Goal: Task Accomplishment & Management: Manage account settings

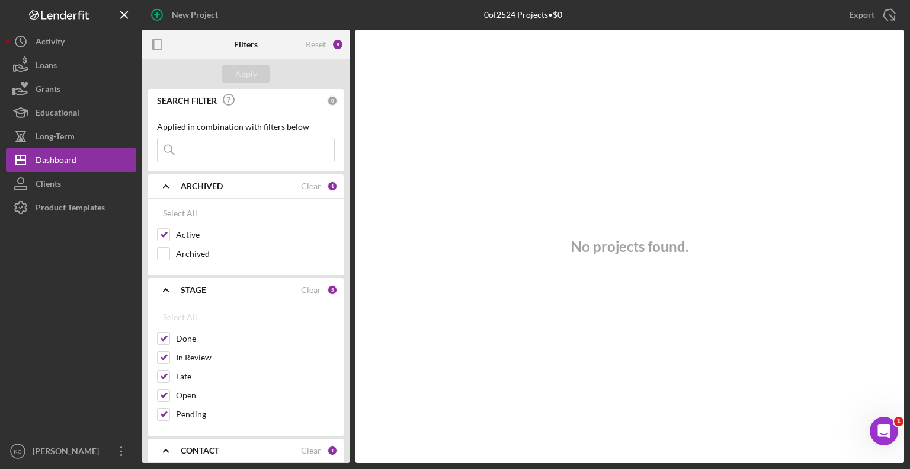
scroll to position [178, 0]
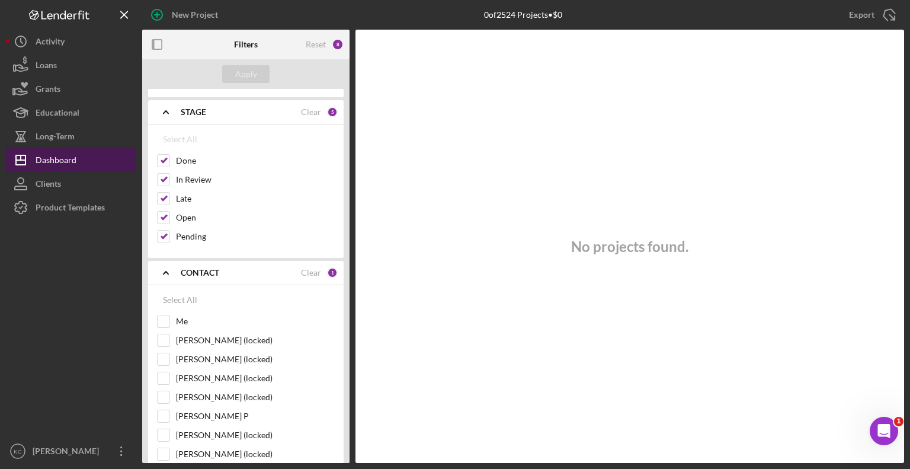
click at [43, 157] on div "Dashboard" at bounding box center [56, 161] width 41 height 27
click at [167, 317] on input "Me" at bounding box center [164, 321] width 12 height 12
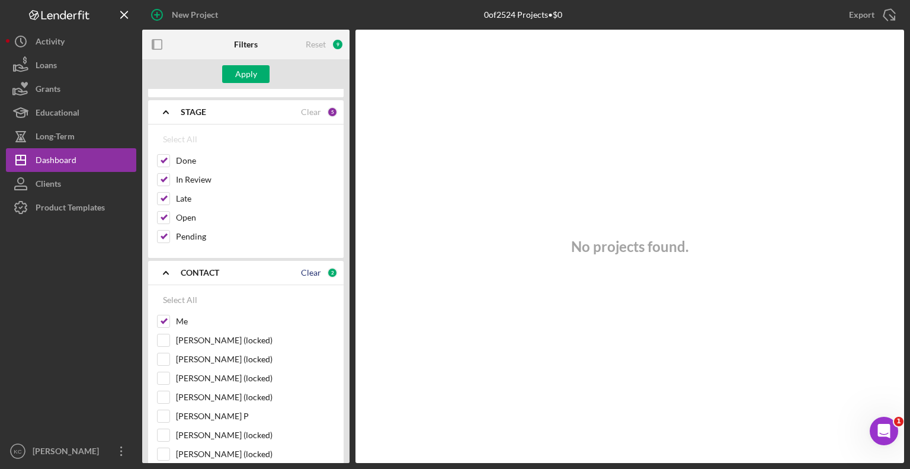
click at [305, 269] on div "Clear" at bounding box center [311, 272] width 20 height 9
checkbox input "false"
click at [161, 319] on input "Me" at bounding box center [164, 321] width 12 height 12
checkbox input "true"
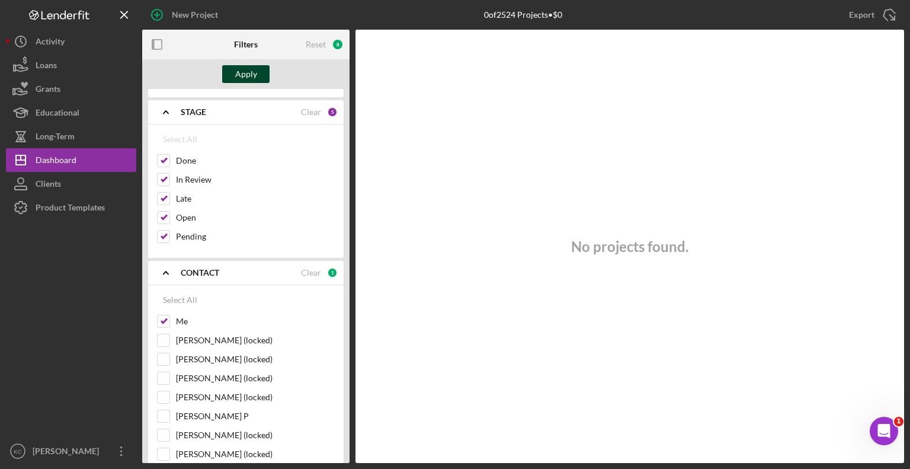
click at [239, 76] on div "Apply" at bounding box center [246, 74] width 22 height 18
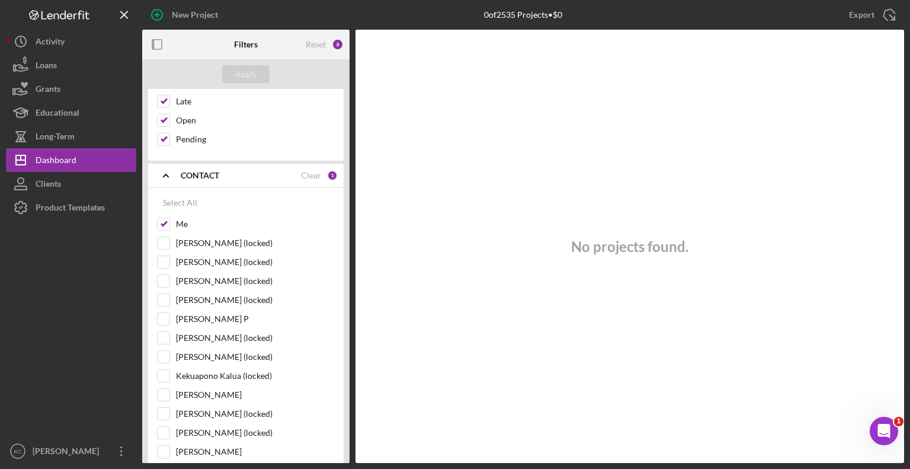
scroll to position [593, 0]
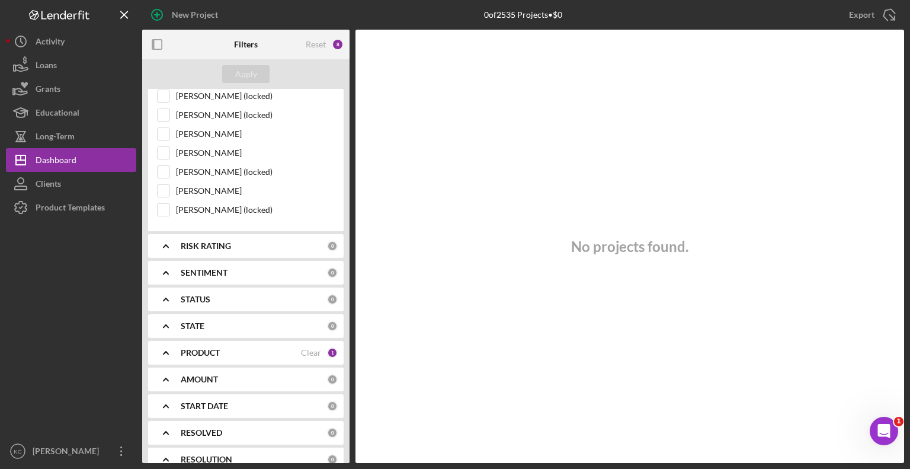
click at [182, 348] on b "PRODUCT" at bounding box center [200, 352] width 39 height 9
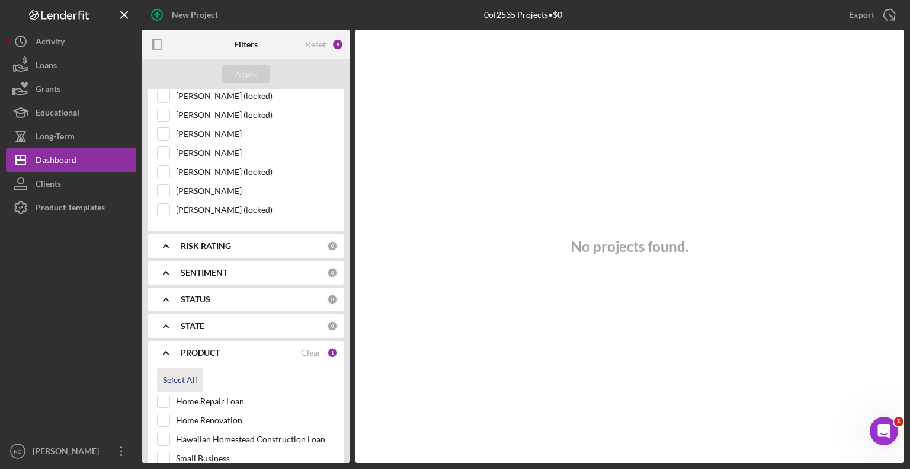
click at [182, 372] on div "Select All" at bounding box center [180, 380] width 34 height 24
checkbox input "true"
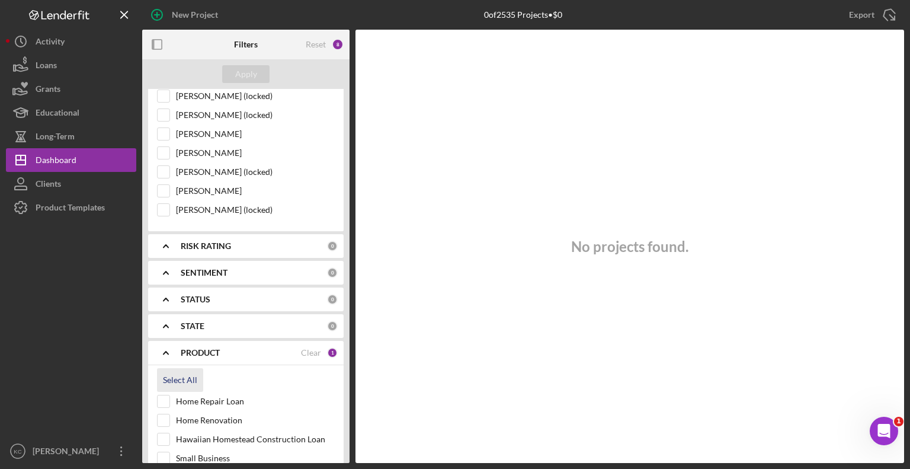
checkbox input "true"
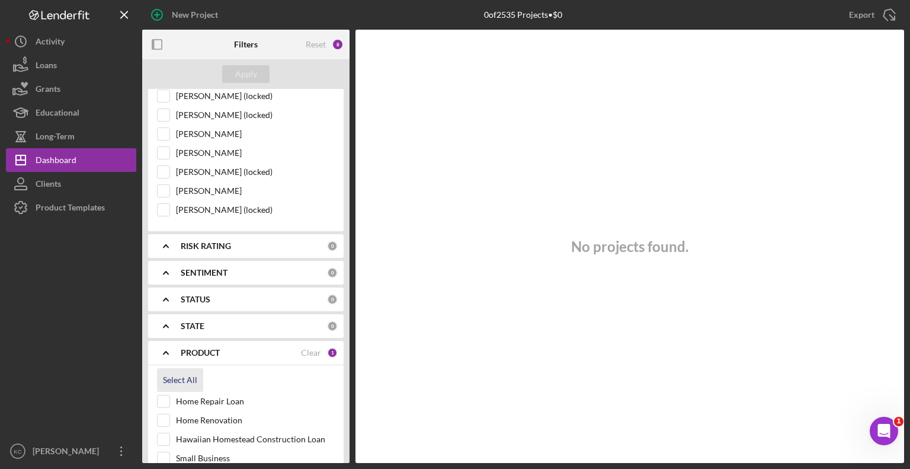
checkbox input "true"
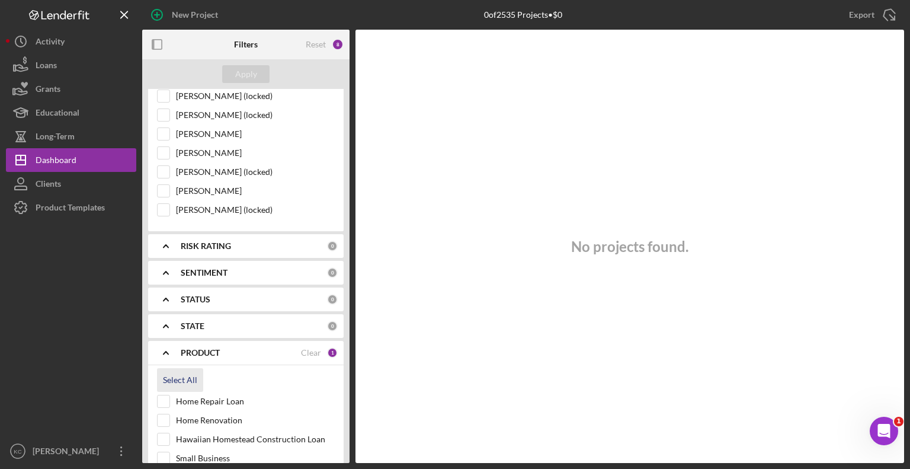
checkbox input "true"
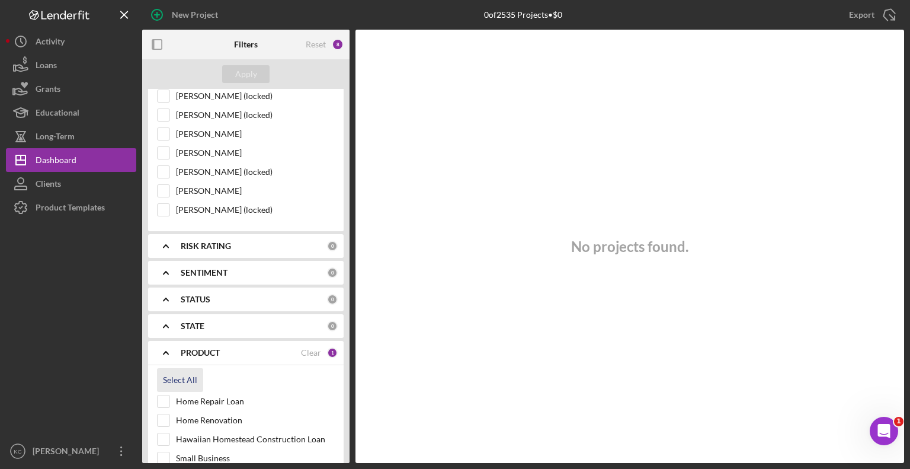
checkbox input "true"
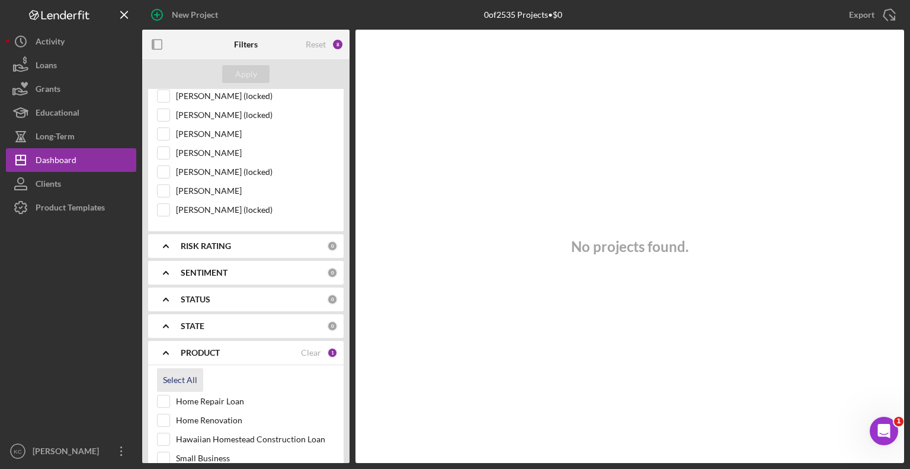
checkbox input "true"
click at [250, 74] on div "Apply" at bounding box center [246, 74] width 22 height 18
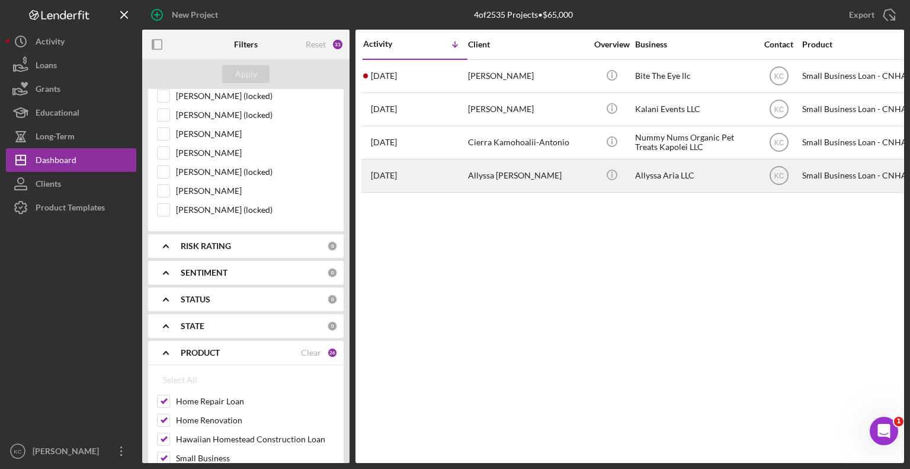
click at [568, 177] on div "Allyssa [PERSON_NAME]" at bounding box center [527, 175] width 119 height 31
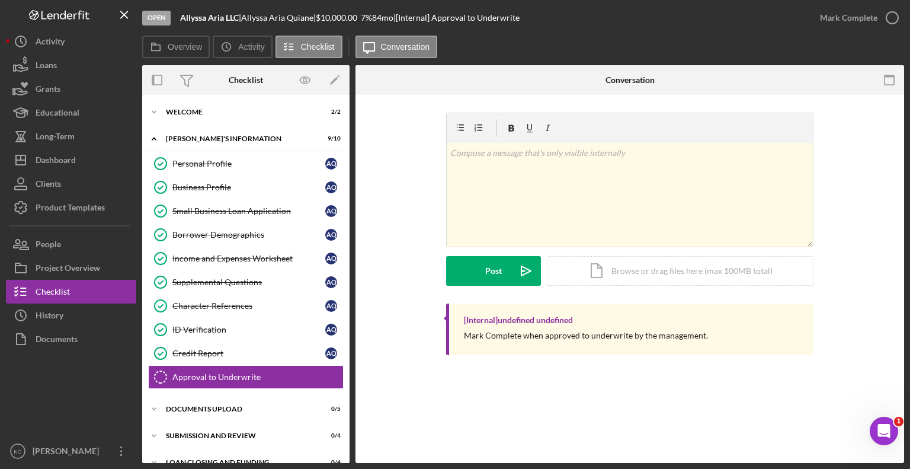
scroll to position [15, 0]
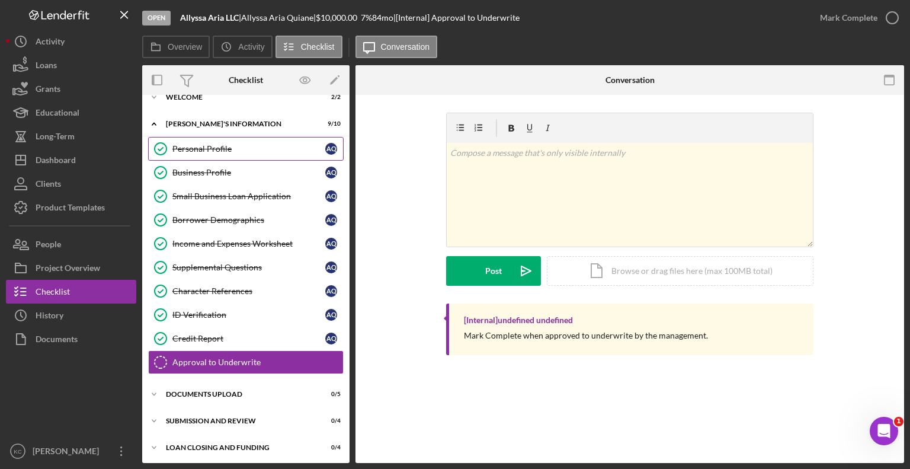
click at [255, 144] on div "Personal Profile" at bounding box center [248, 148] width 153 height 9
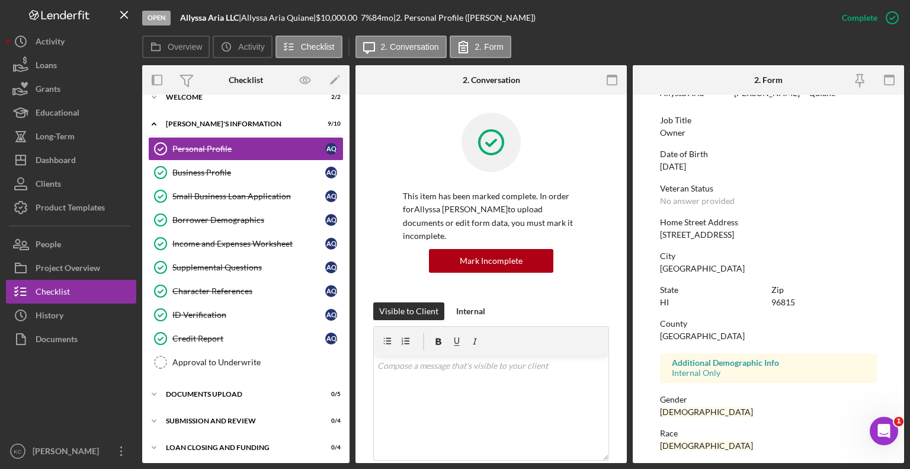
scroll to position [185, 0]
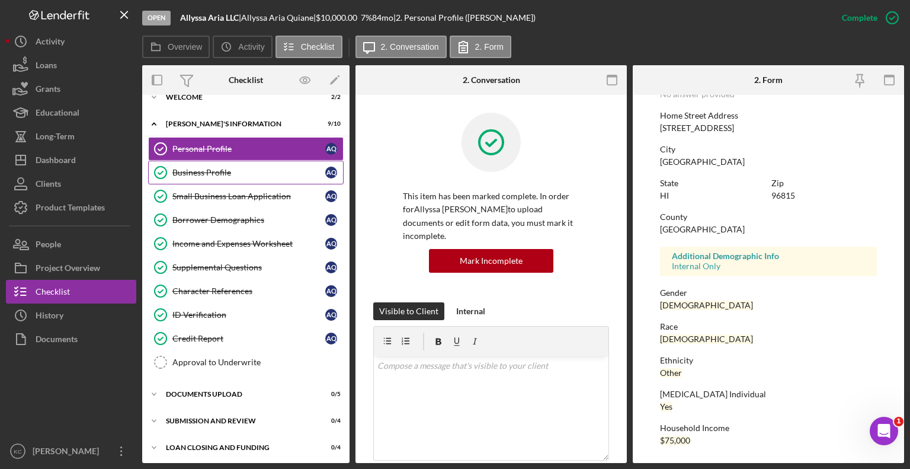
click at [251, 172] on div "Business Profile" at bounding box center [248, 172] width 153 height 9
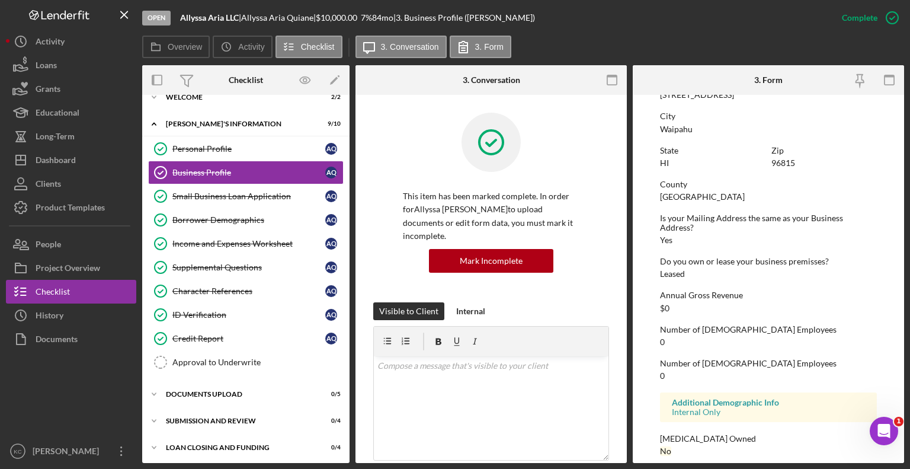
scroll to position [535, 0]
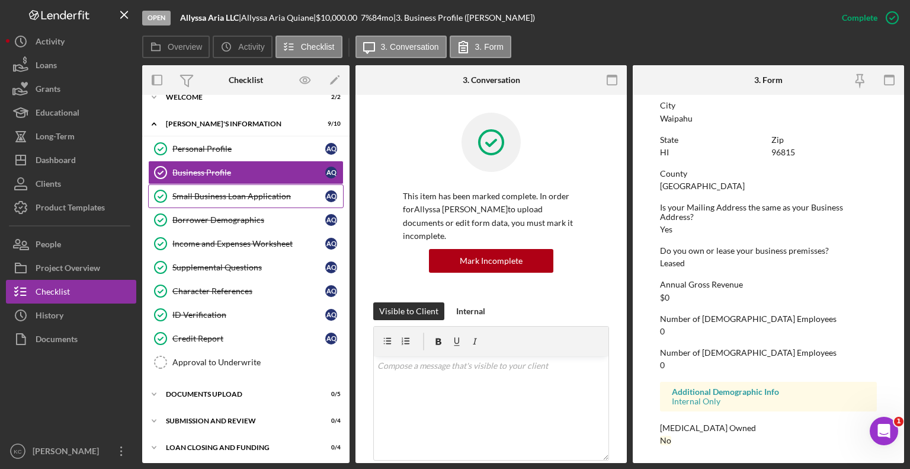
click at [227, 199] on div "Small Business Loan Application" at bounding box center [248, 195] width 153 height 9
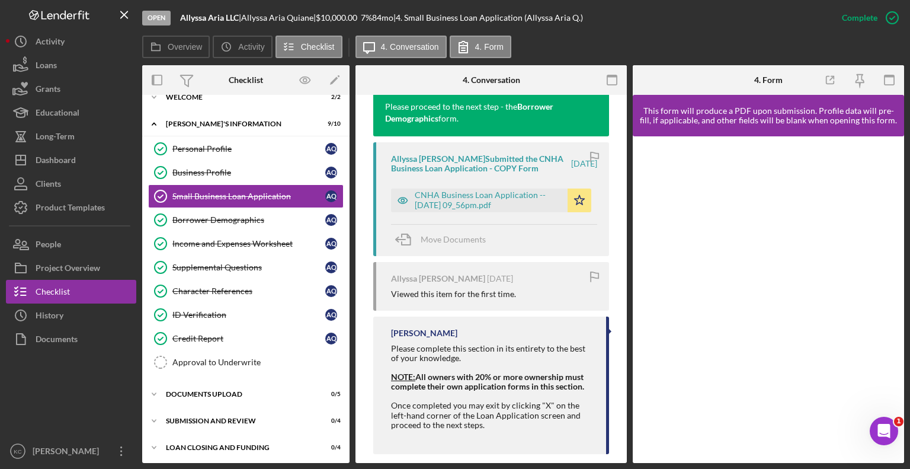
scroll to position [1124, 0]
click at [453, 188] on div "CNHA Business Loan Application -- [DATE] 09_56pm.pdf" at bounding box center [479, 200] width 177 height 24
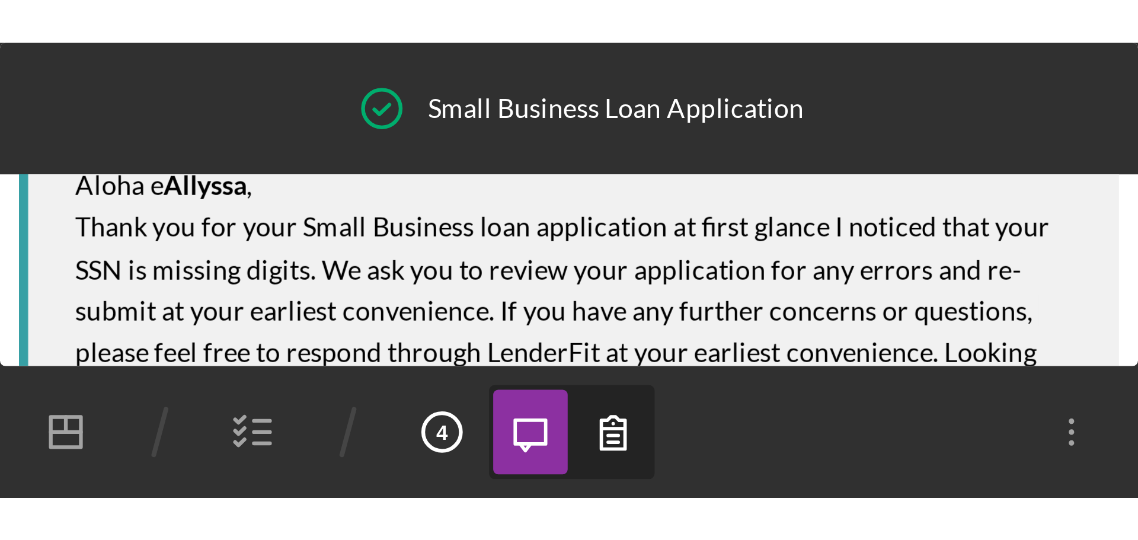
scroll to position [0, 0]
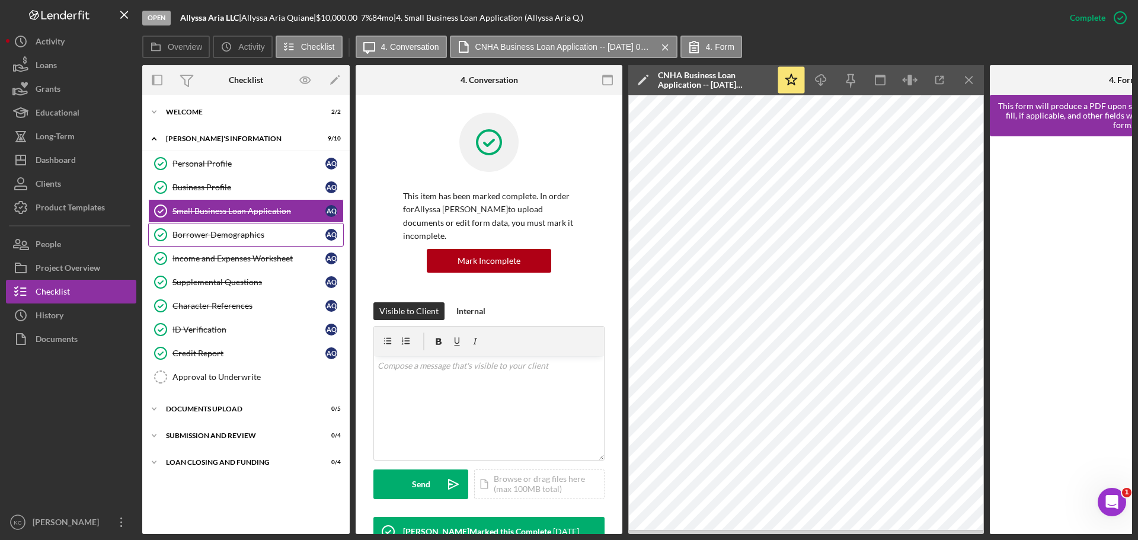
click at [185, 234] on div "Borrower Demographics" at bounding box center [248, 234] width 153 height 9
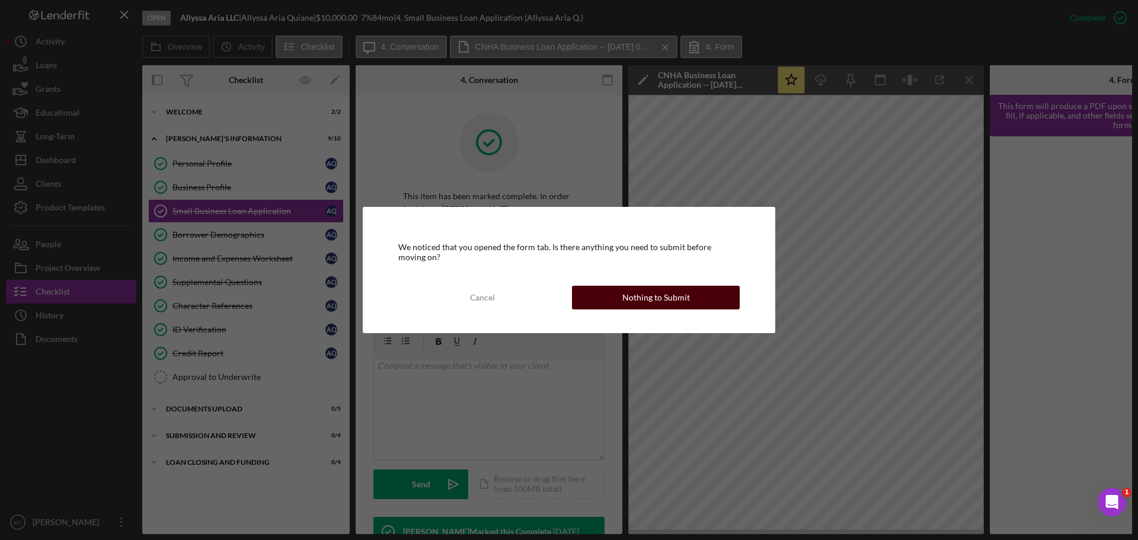
click at [609, 295] on button "Nothing to Submit" at bounding box center [656, 298] width 168 height 24
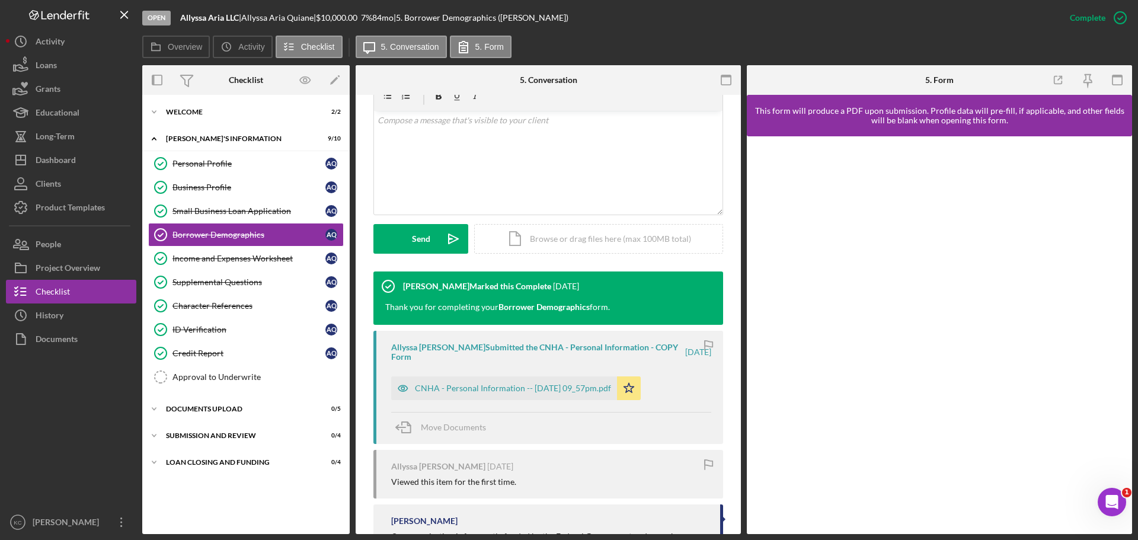
scroll to position [322, 0]
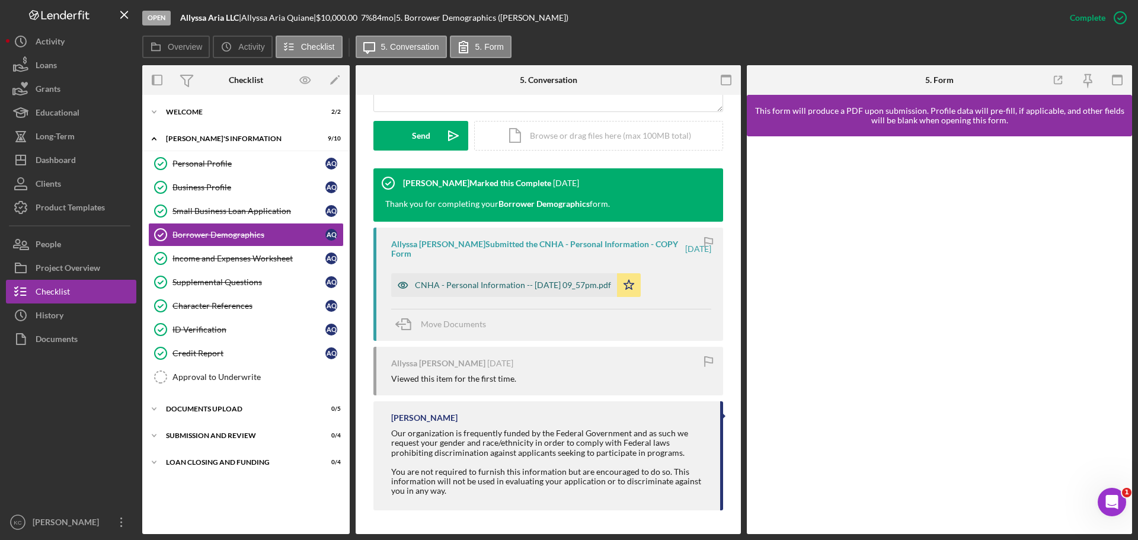
click at [538, 287] on div "CNHA - Personal Information -- [DATE] 09_57pm.pdf" at bounding box center [513, 284] width 196 height 9
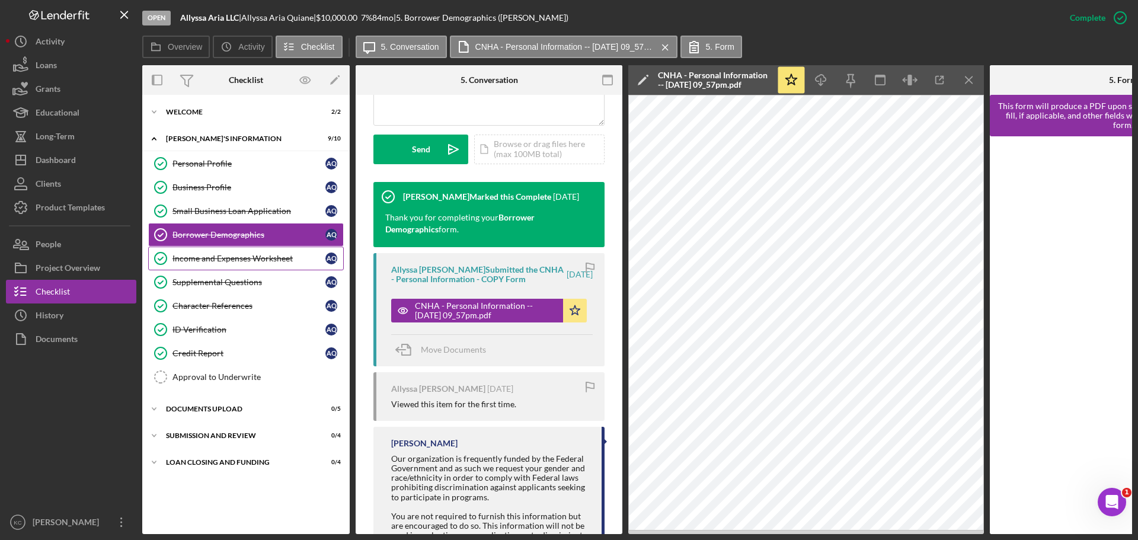
click at [223, 261] on div "Income and Expenses Worksheet" at bounding box center [248, 258] width 153 height 9
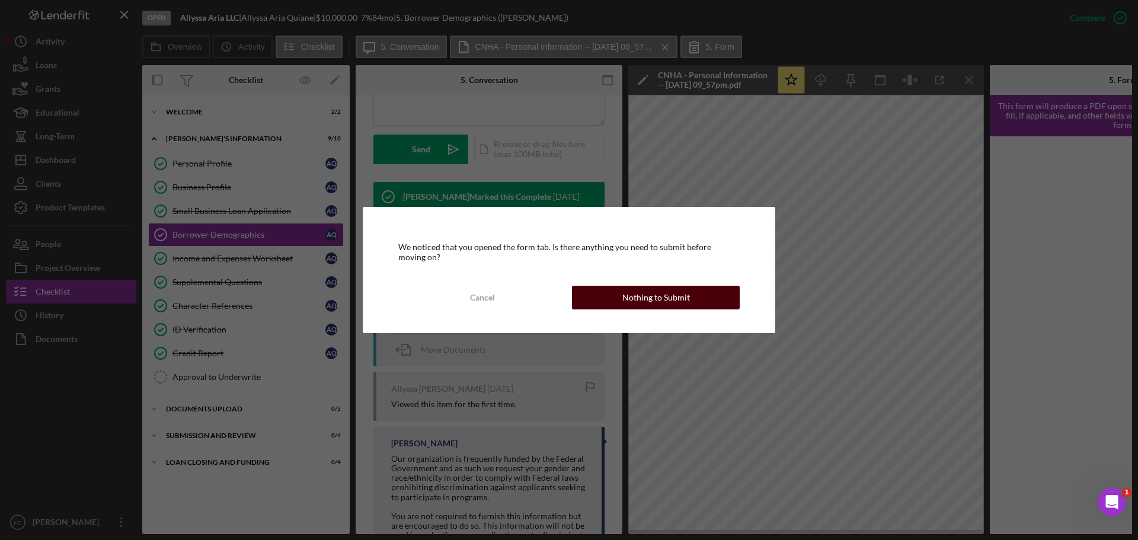
click at [628, 295] on div "Nothing to Submit" at bounding box center [656, 298] width 68 height 24
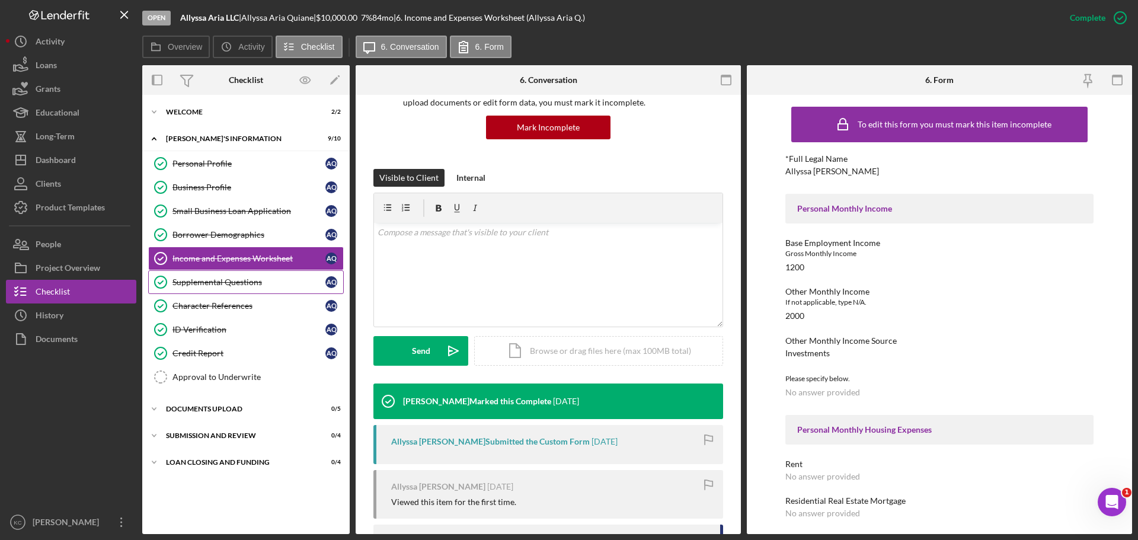
scroll to position [63, 0]
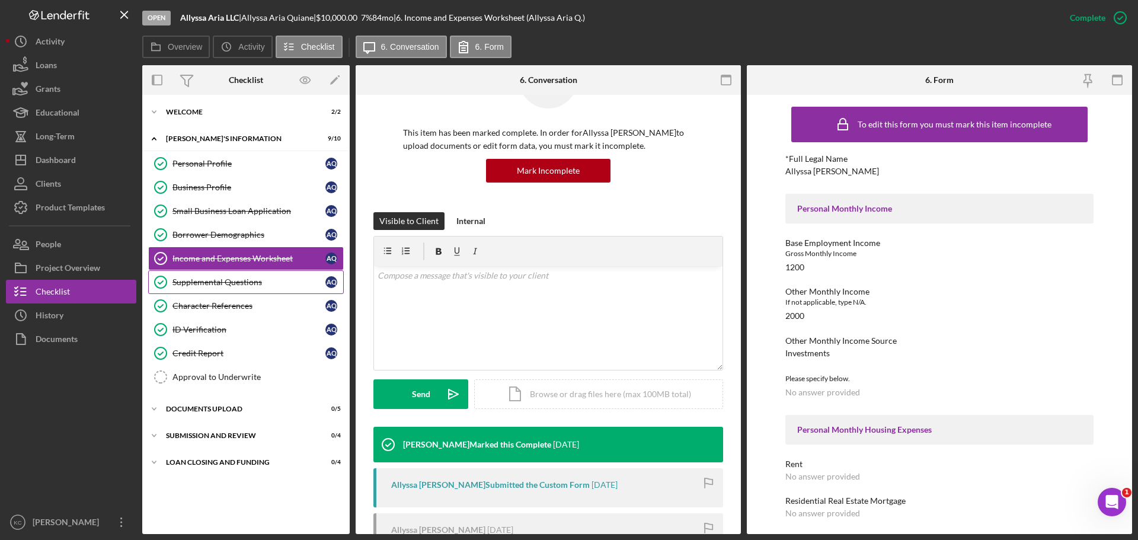
click at [197, 284] on div "Supplemental Questions" at bounding box center [248, 281] width 153 height 9
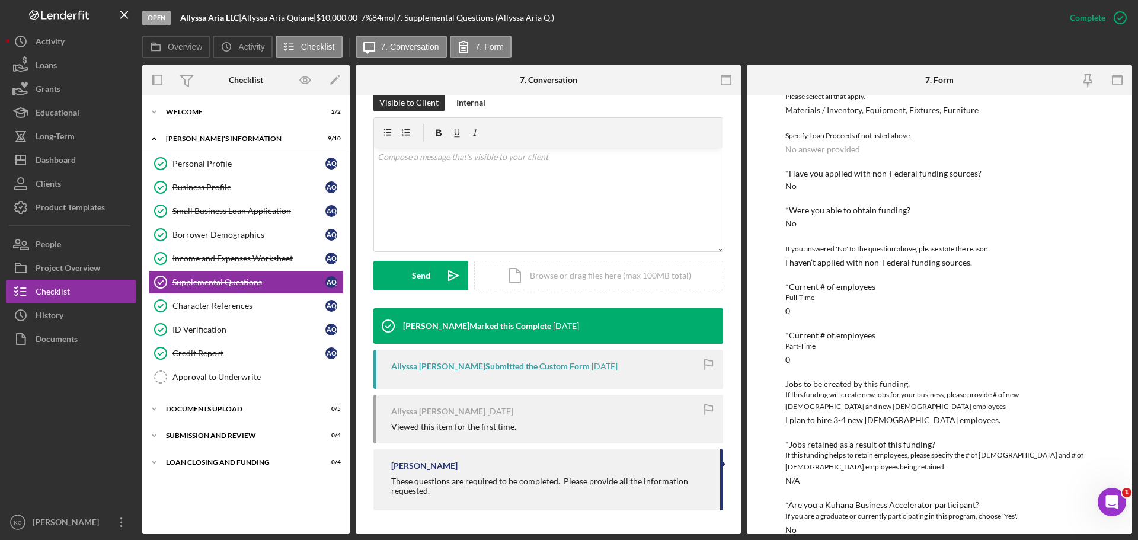
scroll to position [299, 0]
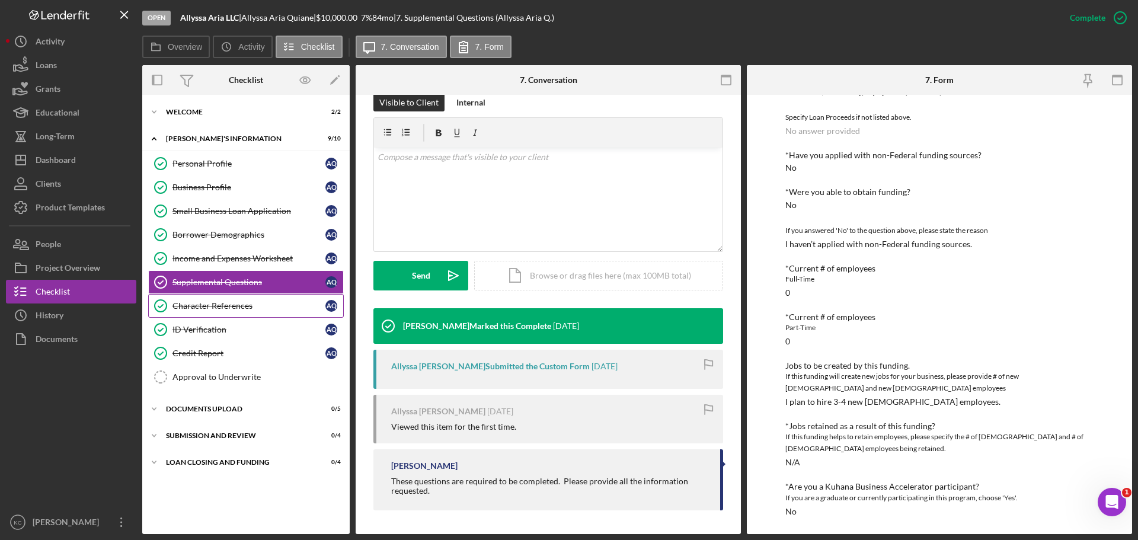
click at [238, 305] on div "Character References" at bounding box center [248, 305] width 153 height 9
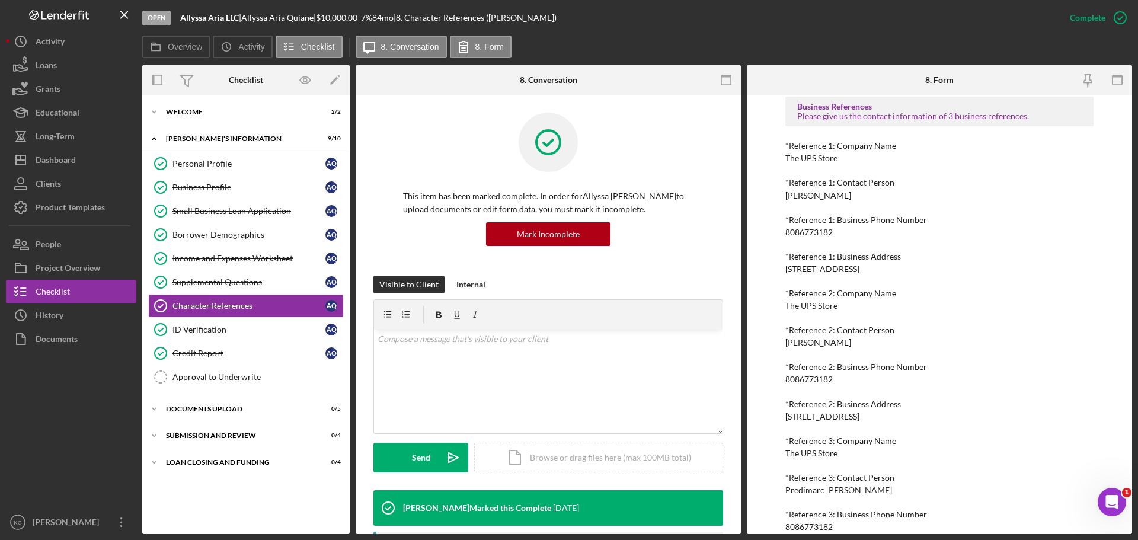
scroll to position [600, 0]
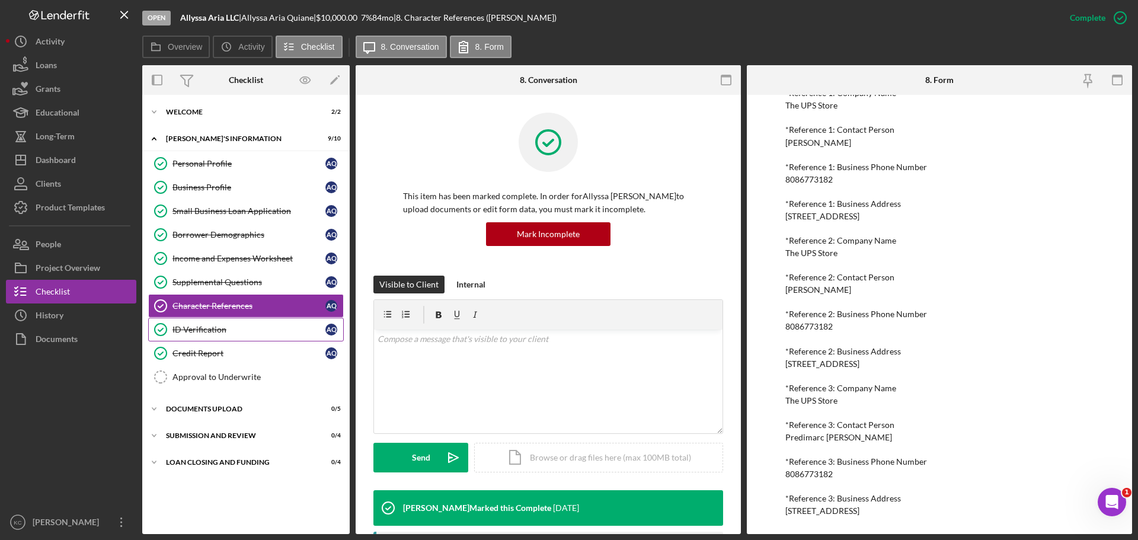
click at [184, 329] on div "ID Verification" at bounding box center [248, 329] width 153 height 9
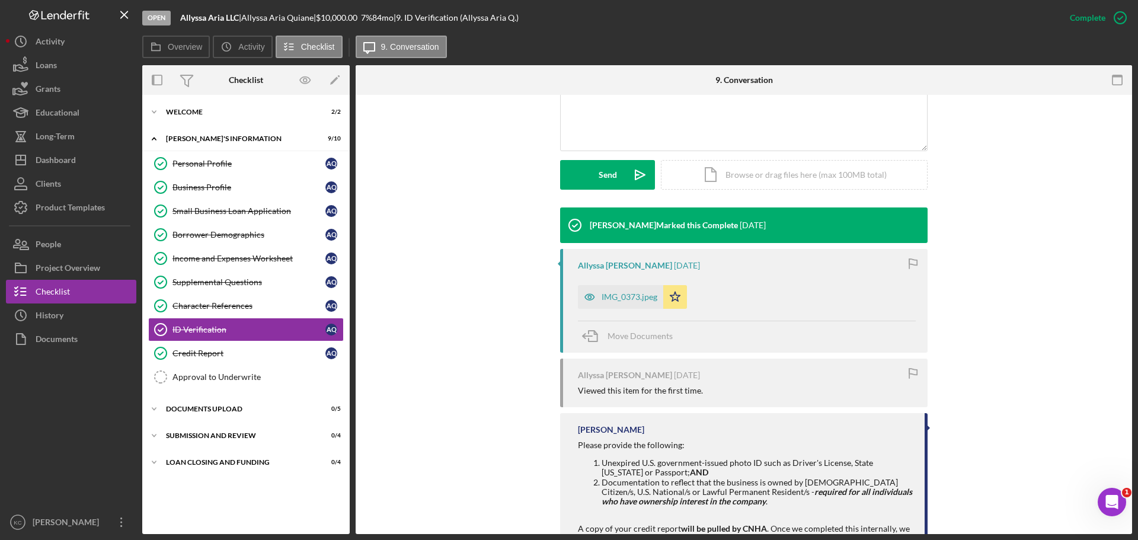
scroll to position [330, 0]
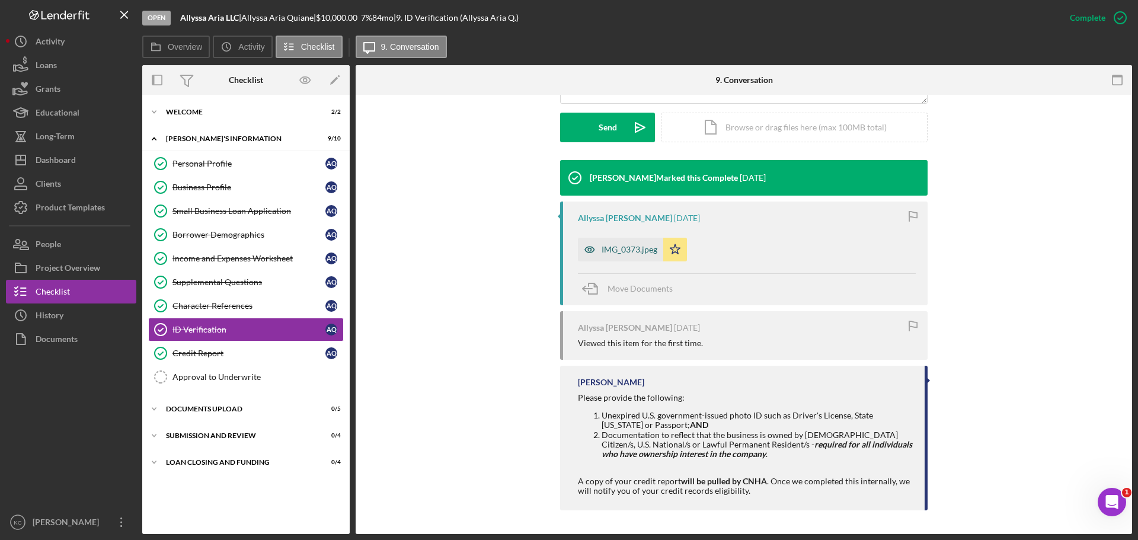
click at [631, 242] on div "IMG_0373.jpeg" at bounding box center [620, 250] width 85 height 24
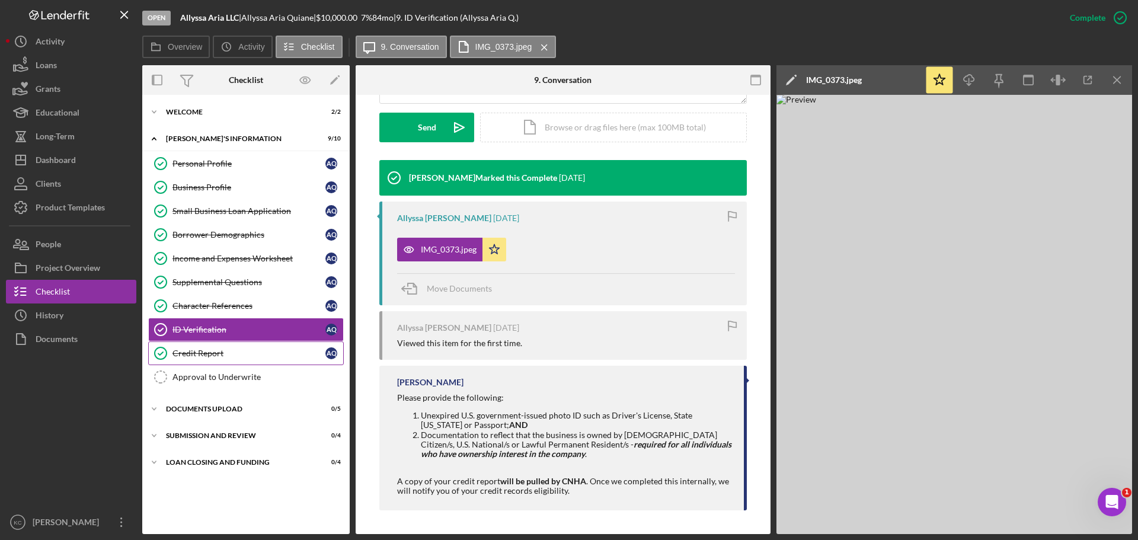
click at [172, 356] on icon "Credit Report" at bounding box center [161, 353] width 30 height 30
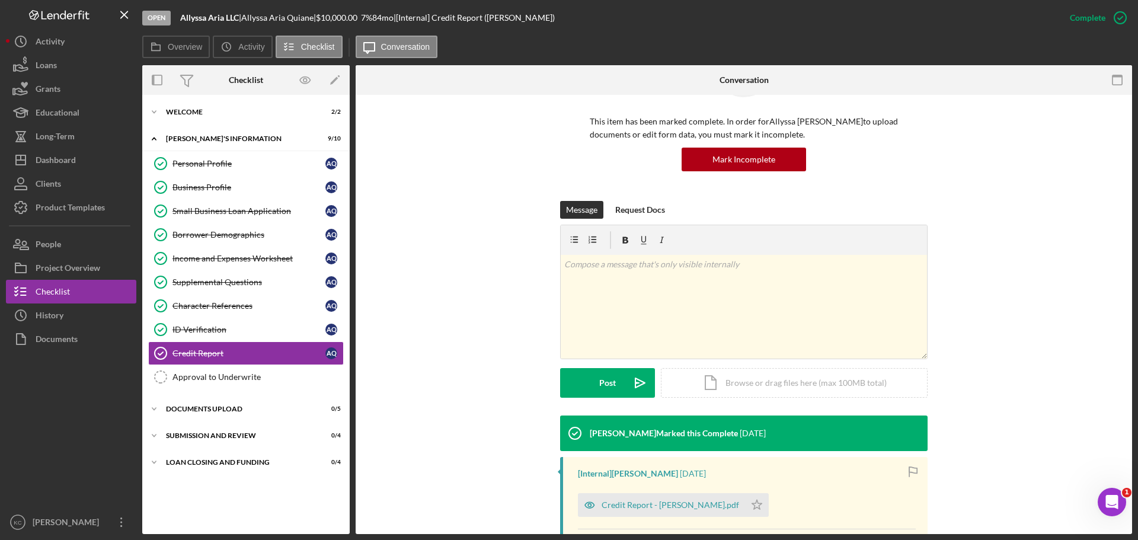
scroll to position [270, 0]
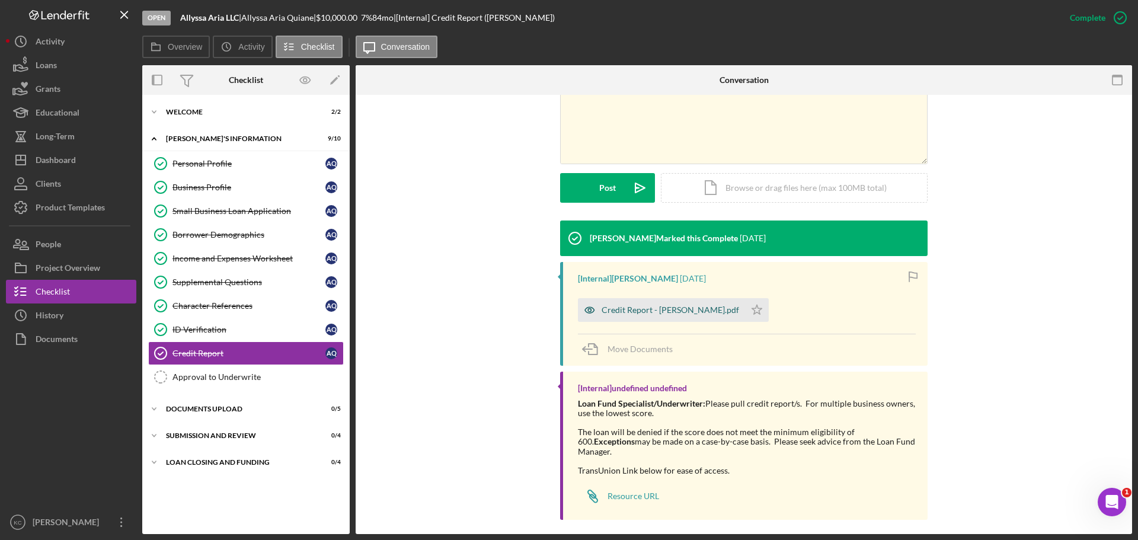
click at [642, 311] on div "Credit Report - [PERSON_NAME].pdf" at bounding box center [671, 309] width 138 height 9
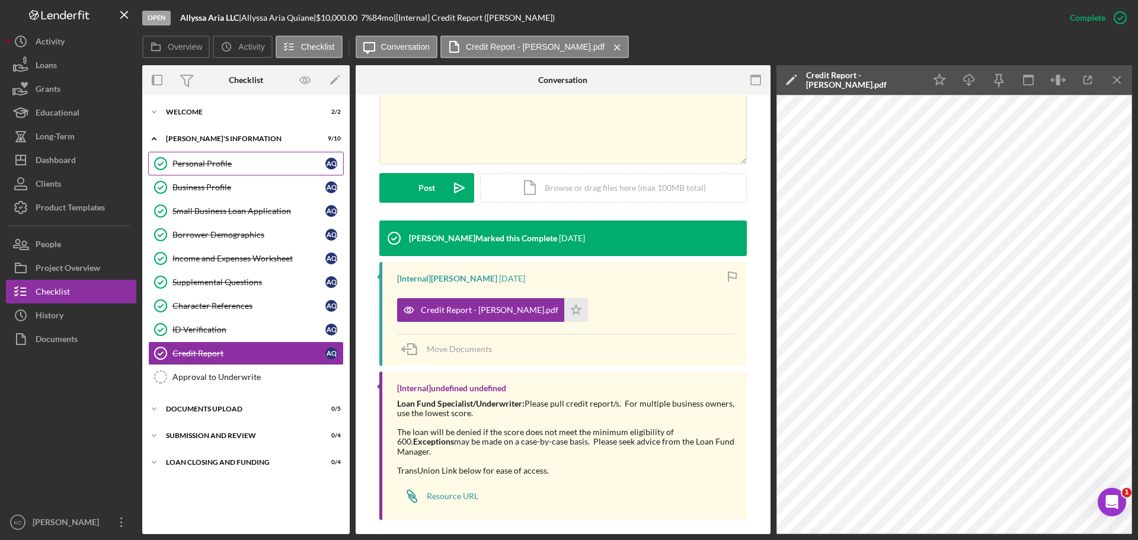
click at [195, 164] on div "Personal Profile" at bounding box center [248, 163] width 153 height 9
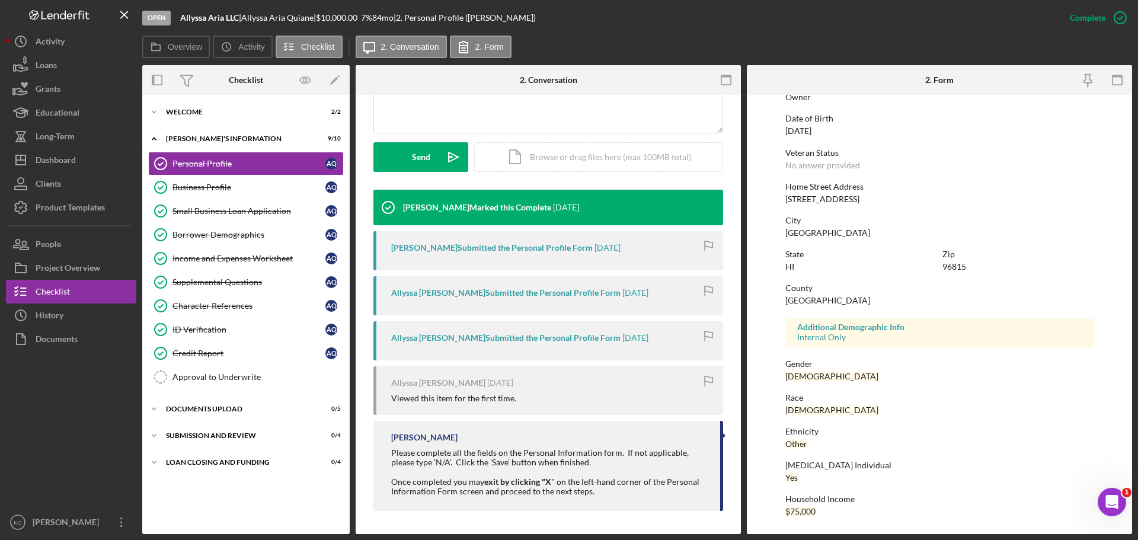
scroll to position [301, 0]
click at [226, 183] on div "Business Profile" at bounding box center [248, 187] width 153 height 9
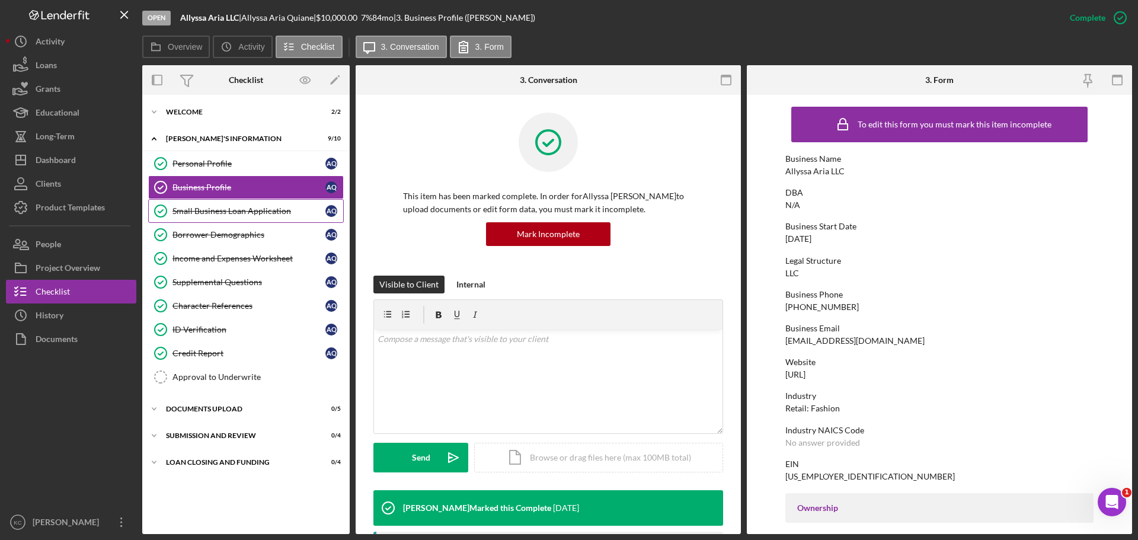
click at [253, 206] on div "Small Business Loan Application" at bounding box center [248, 210] width 153 height 9
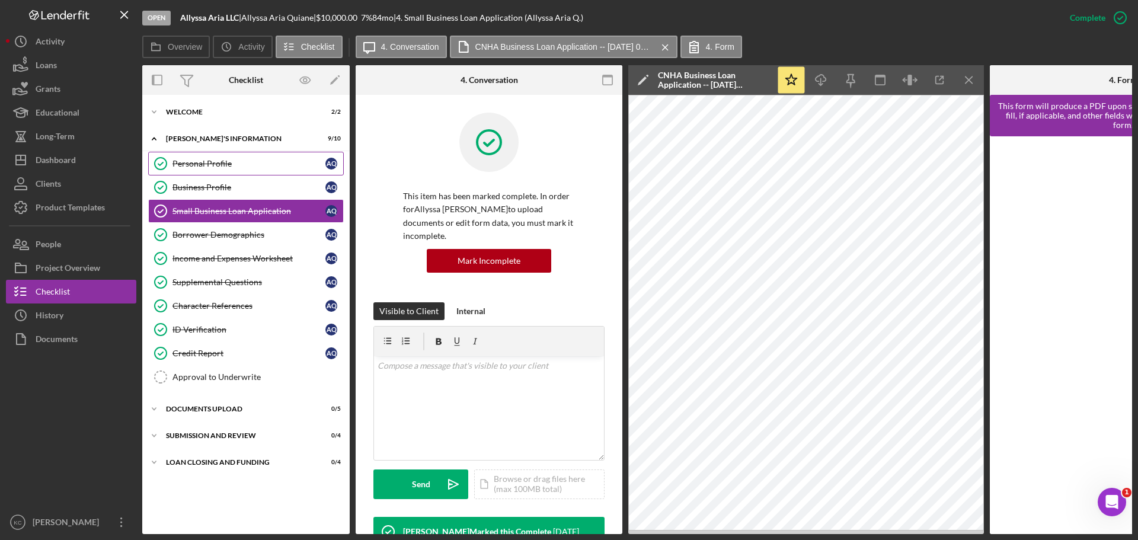
click at [233, 167] on div "Personal Profile" at bounding box center [248, 163] width 153 height 9
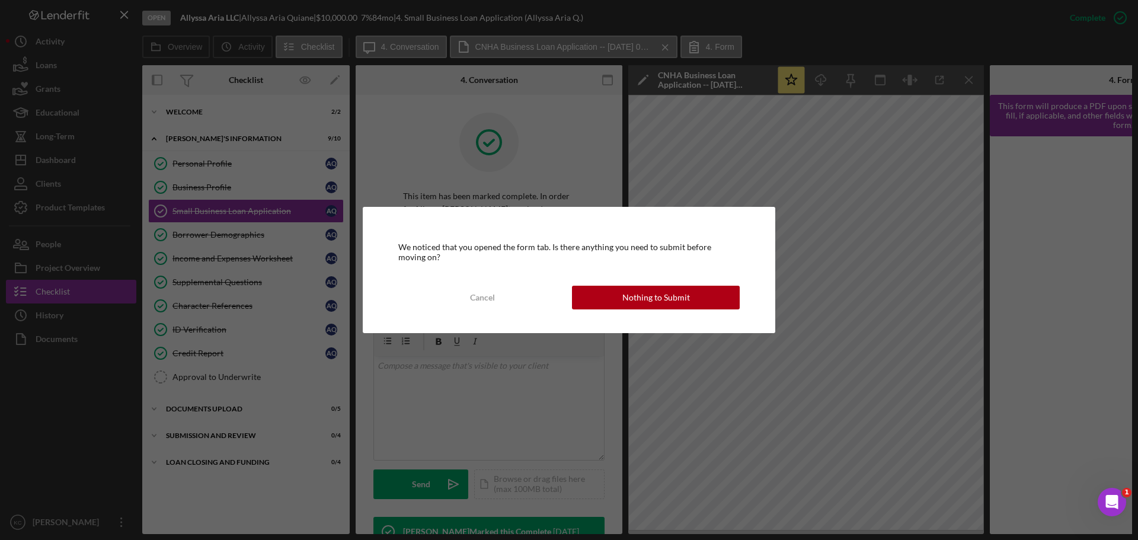
drag, startPoint x: 628, startPoint y: 291, endPoint x: 604, endPoint y: 302, distance: 26.0
click at [628, 292] on div "Nothing to Submit" at bounding box center [656, 298] width 68 height 24
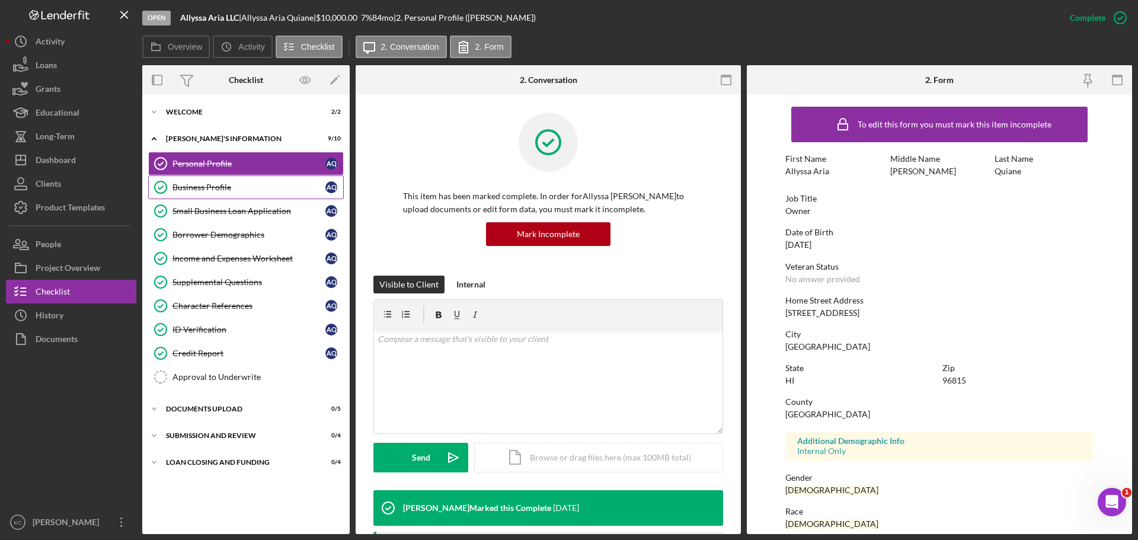
click at [238, 183] on div "Business Profile" at bounding box center [248, 187] width 153 height 9
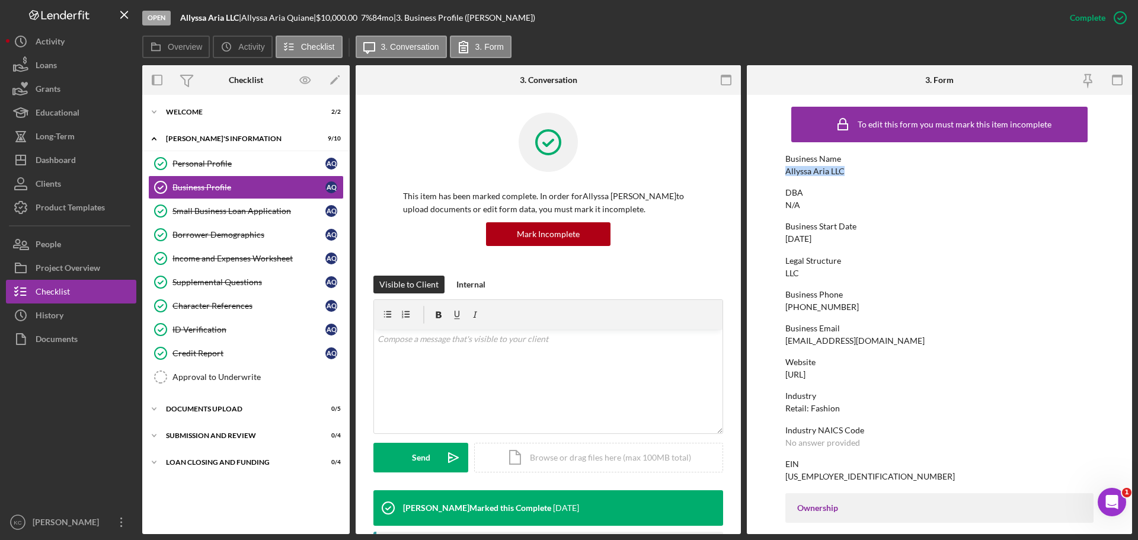
drag, startPoint x: 855, startPoint y: 171, endPoint x: 759, endPoint y: 171, distance: 96.0
click at [759, 171] on form "To edit this form you must mark this item incomplete Business Name Allyssa Aria…" at bounding box center [939, 314] width 385 height 439
copy div "Allyssa Aria LLC"
click at [221, 216] on div "Small Business Loan Application" at bounding box center [248, 210] width 153 height 9
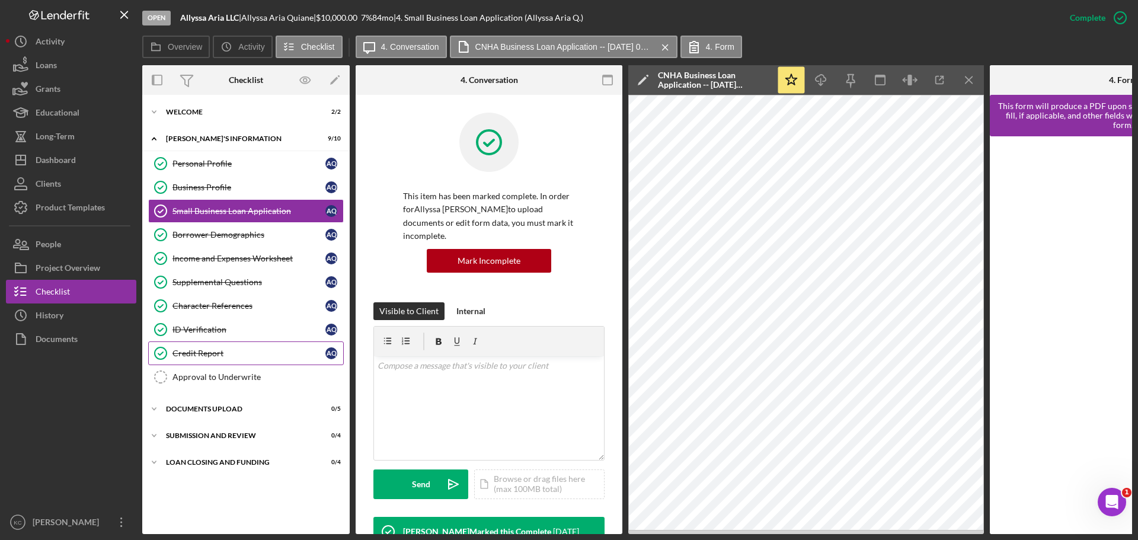
click at [199, 346] on link "Credit Report Credit Report A Q" at bounding box center [246, 353] width 196 height 24
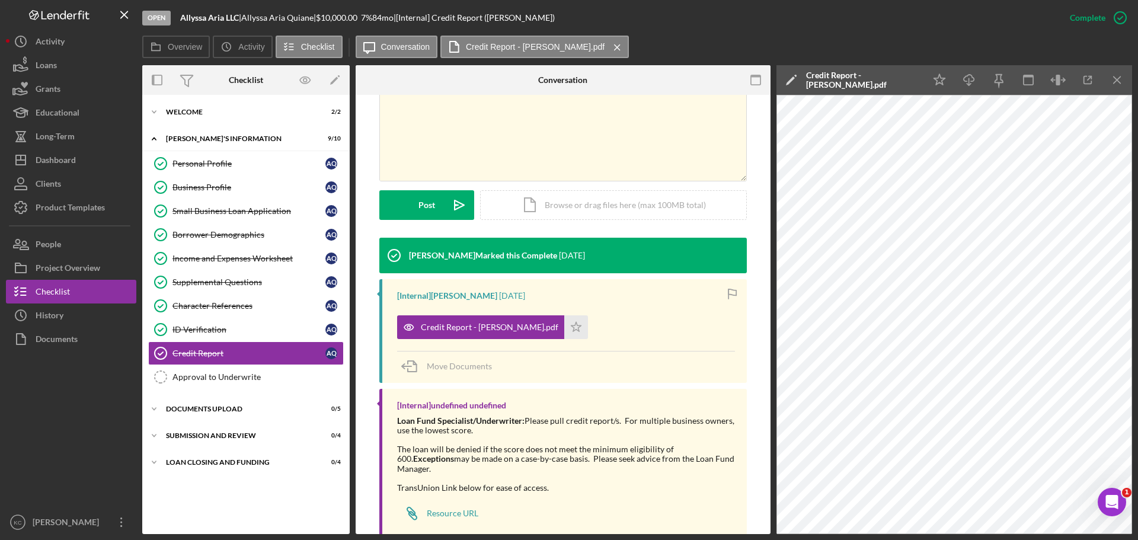
scroll to position [270, 0]
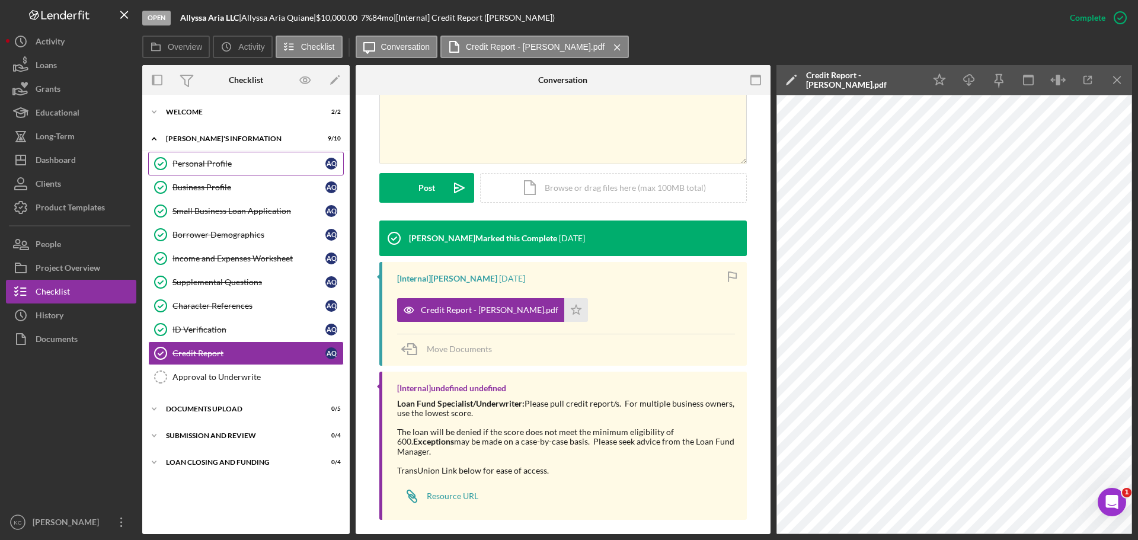
click at [233, 162] on div "Personal Profile" at bounding box center [248, 163] width 153 height 9
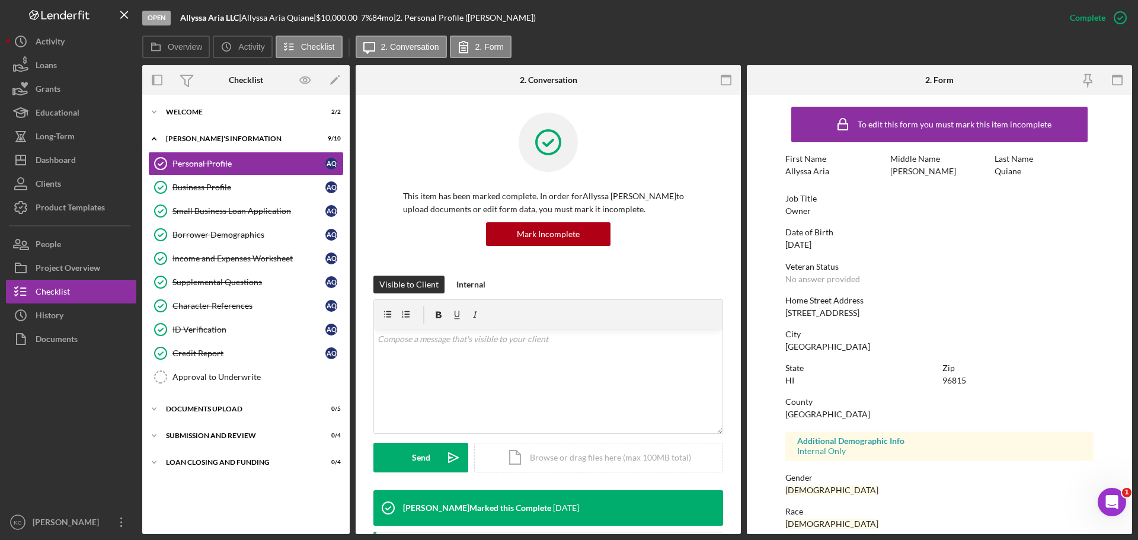
scroll to position [114, 0]
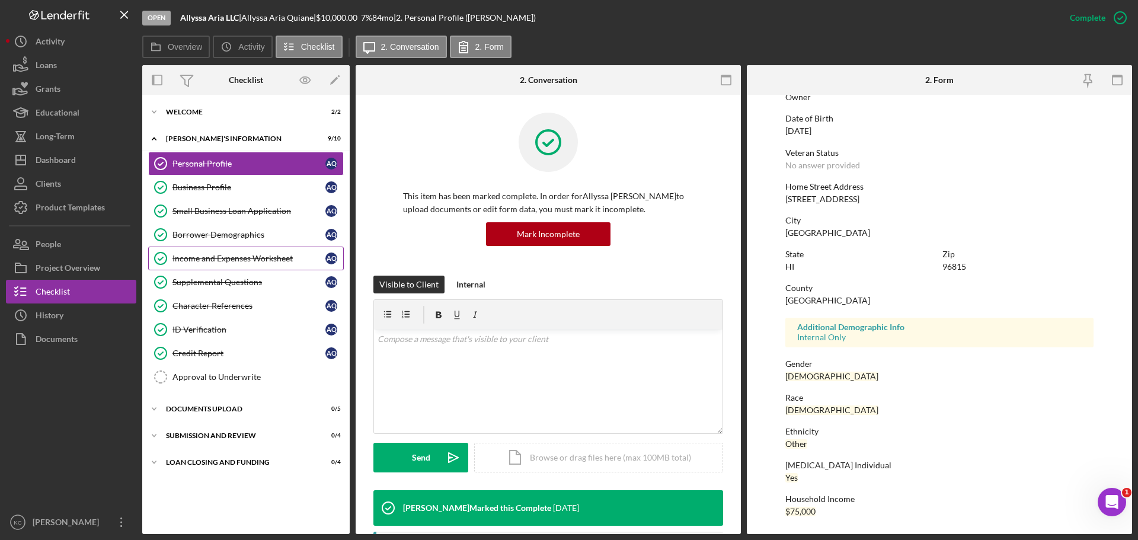
click at [251, 261] on div "Income and Expenses Worksheet" at bounding box center [248, 258] width 153 height 9
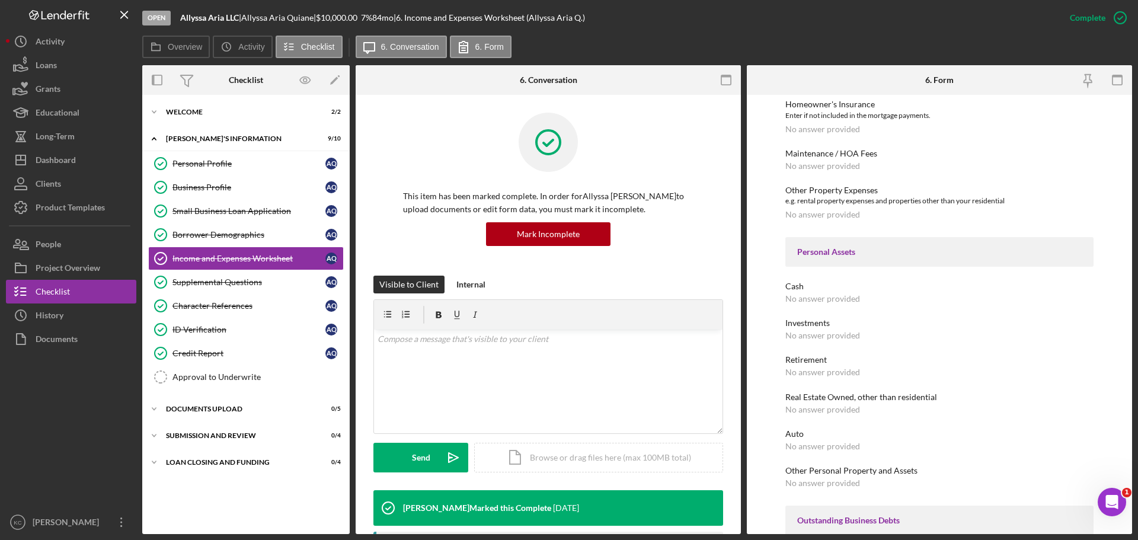
scroll to position [549, 0]
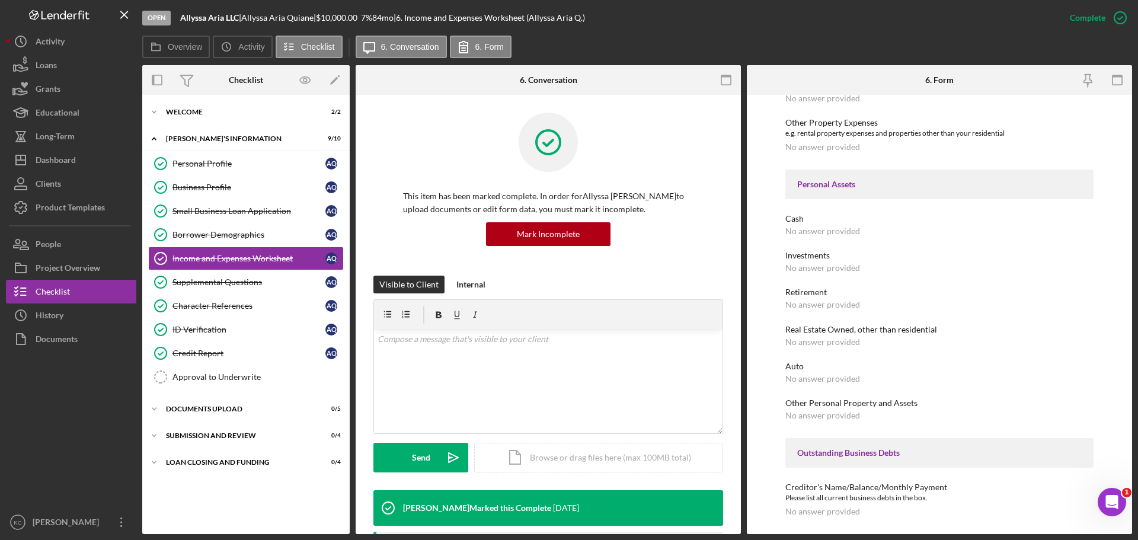
click at [605, 44] on div "Overview Icon/History Activity Checklist Icon/Message 6. Conversation 6. Form" at bounding box center [637, 48] width 990 height 24
click at [57, 59] on button "Loans" at bounding box center [71, 65] width 130 height 24
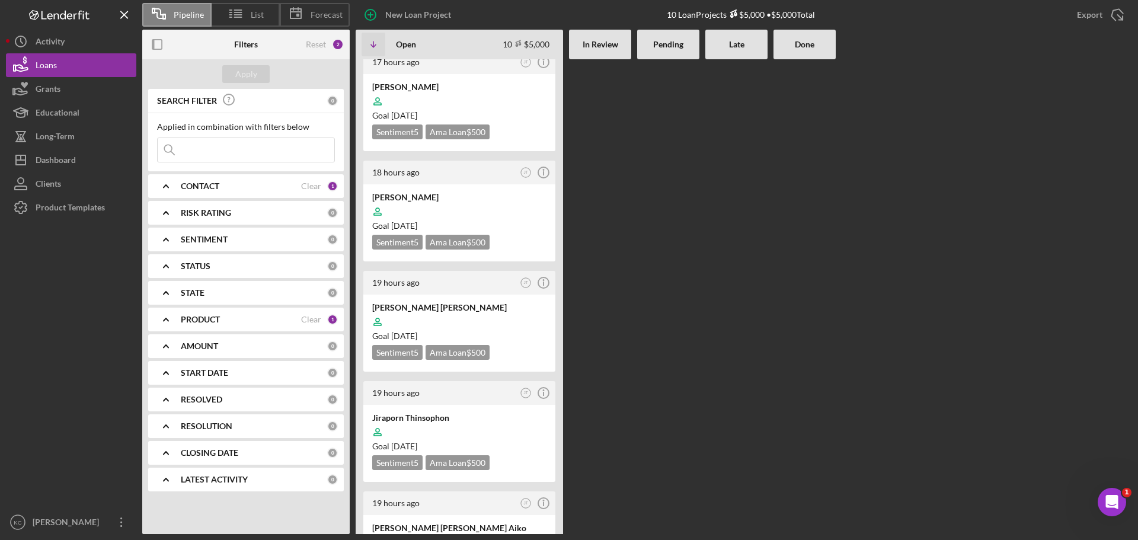
scroll to position [628, 0]
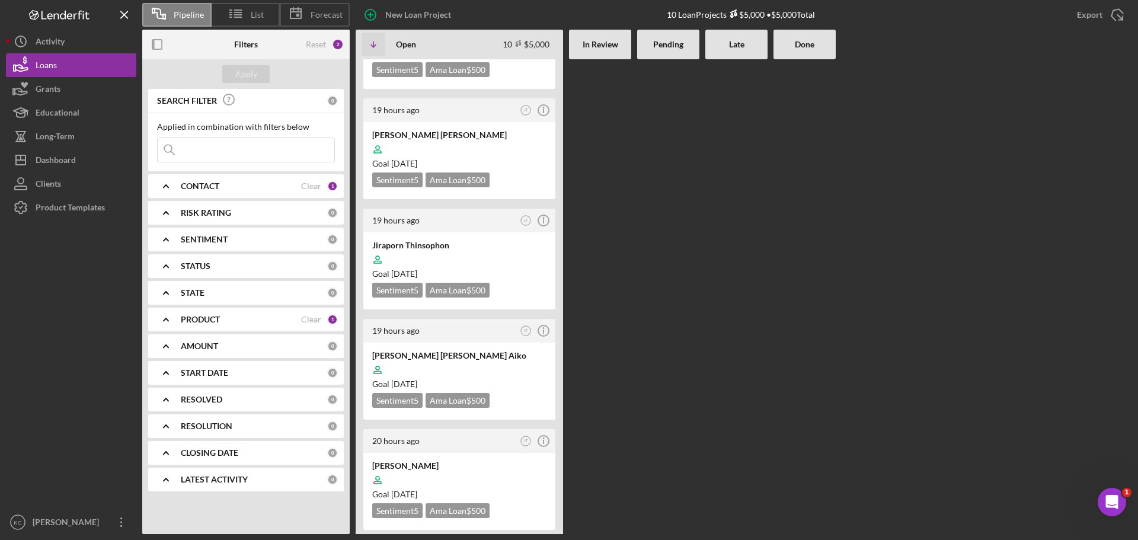
click at [228, 313] on div "PRODUCT Clear 1" at bounding box center [259, 320] width 157 height 24
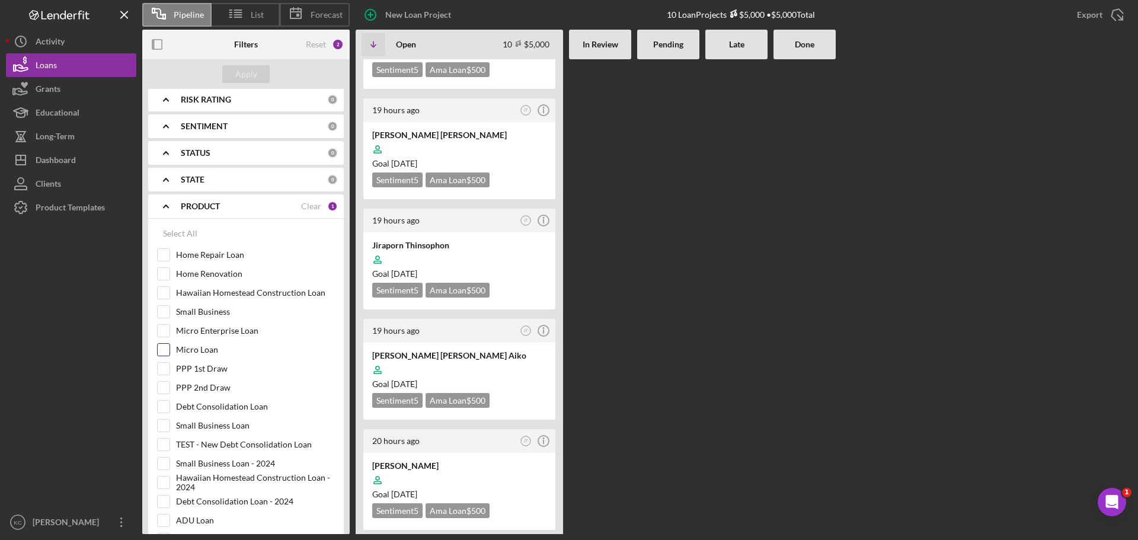
scroll to position [119, 0]
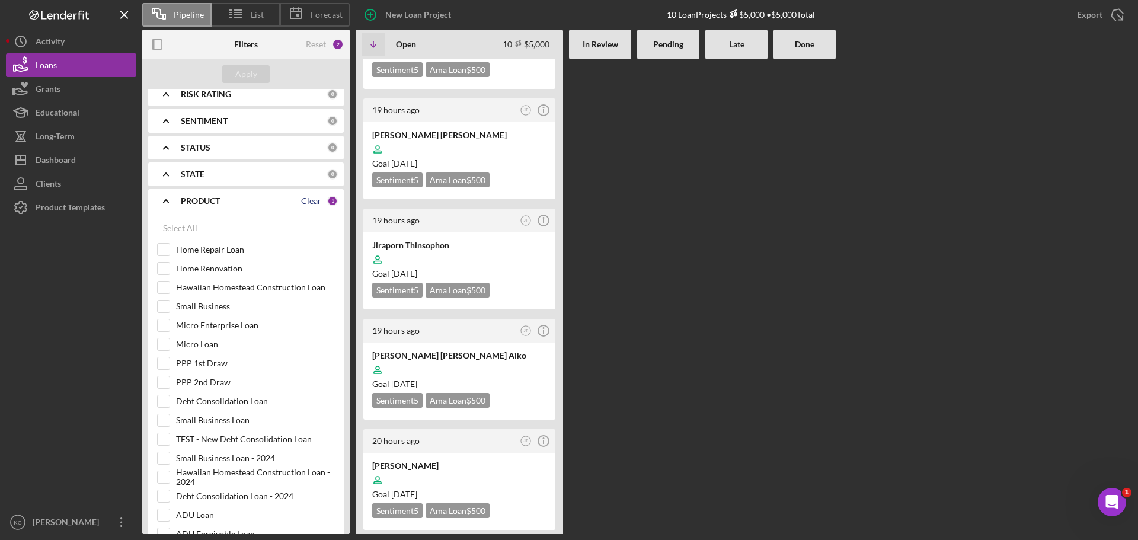
click at [305, 201] on div "Clear" at bounding box center [311, 200] width 20 height 9
checkbox input "false"
click at [170, 229] on div "Select All" at bounding box center [180, 228] width 34 height 24
checkbox input "true"
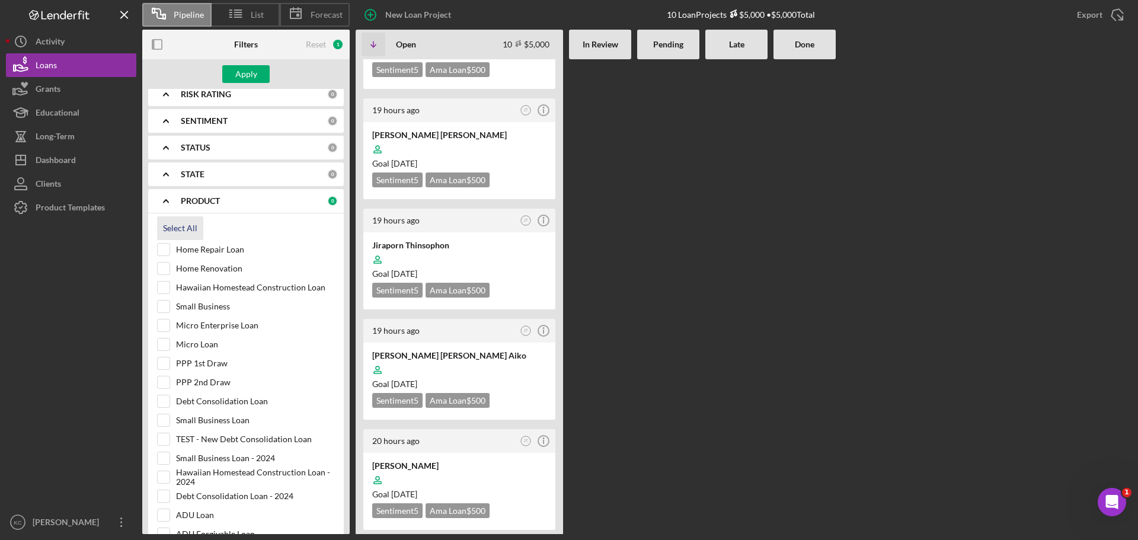
checkbox input "true"
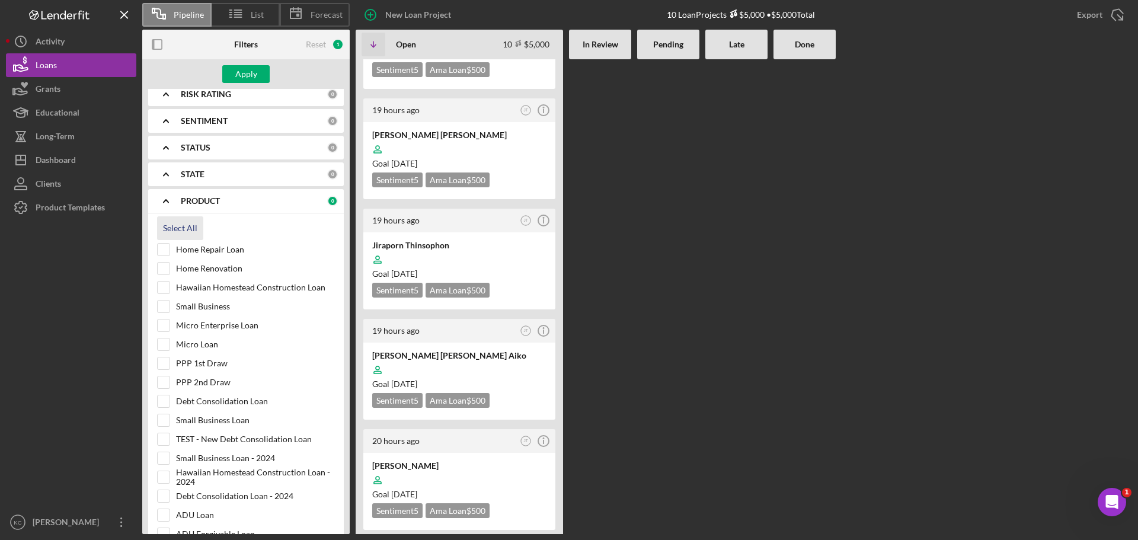
checkbox input "true"
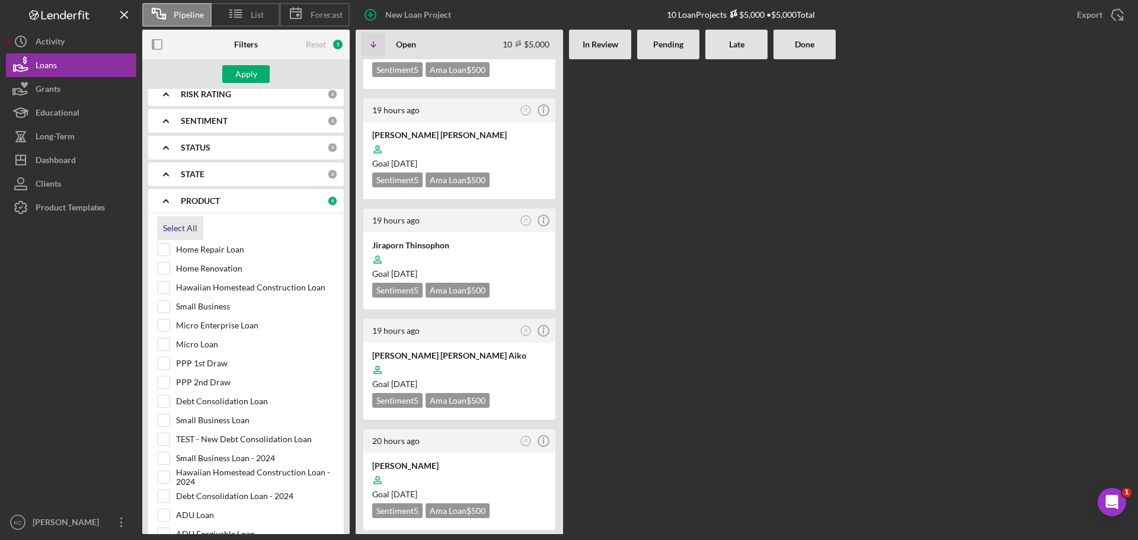
checkbox input "true"
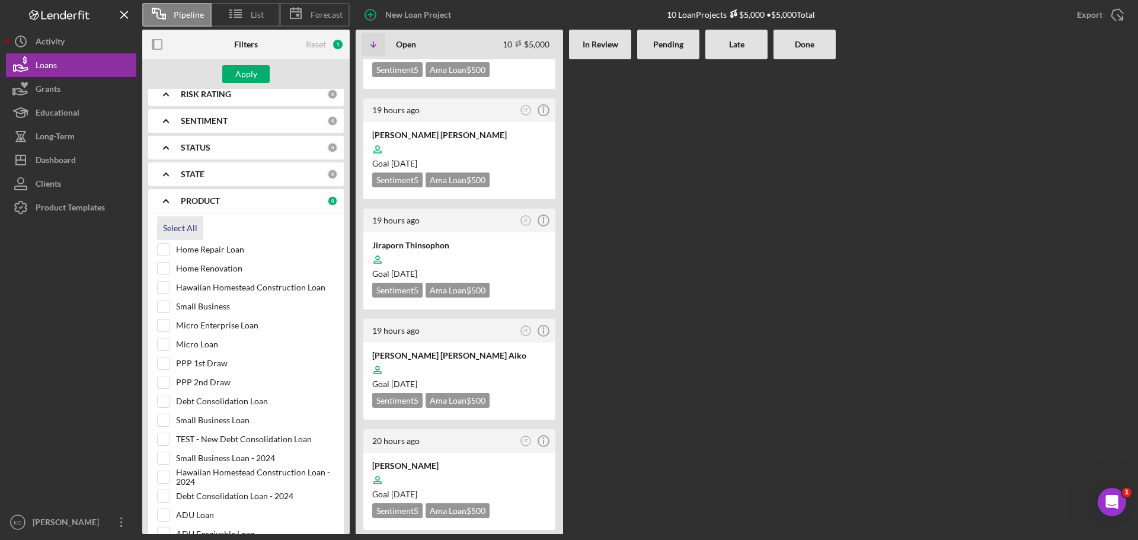
checkbox input "true"
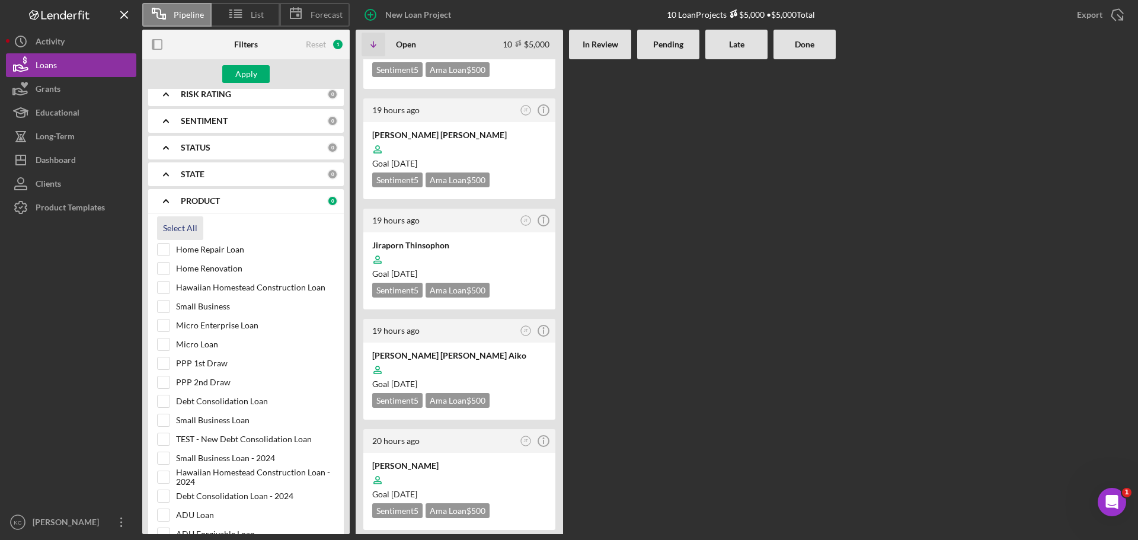
checkbox input "true"
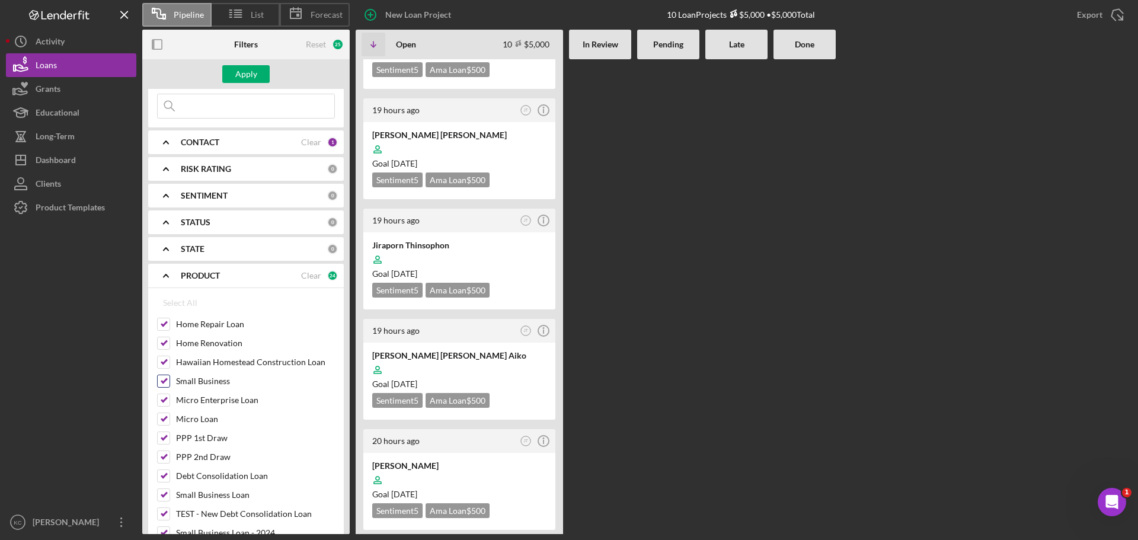
scroll to position [0, 0]
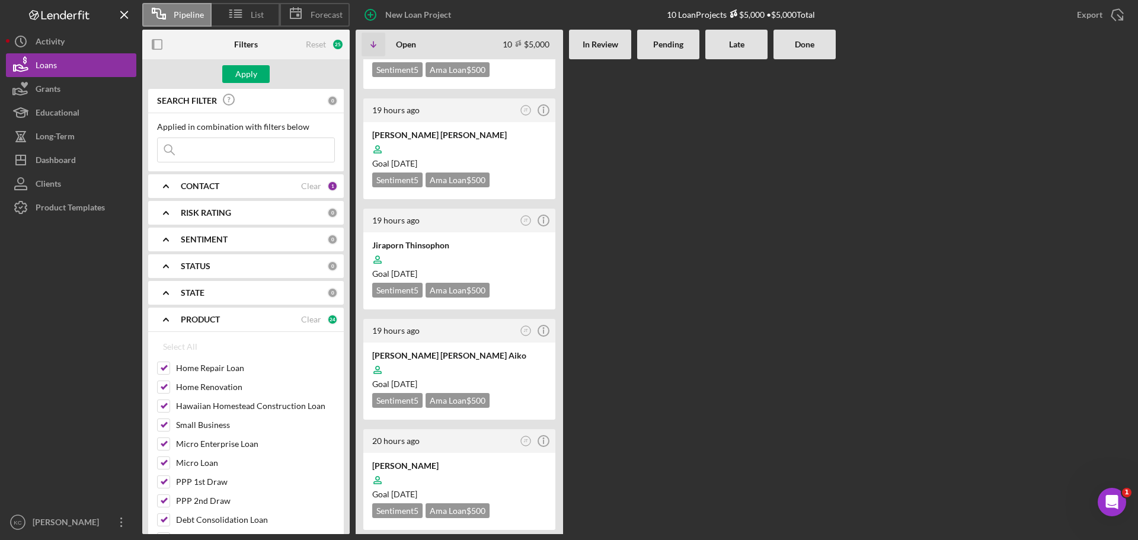
click at [215, 182] on b "CONTACT" at bounding box center [200, 185] width 39 height 9
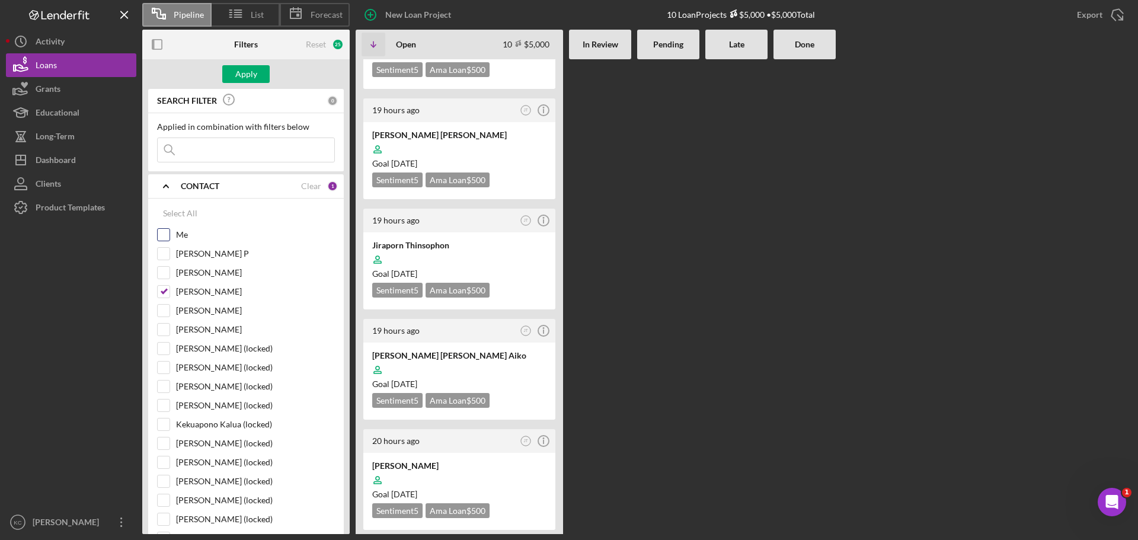
click at [165, 235] on input "Me" at bounding box center [164, 235] width 12 height 12
checkbox input "true"
click at [166, 292] on input "[PERSON_NAME]" at bounding box center [164, 292] width 12 height 12
checkbox input "false"
click at [237, 75] on div "Apply" at bounding box center [246, 74] width 22 height 18
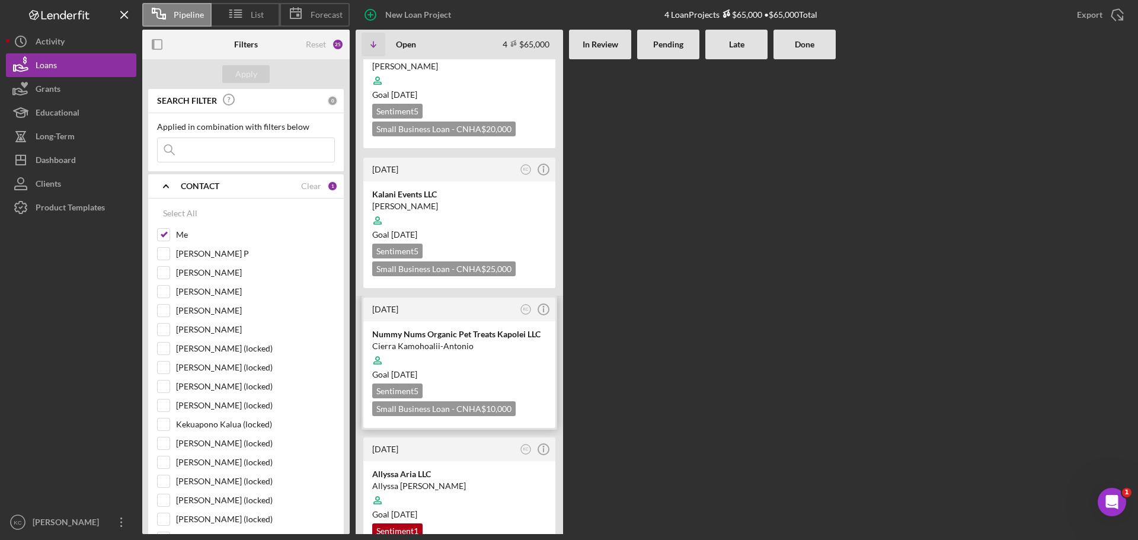
scroll to position [85, 0]
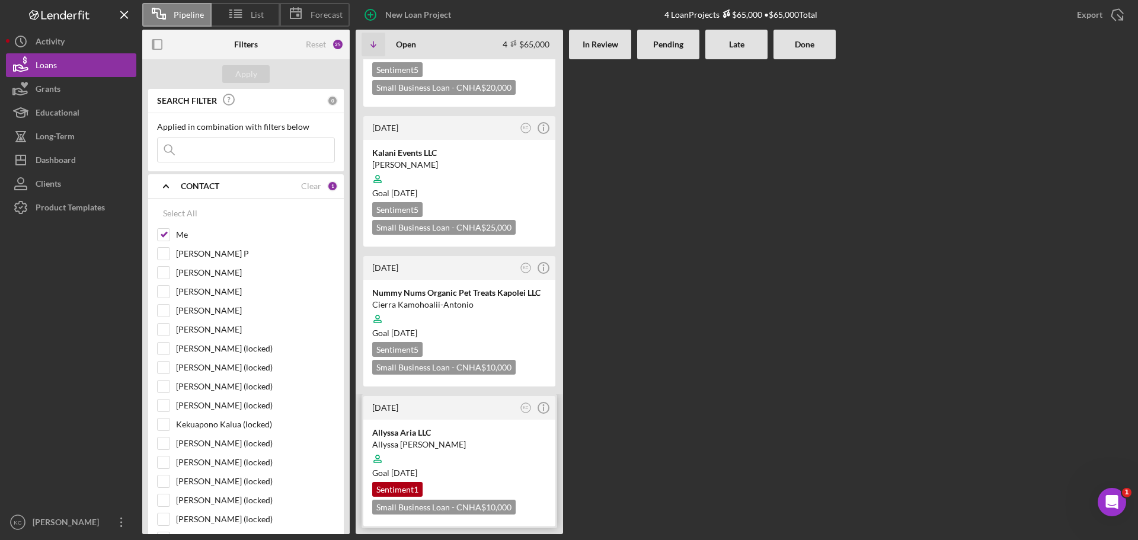
click at [477, 459] on div at bounding box center [459, 459] width 174 height 23
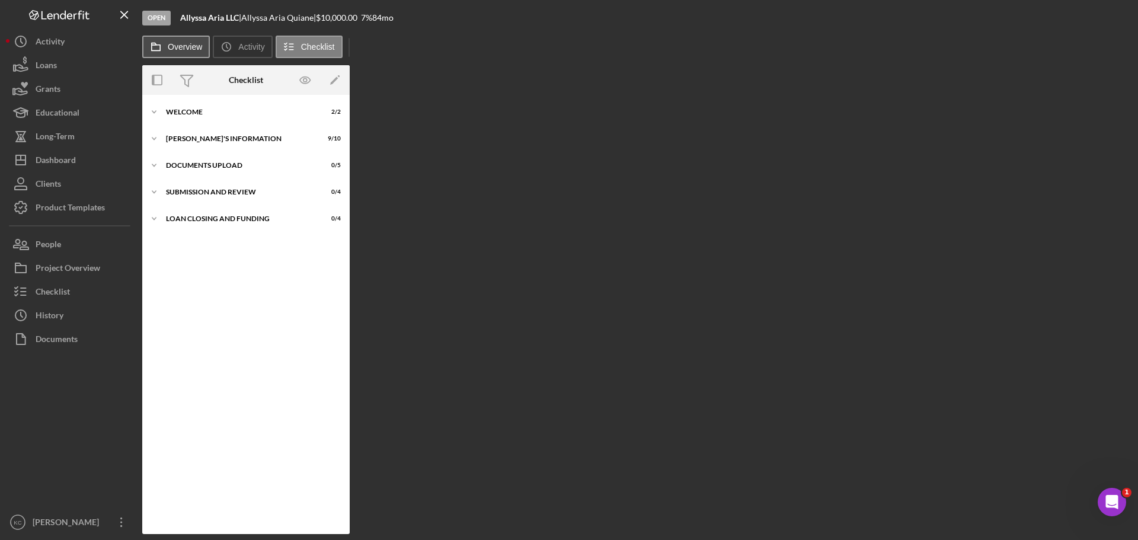
click at [184, 48] on label "Overview" at bounding box center [185, 46] width 34 height 9
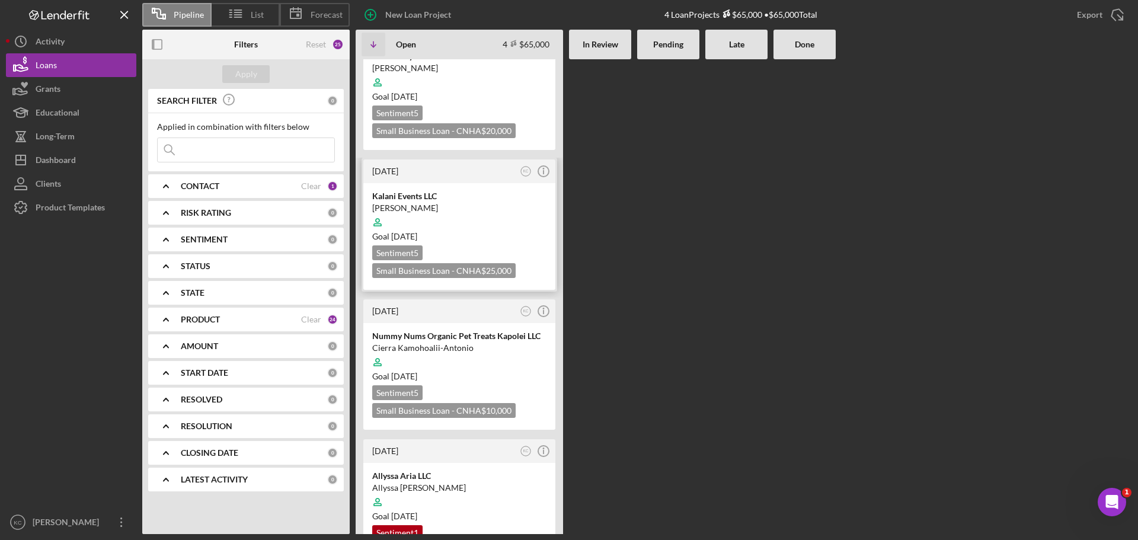
scroll to position [85, 0]
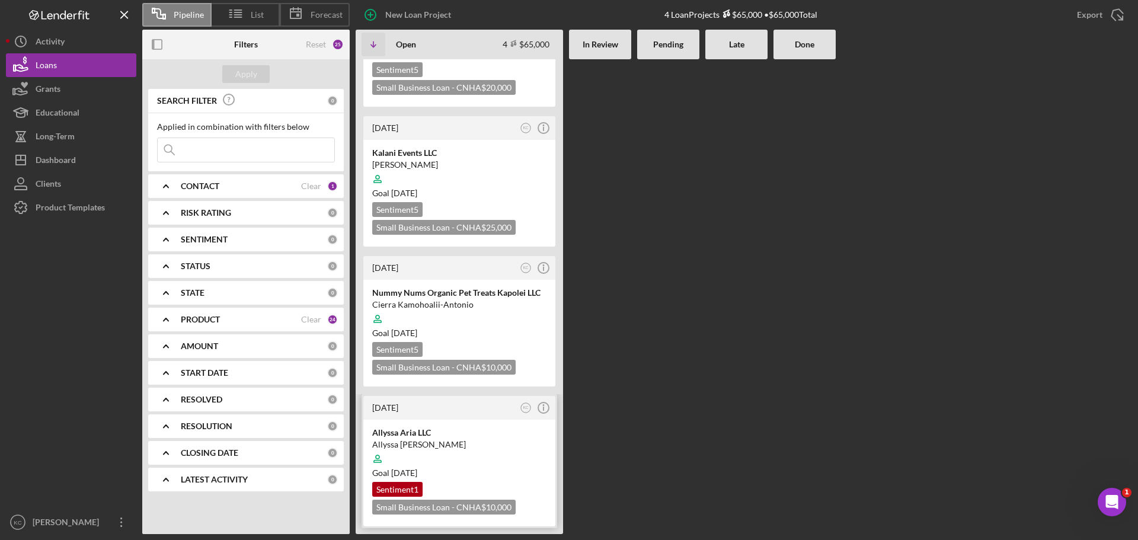
click at [471, 449] on div at bounding box center [459, 459] width 174 height 23
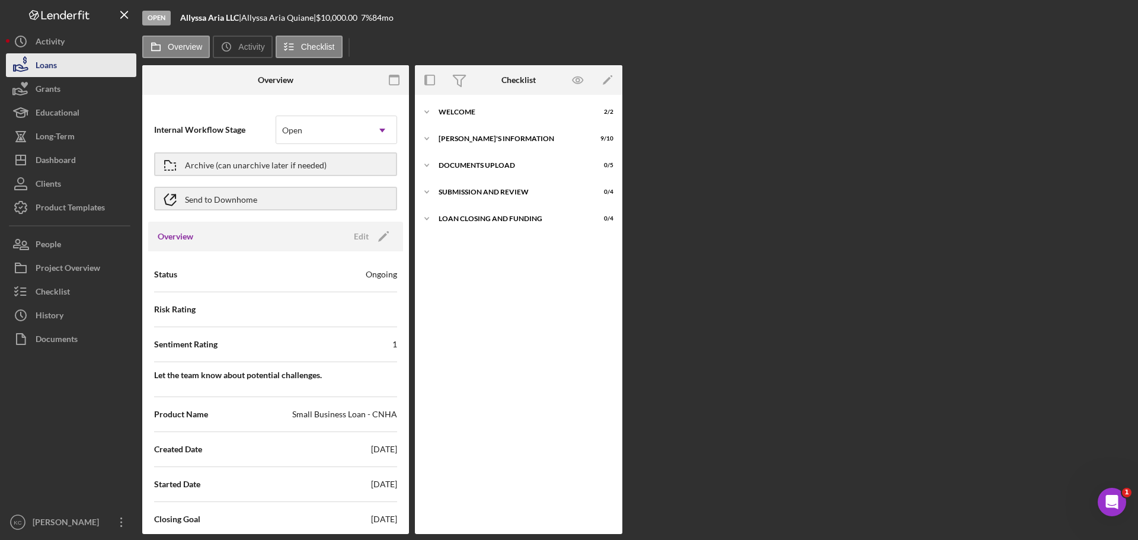
click at [59, 68] on button "Loans" at bounding box center [71, 65] width 130 height 24
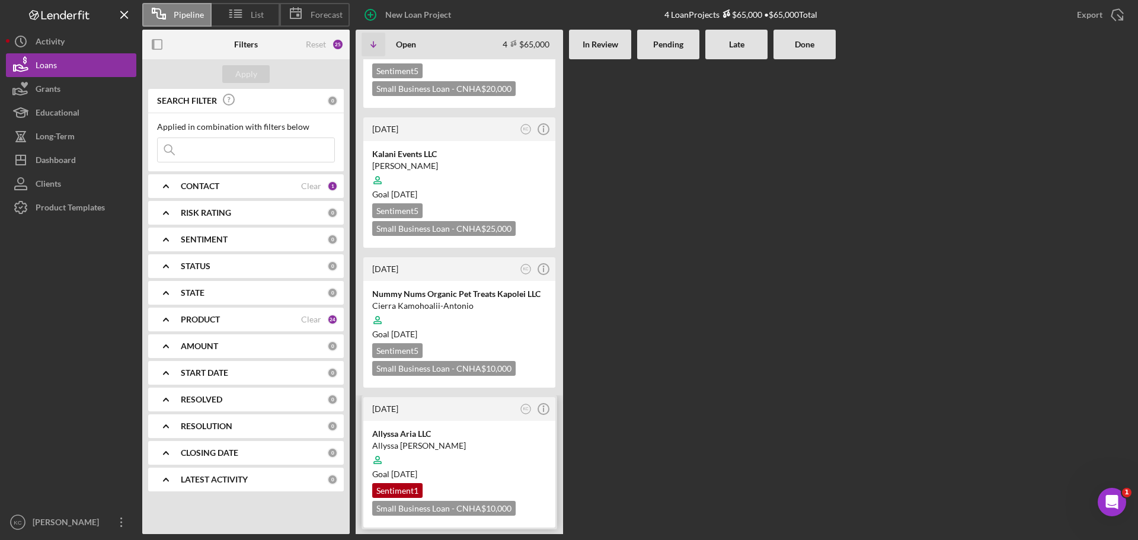
scroll to position [85, 0]
click at [527, 411] on icon "KC" at bounding box center [526, 408] width 16 height 16
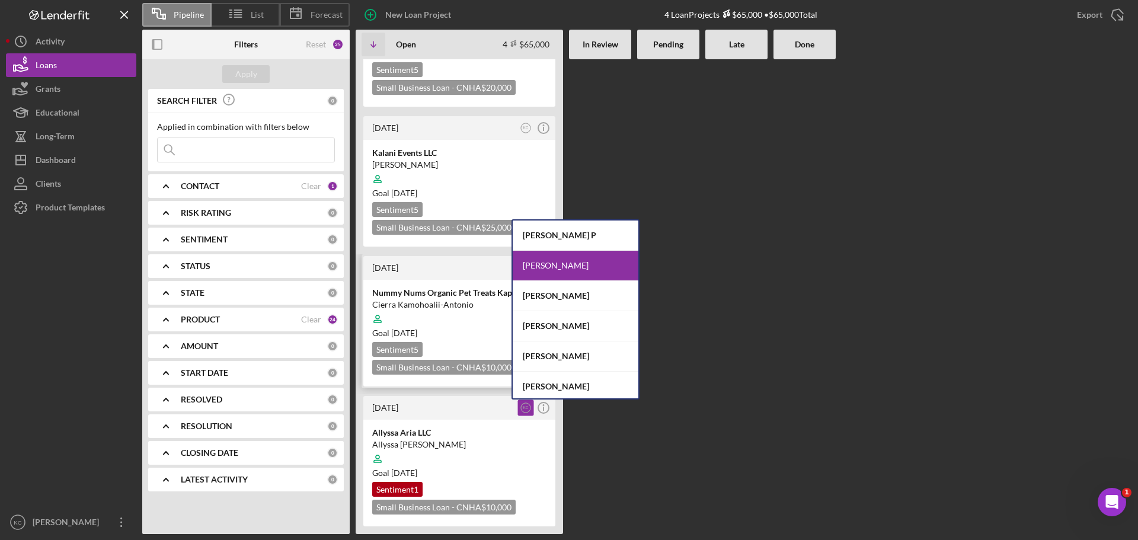
click at [551, 327] on div "[PERSON_NAME]" at bounding box center [576, 326] width 126 height 30
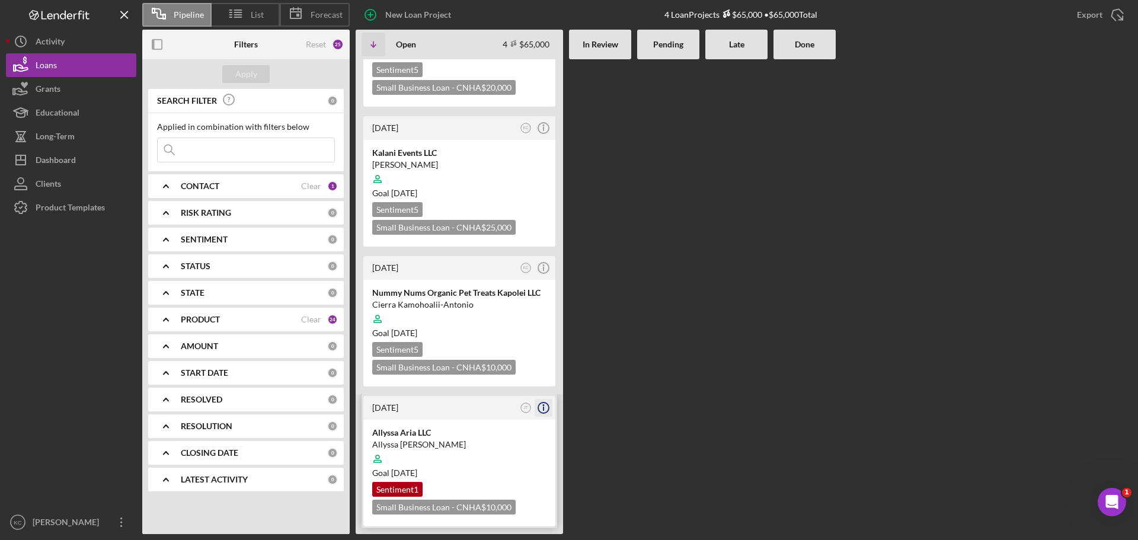
click at [547, 408] on icon "Icon/Info" at bounding box center [544, 408] width 30 height 30
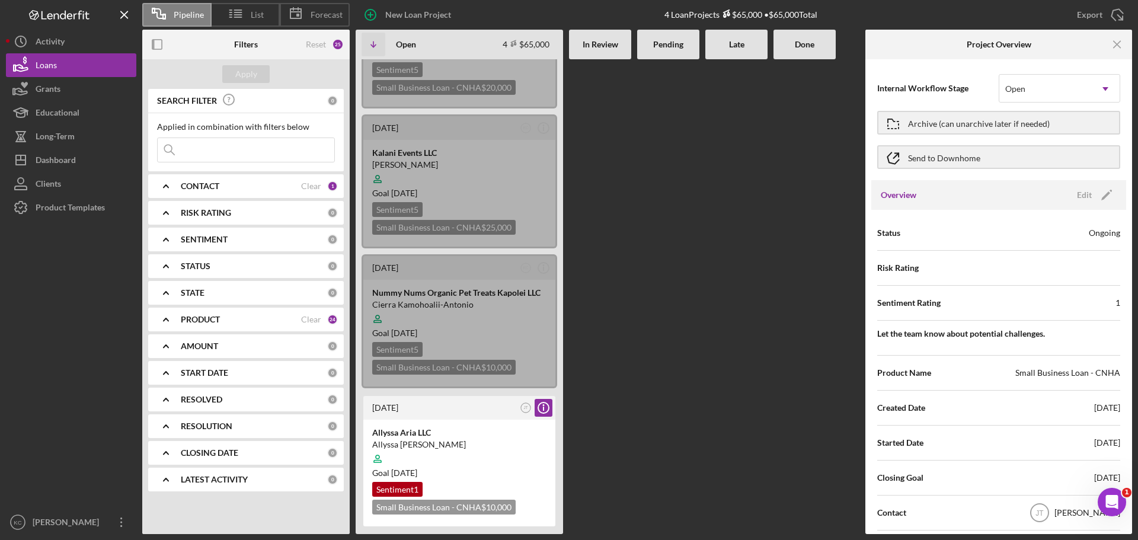
scroll to position [59, 0]
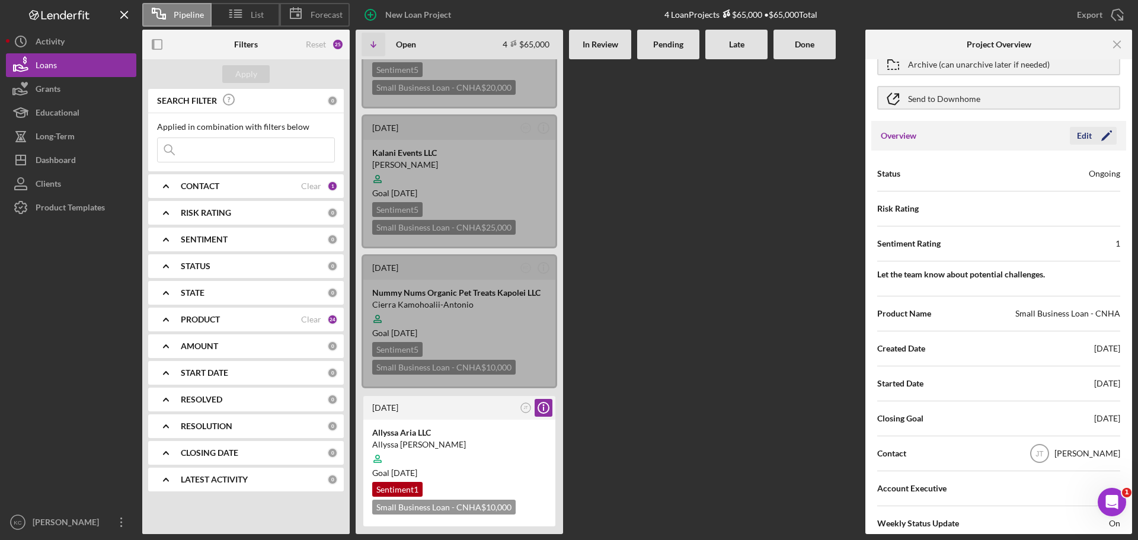
click at [910, 134] on icon "Icon/Edit" at bounding box center [1107, 136] width 30 height 30
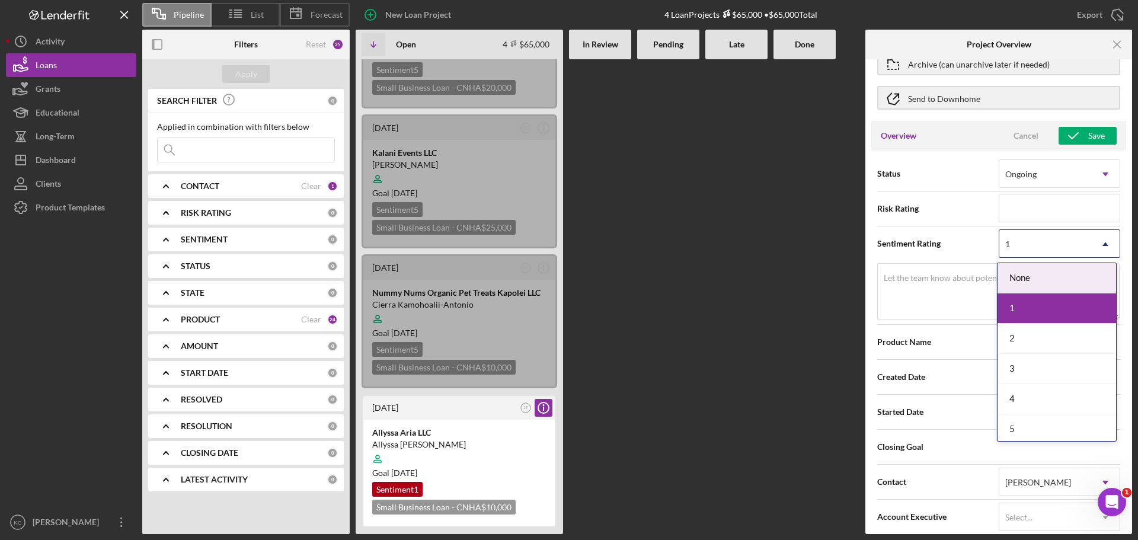
click at [910, 246] on icon "Icon/Dropdown Arrow" at bounding box center [1105, 244] width 28 height 28
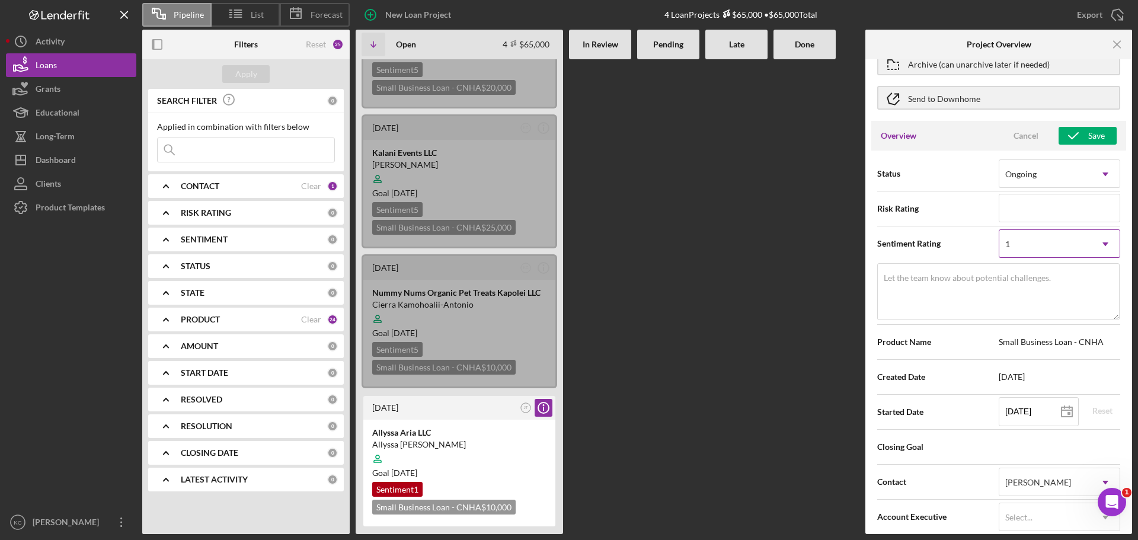
click at [910, 239] on div "1" at bounding box center [1045, 244] width 92 height 27
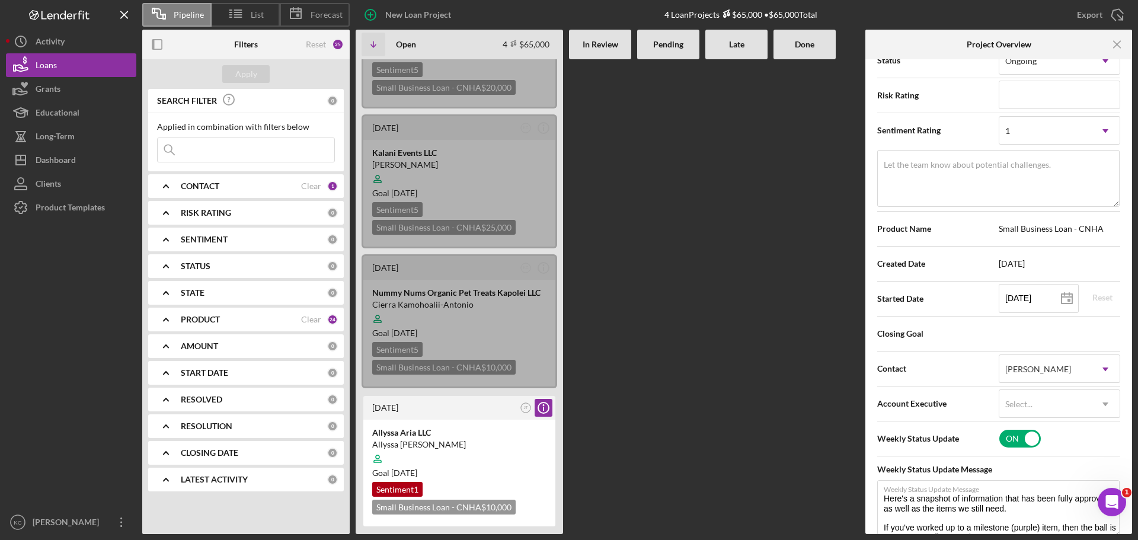
scroll to position [237, 0]
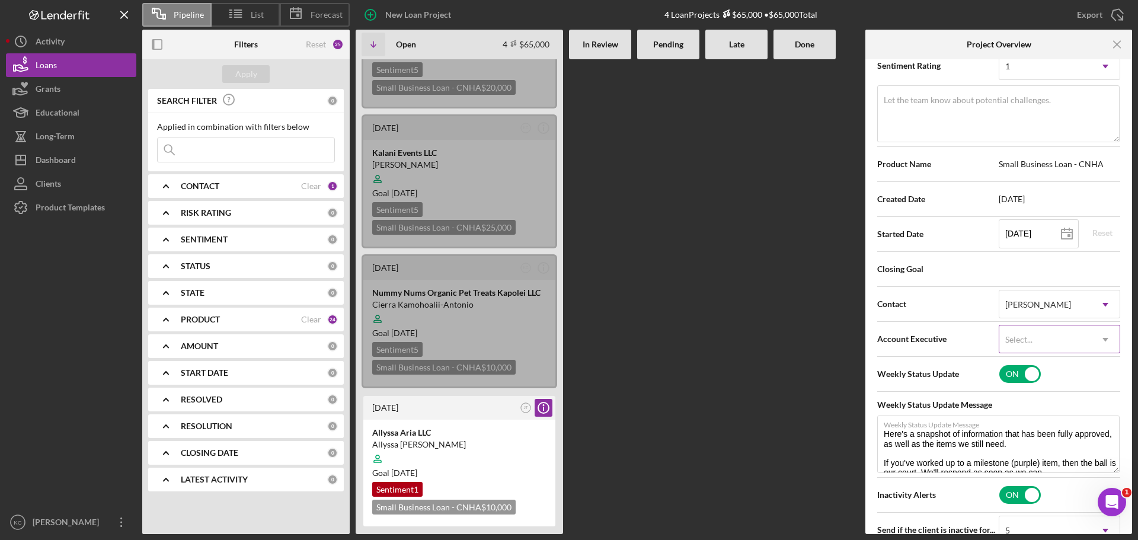
click at [910, 342] on div "Select..." at bounding box center [1045, 339] width 92 height 27
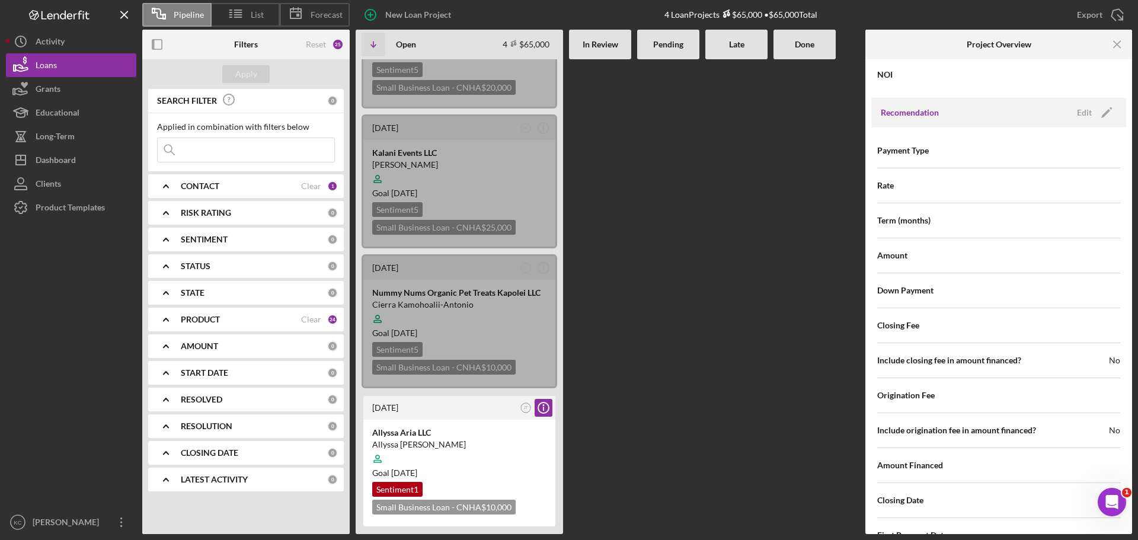
scroll to position [1245, 0]
click at [910, 113] on icon "Icon/Edit" at bounding box center [1107, 112] width 30 height 30
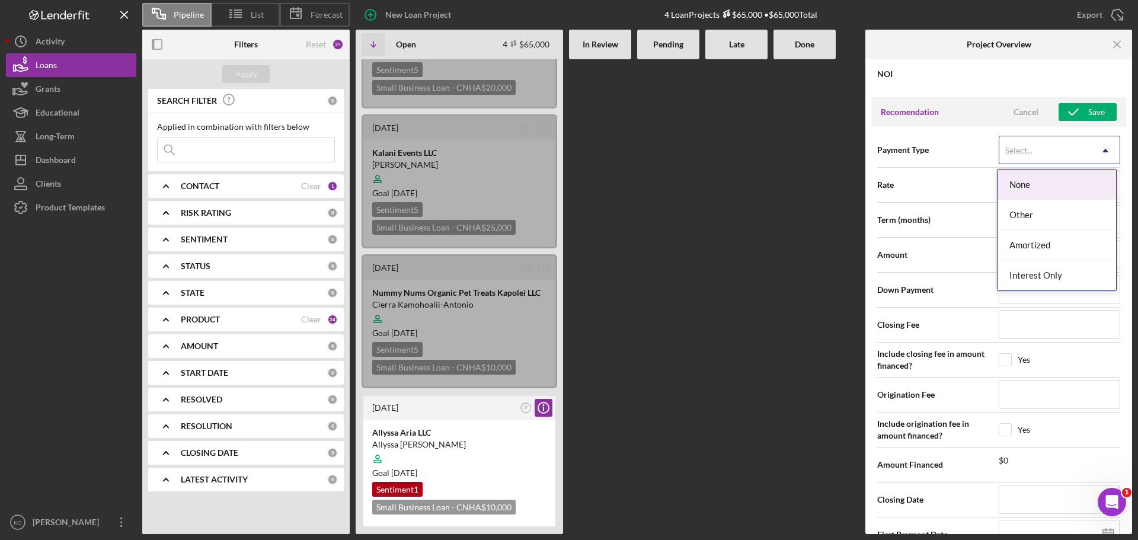
click at [910, 146] on div "Select..." at bounding box center [1045, 150] width 92 height 27
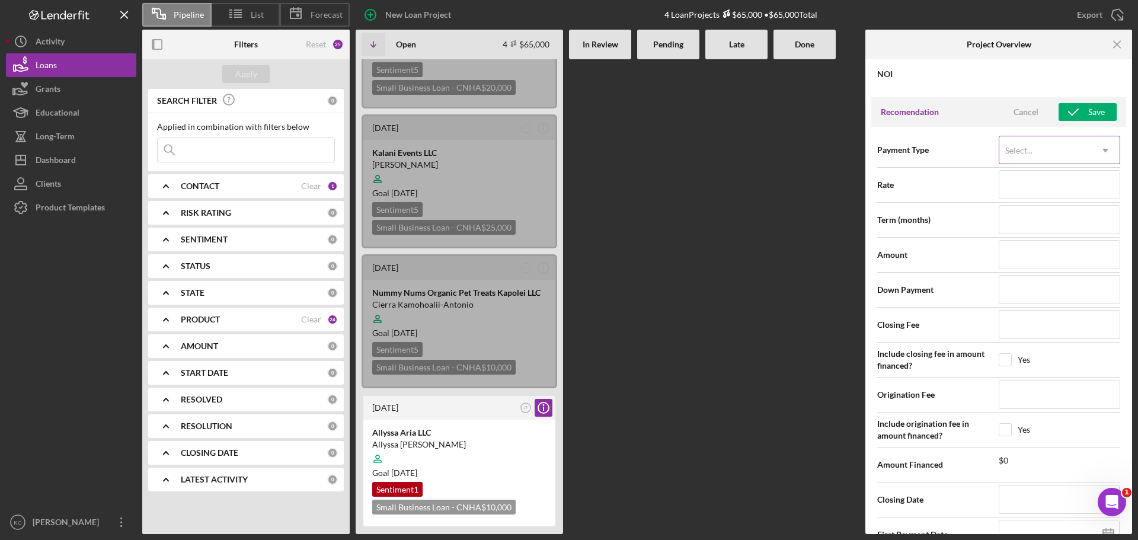
click at [910, 146] on div "Select..." at bounding box center [1045, 150] width 92 height 27
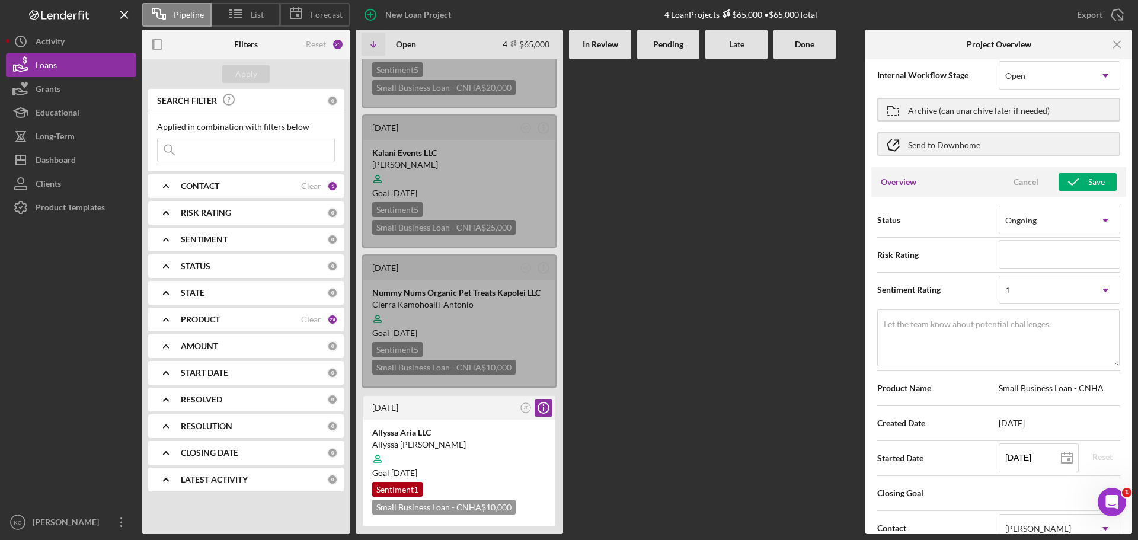
scroll to position [0, 0]
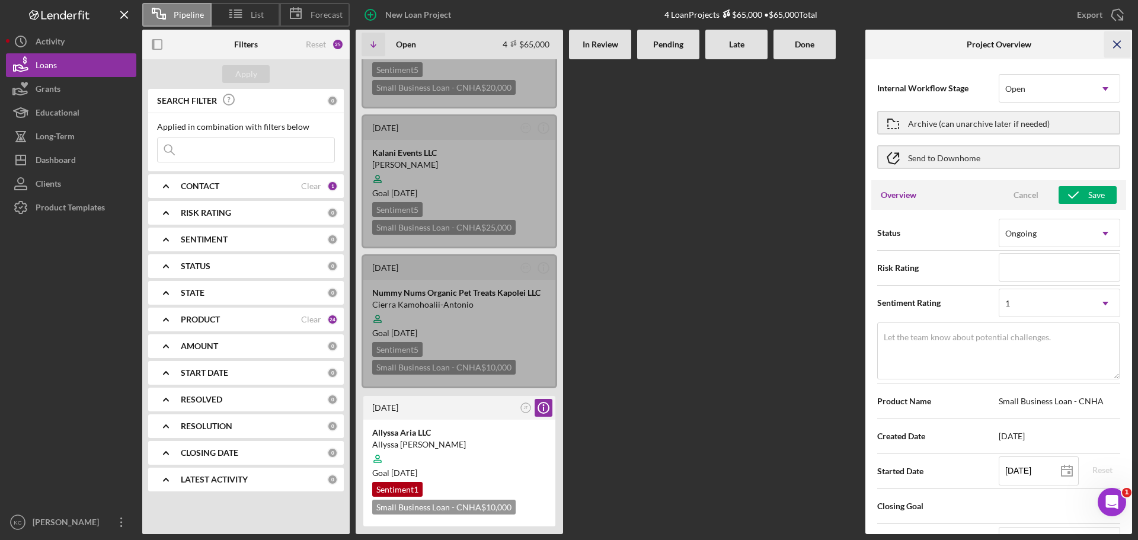
click at [910, 40] on icon "Icon/Menu Close" at bounding box center [1117, 44] width 27 height 27
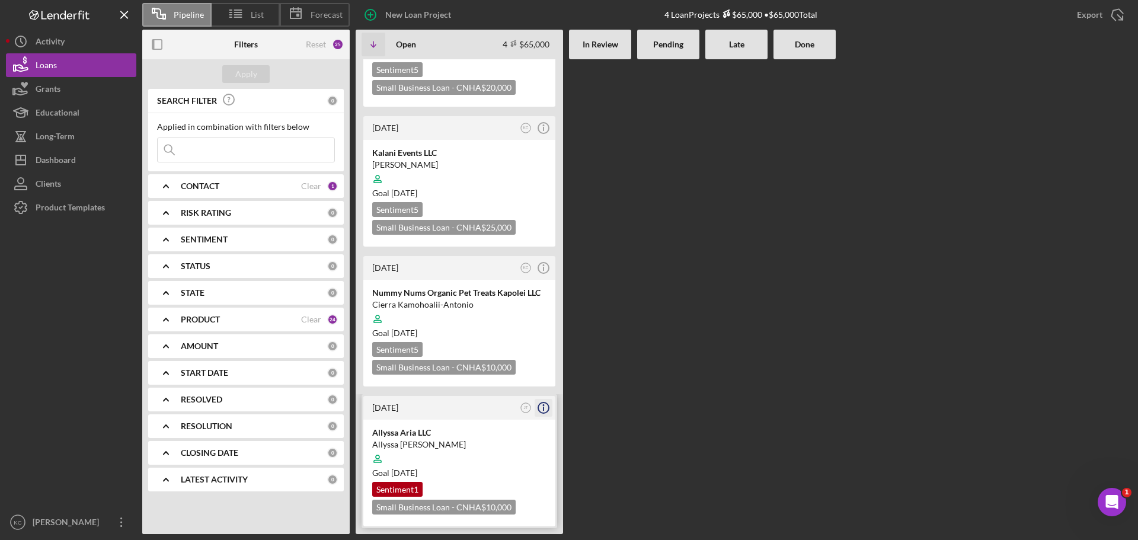
click at [547, 407] on icon "Icon/Info" at bounding box center [544, 408] width 30 height 30
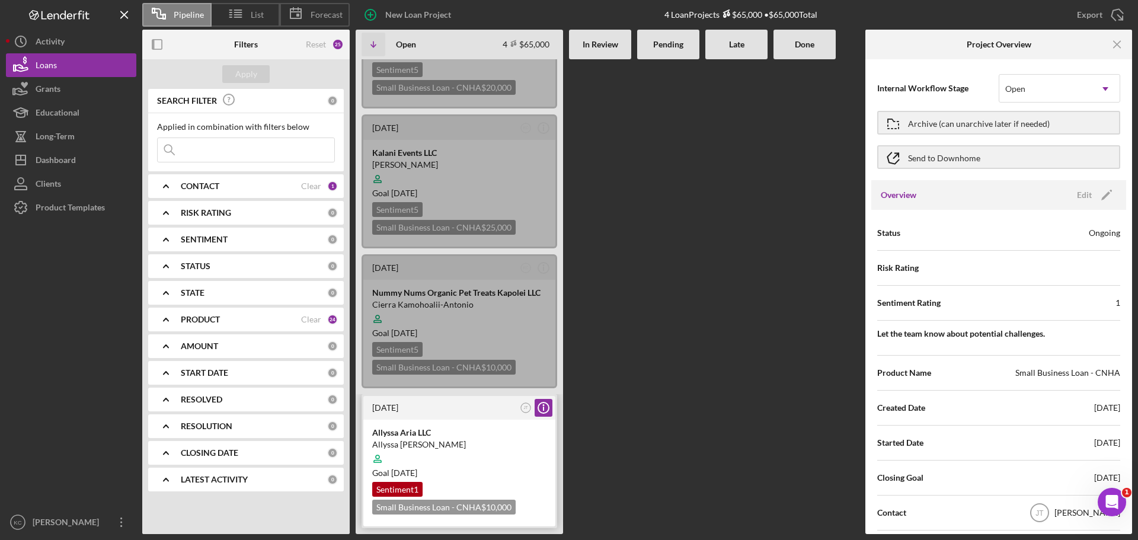
click at [471, 414] on div "[DATE] JT Icon/Info" at bounding box center [459, 408] width 192 height 24
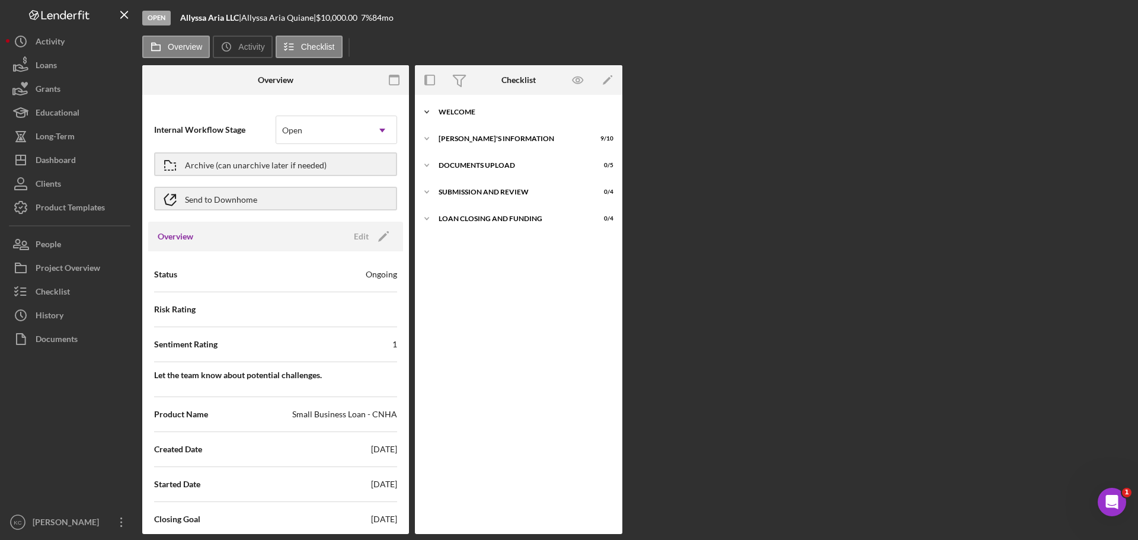
click at [426, 114] on icon "Icon/Expander" at bounding box center [427, 112] width 24 height 24
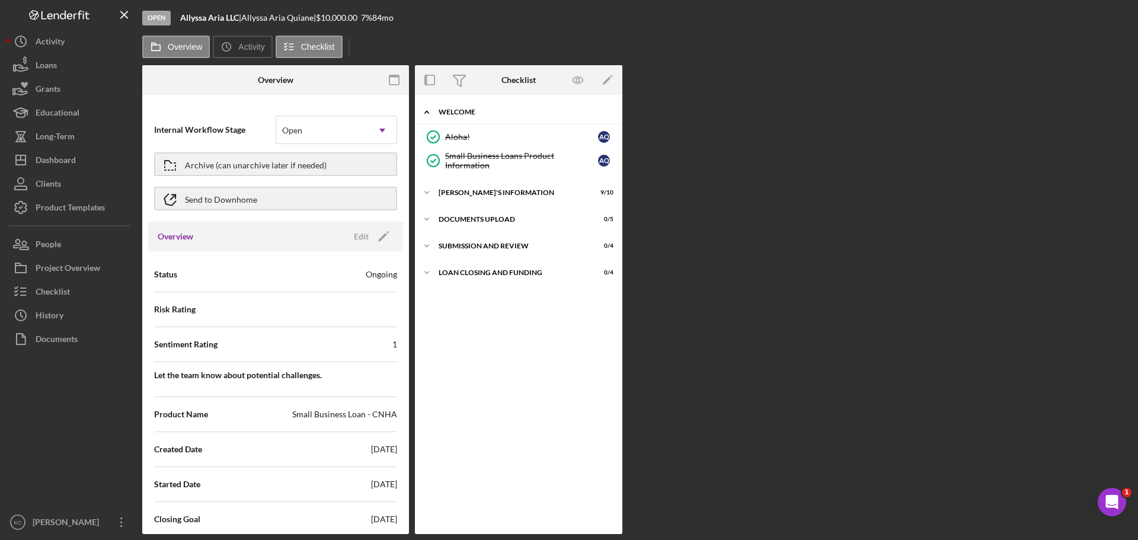
click at [429, 111] on icon "Icon/Expander" at bounding box center [427, 112] width 24 height 24
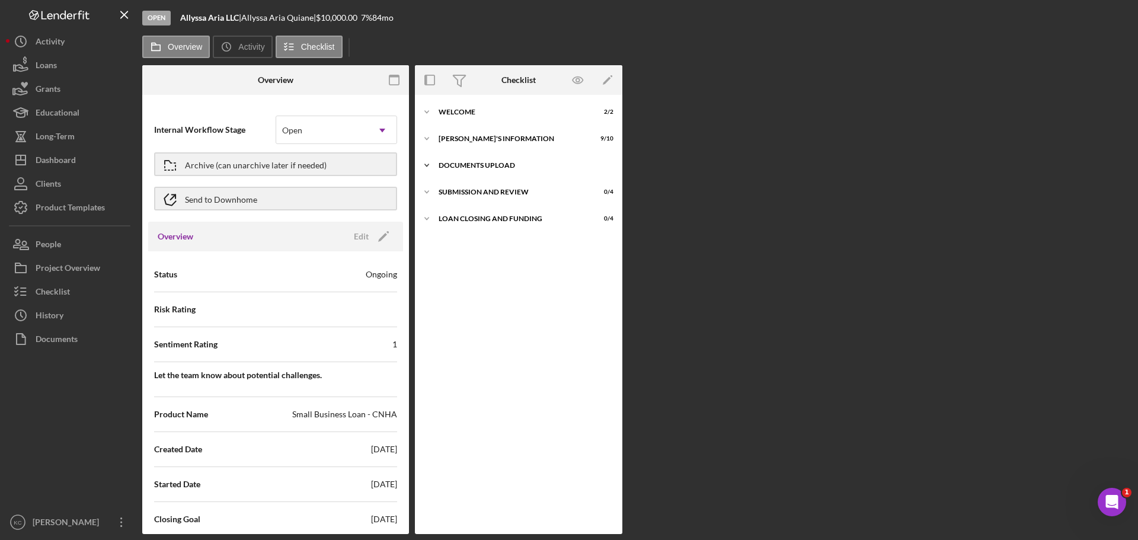
click at [424, 163] on icon "Icon/Expander" at bounding box center [427, 166] width 24 height 24
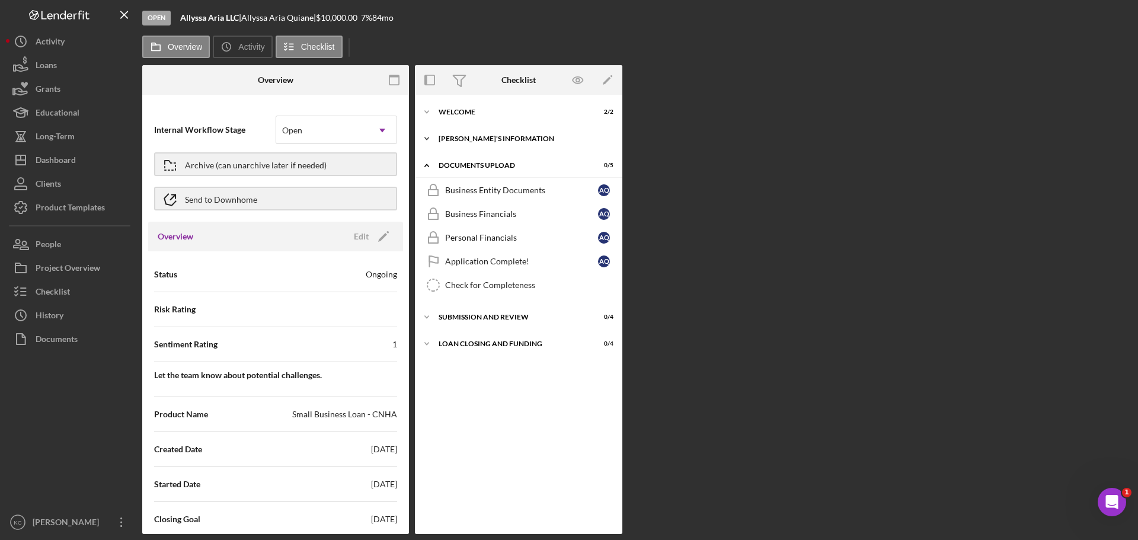
click at [428, 113] on polyline at bounding box center [427, 112] width 4 height 2
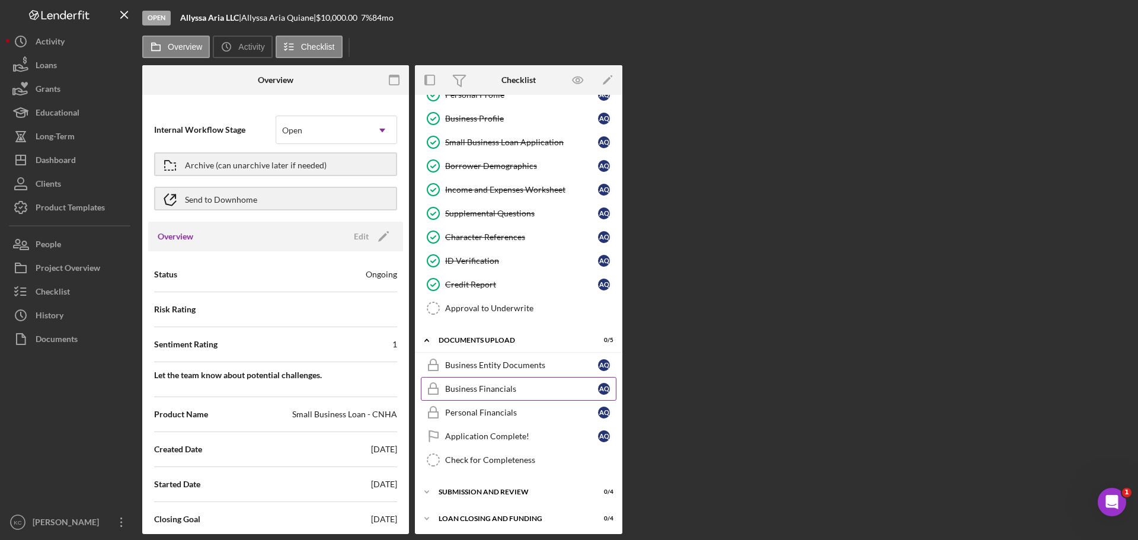
scroll to position [72, 0]
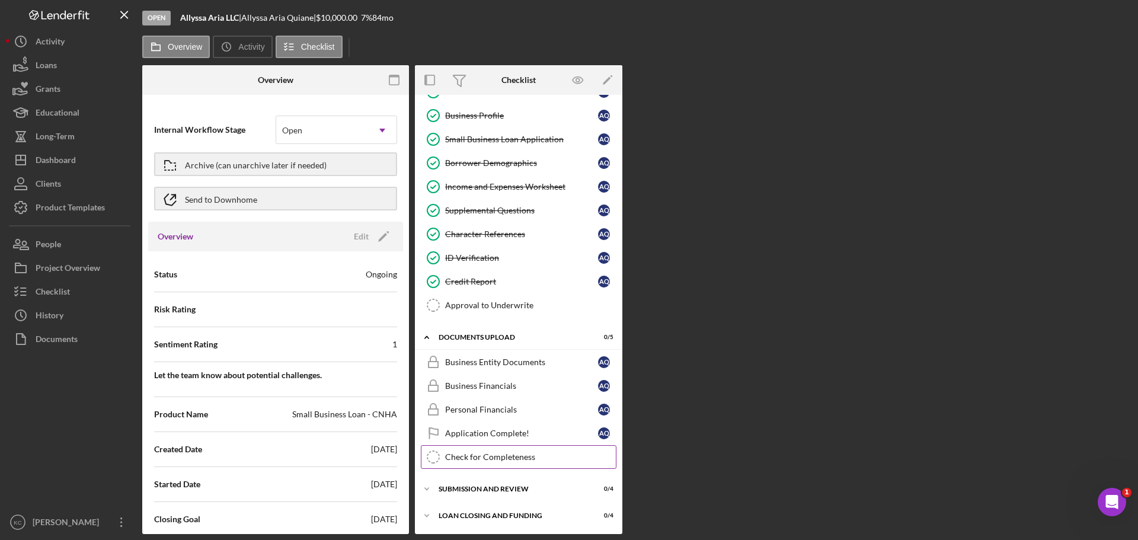
click at [516, 460] on div "Check for Completeness" at bounding box center [530, 456] width 171 height 9
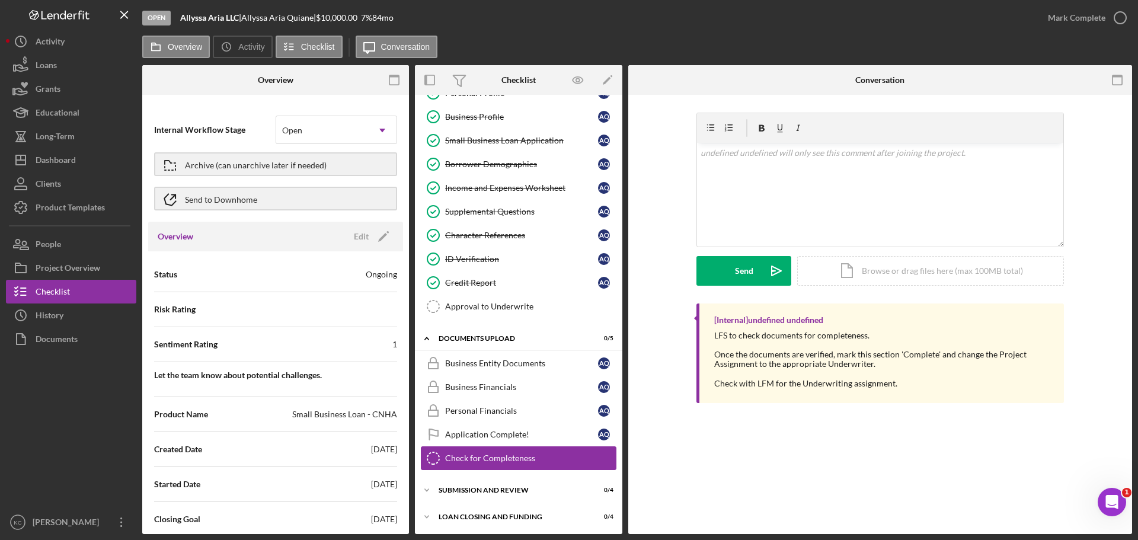
scroll to position [72, 0]
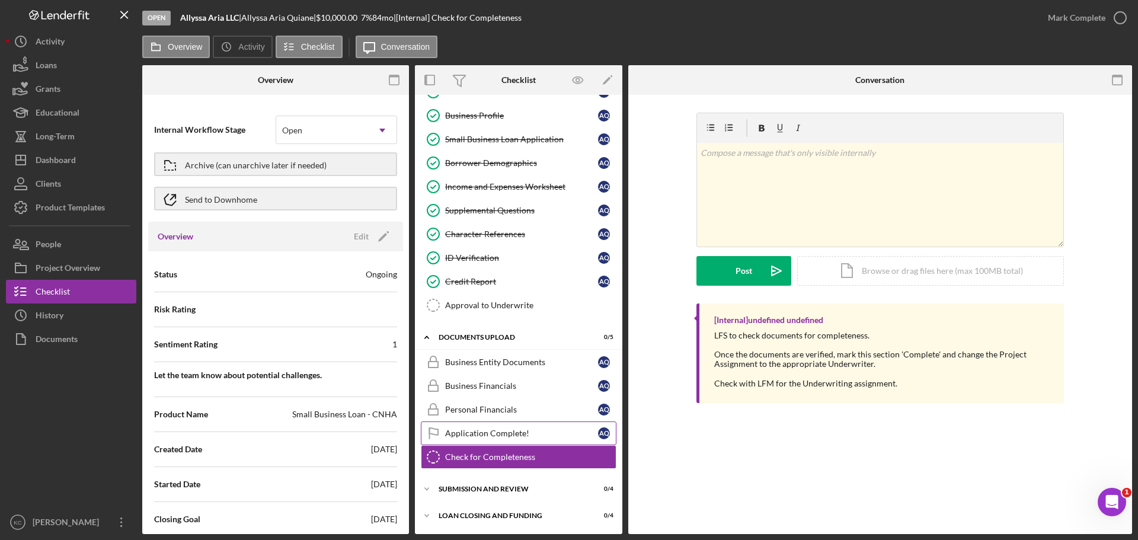
click at [505, 433] on div "Application Complete!" at bounding box center [521, 433] width 153 height 9
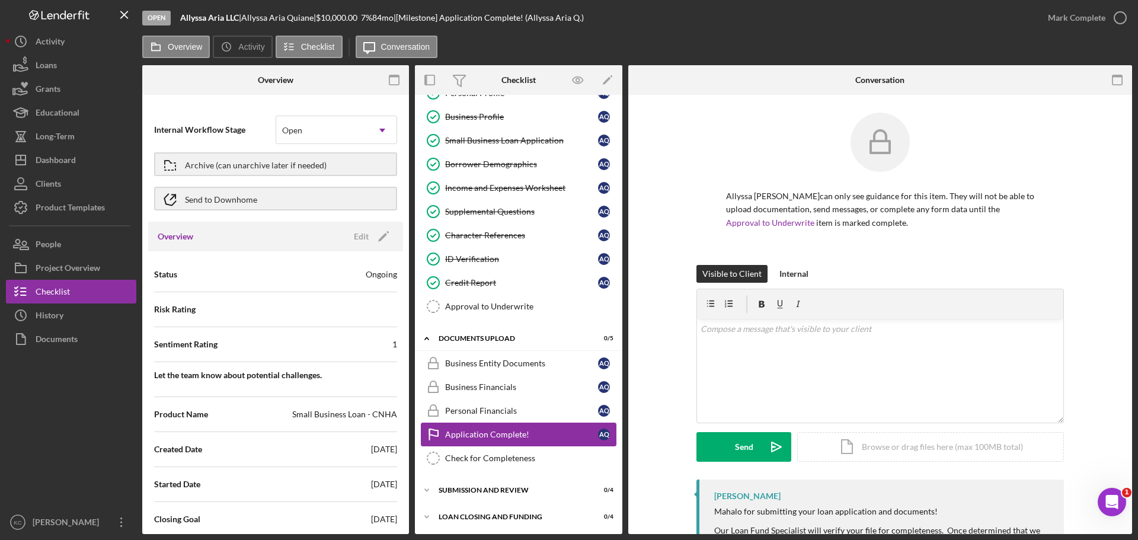
scroll to position [72, 0]
click at [787, 277] on div "Internal" at bounding box center [793, 274] width 29 height 18
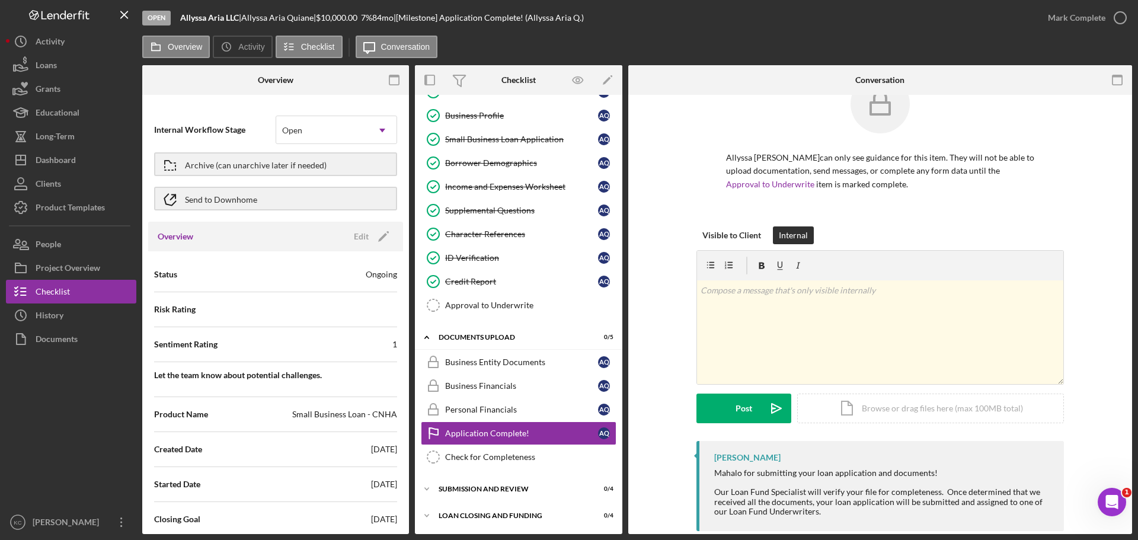
scroll to position [59, 0]
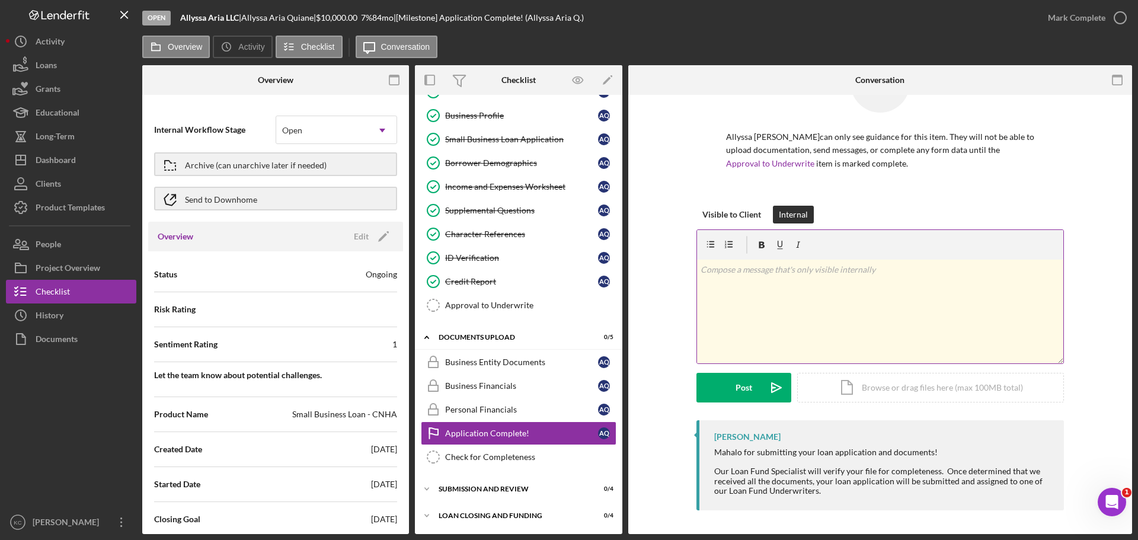
click at [820, 280] on div "v Color teal Color pink Remove color Add row above Add row below Add column bef…" at bounding box center [880, 312] width 366 height 104
click at [517, 277] on div "Credit Report" at bounding box center [521, 281] width 153 height 9
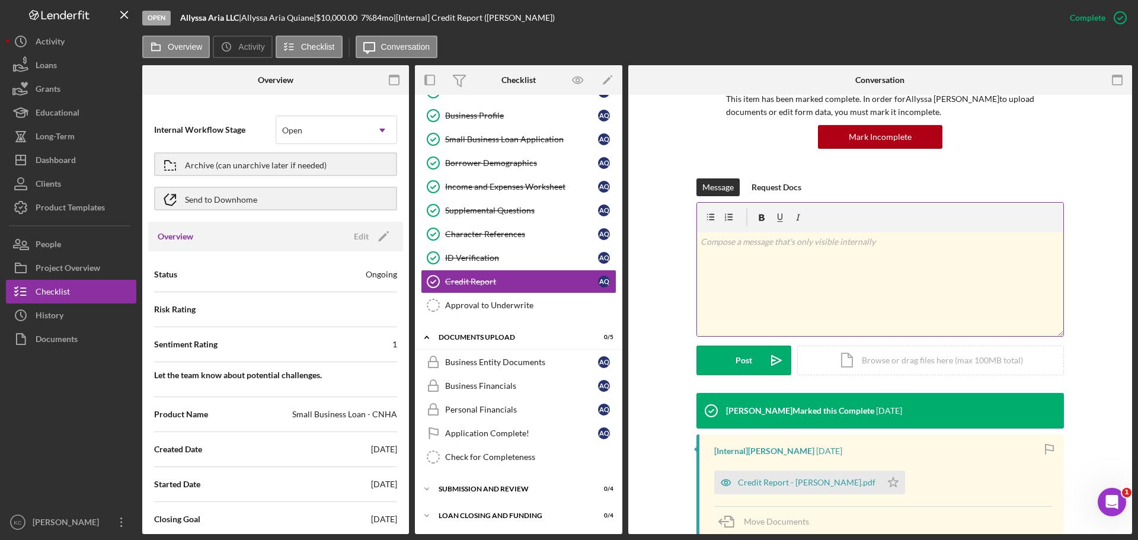
scroll to position [270, 0]
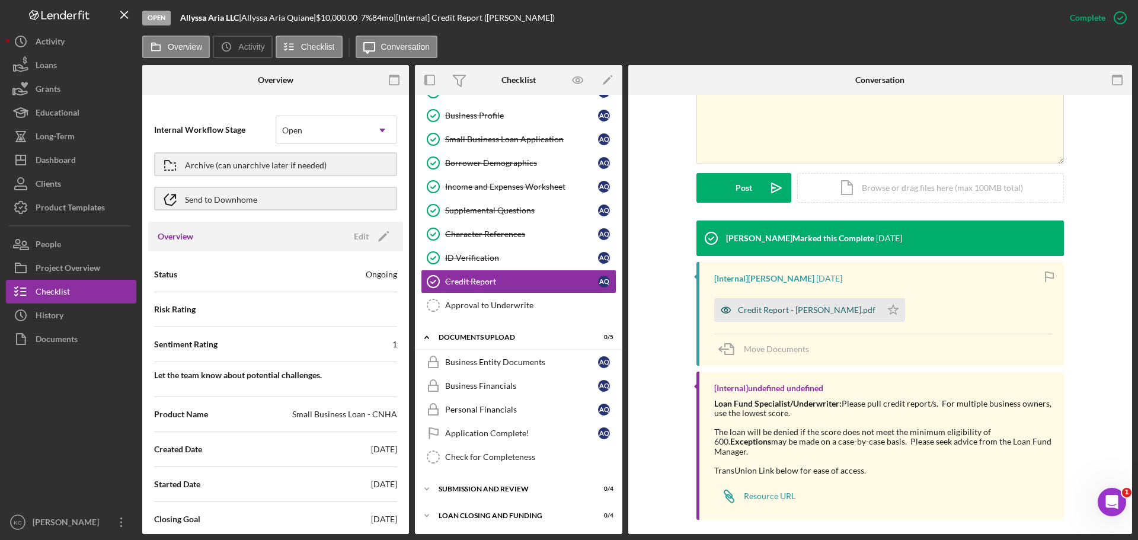
click at [795, 311] on div "Credit Report - [PERSON_NAME].pdf" at bounding box center [807, 309] width 138 height 9
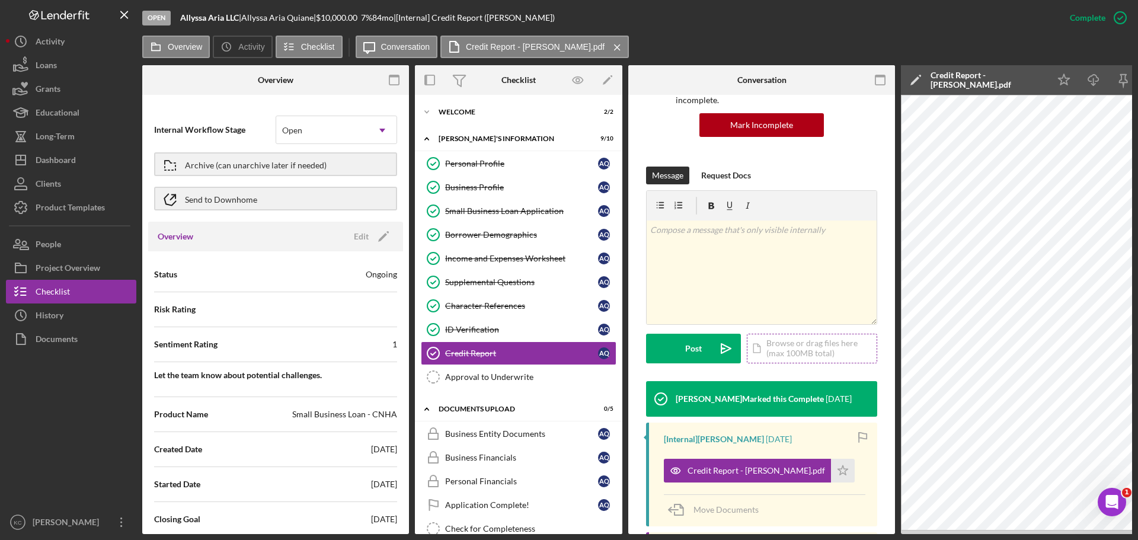
scroll to position [0, 0]
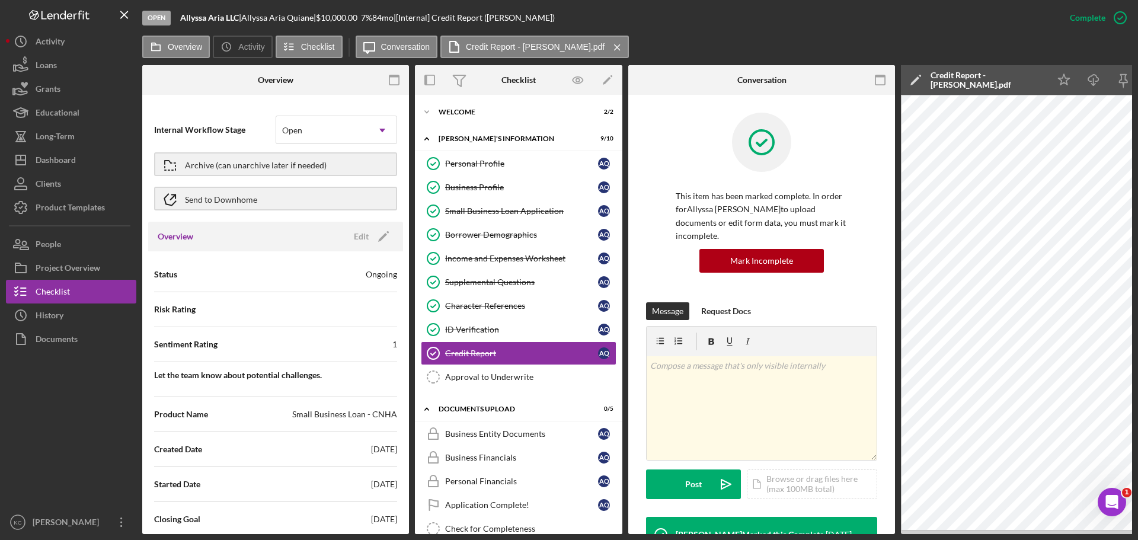
click at [847, 136] on div "This item has been marked complete. In order for Allyssa [PERSON_NAME] to uploa…" at bounding box center [761, 208] width 231 height 190
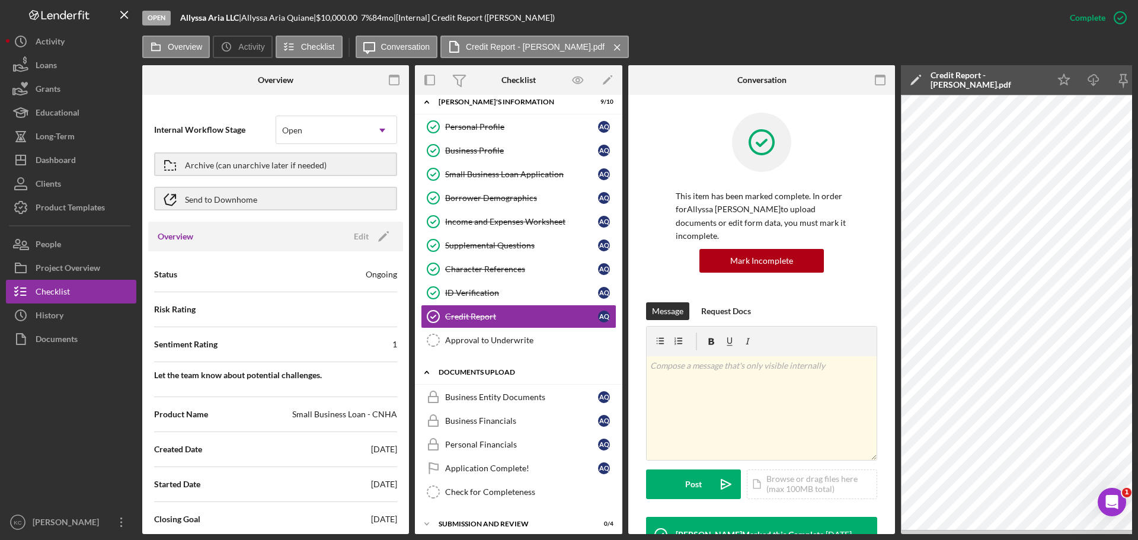
scroll to position [75, 0]
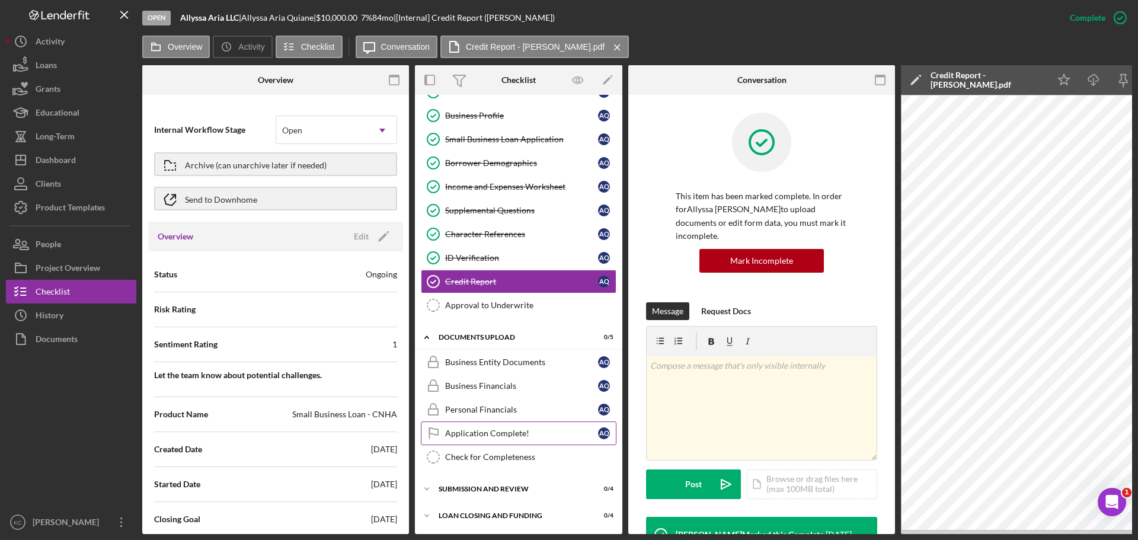
click at [540, 423] on link "Application Complete! Application Complete! A Q" at bounding box center [519, 433] width 196 height 24
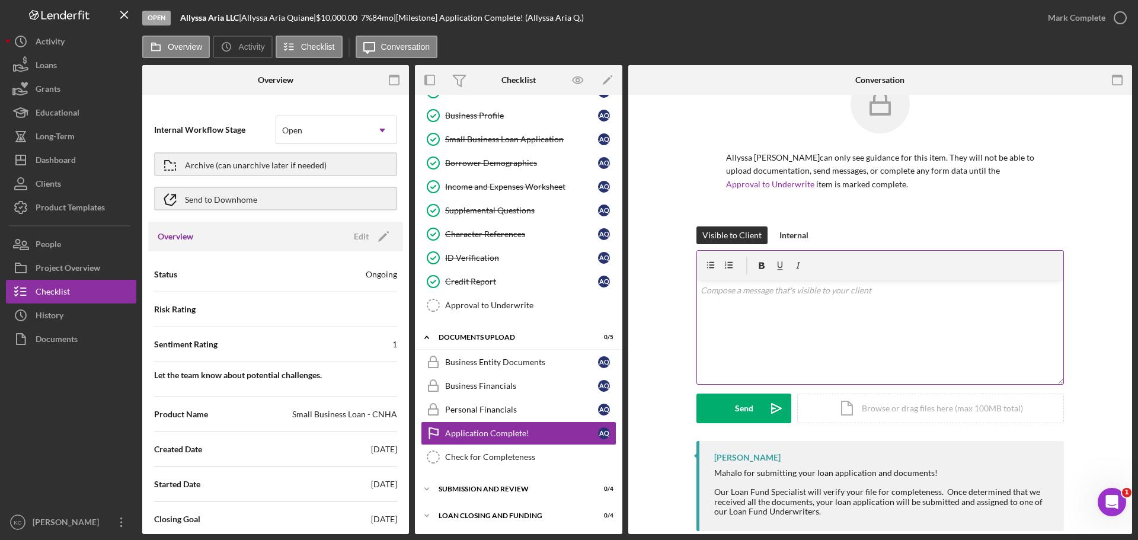
scroll to position [59, 0]
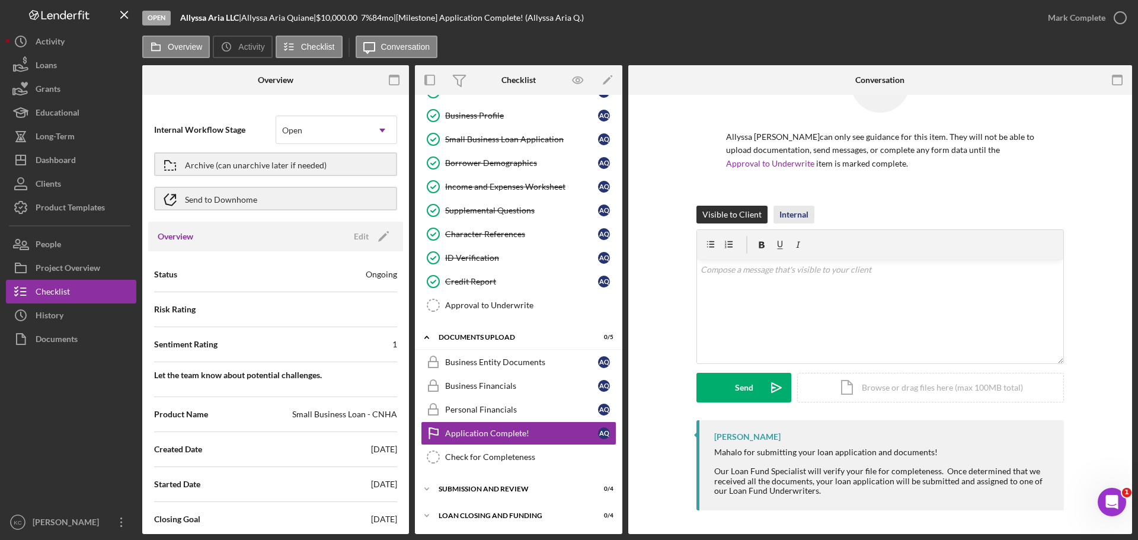
click at [789, 212] on div "Internal" at bounding box center [793, 215] width 29 height 18
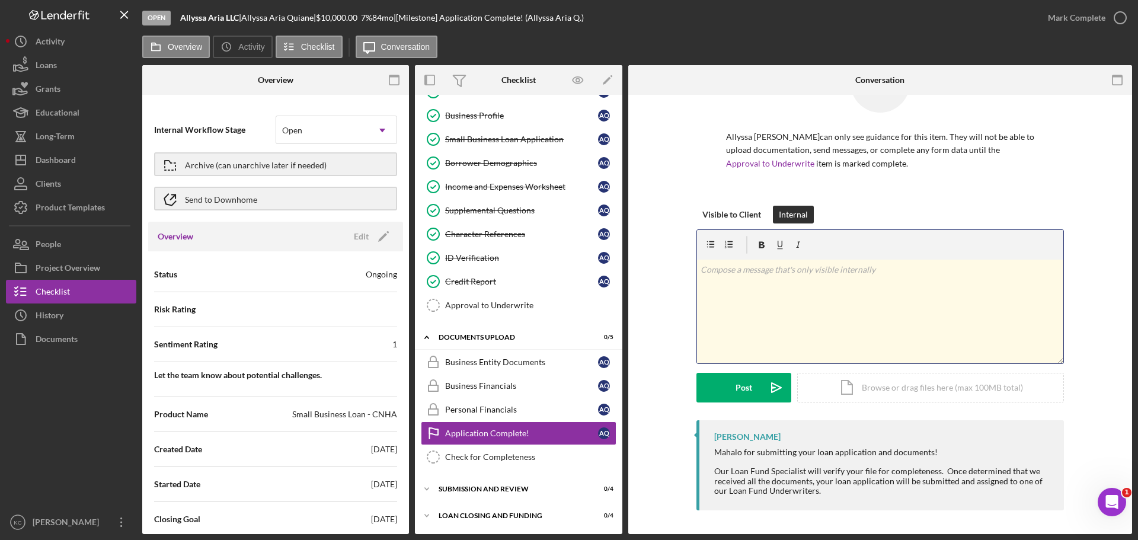
click at [855, 277] on div "v Color teal Color pink Remove color Add row above Add row below Add column bef…" at bounding box center [880, 312] width 366 height 104
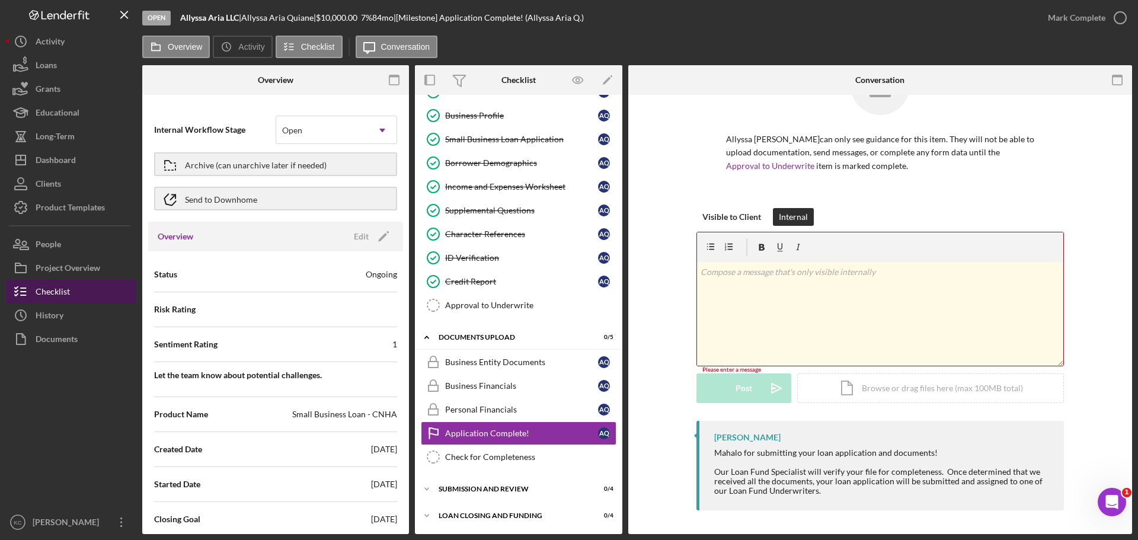
scroll to position [57, 0]
click at [878, 276] on p at bounding box center [881, 272] width 360 height 13
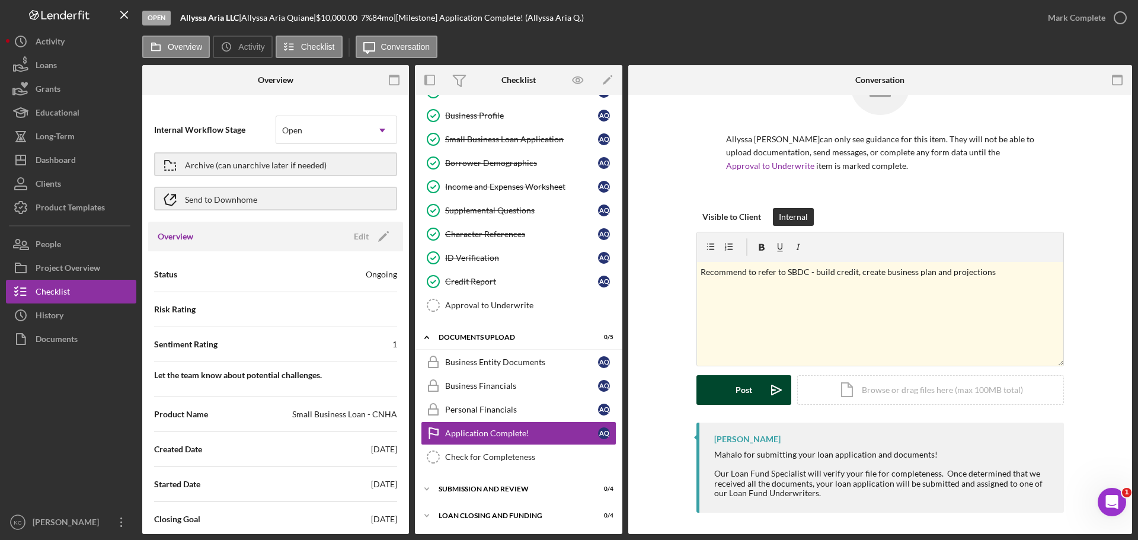
click at [741, 394] on div "Post" at bounding box center [744, 390] width 17 height 30
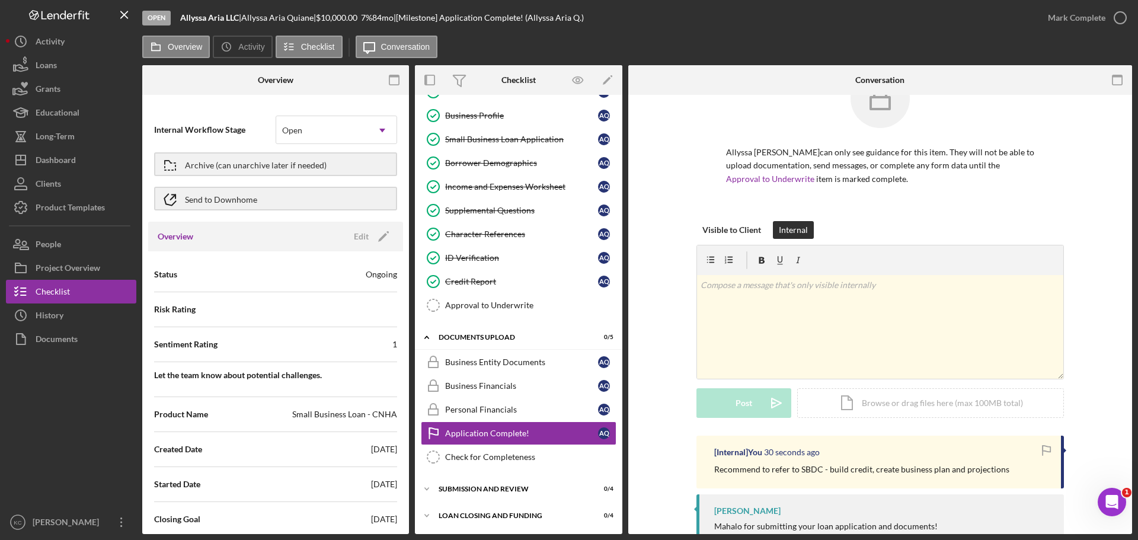
scroll to position [0, 0]
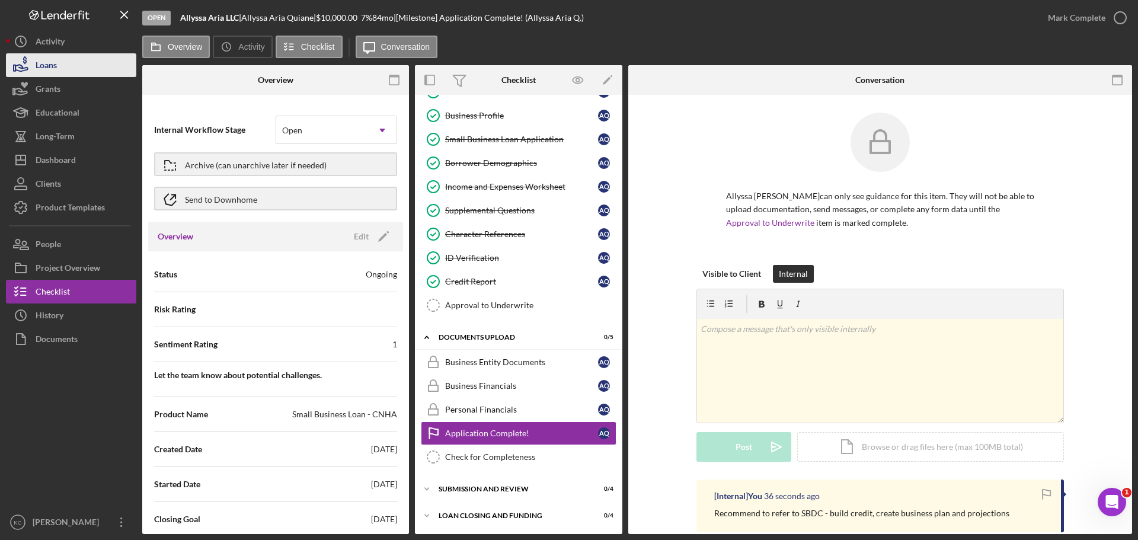
click at [33, 68] on icon "button" at bounding box center [21, 65] width 30 height 30
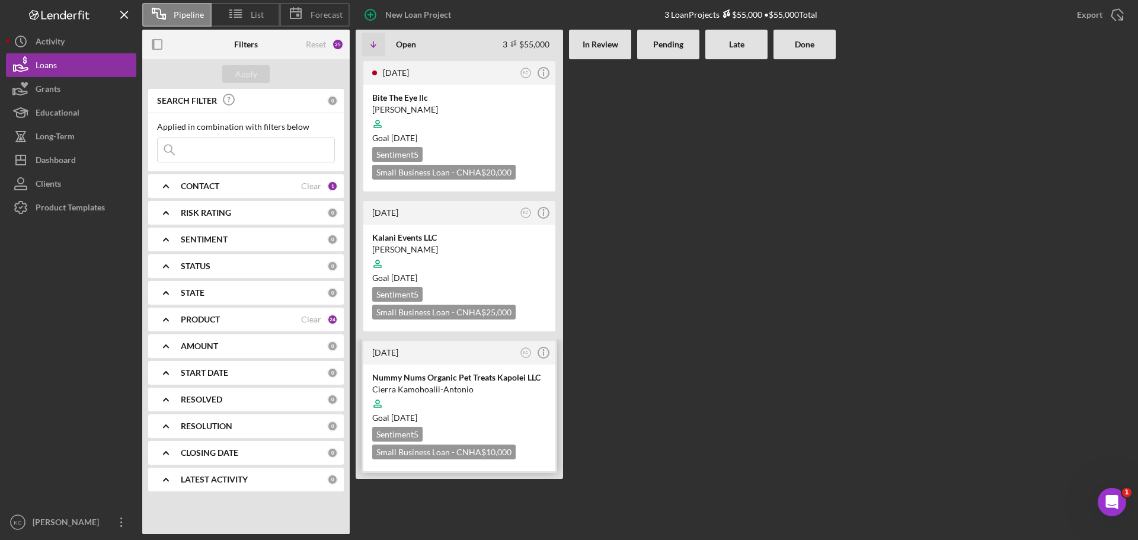
click at [470, 361] on div "[DATE] KC Icon/Info" at bounding box center [459, 353] width 192 height 24
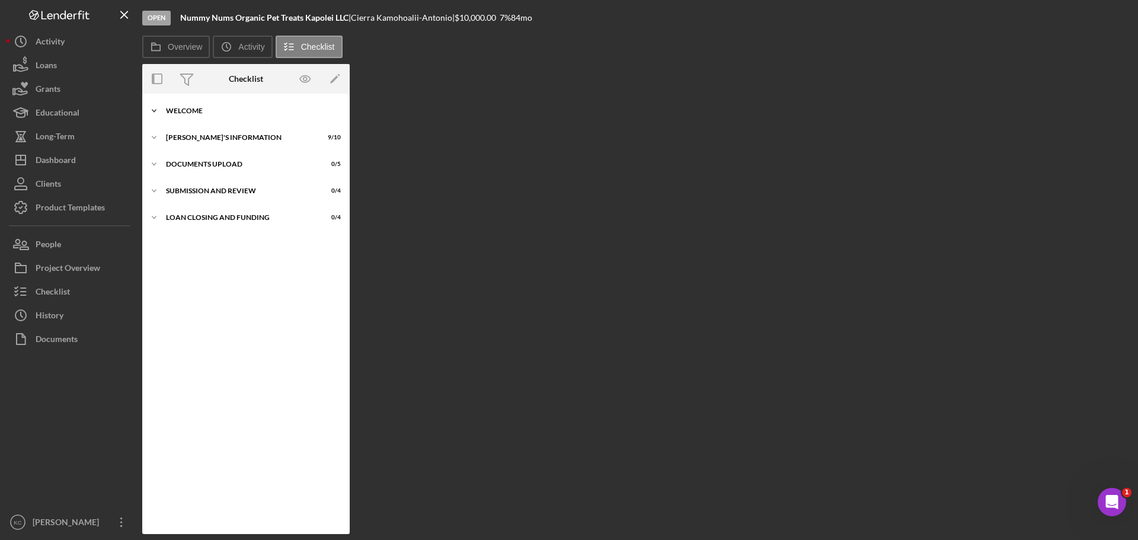
click at [154, 111] on icon "Icon/Expander" at bounding box center [154, 111] width 24 height 24
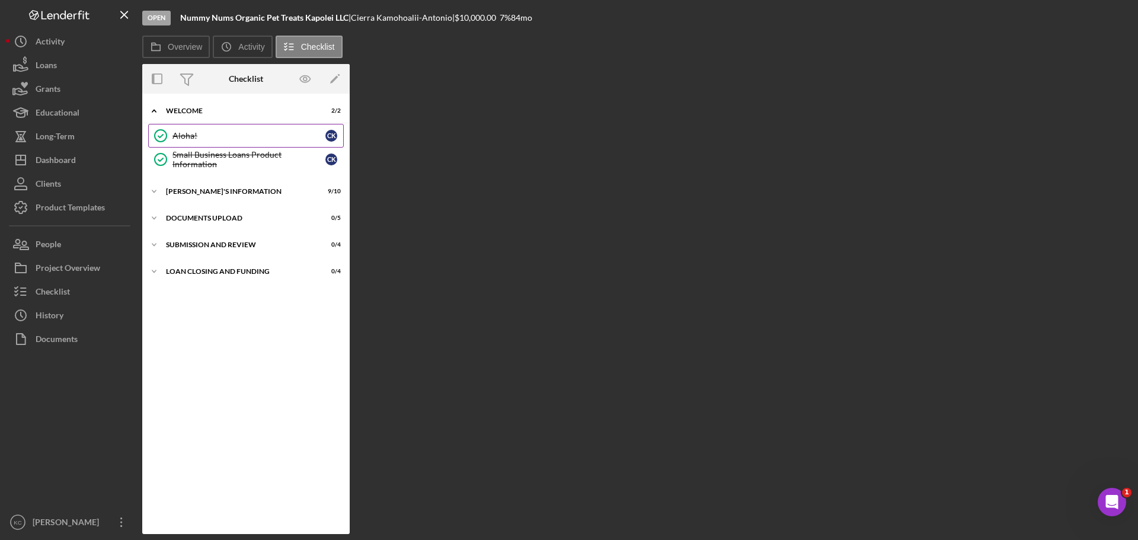
click at [225, 139] on div "Aloha!" at bounding box center [248, 135] width 153 height 9
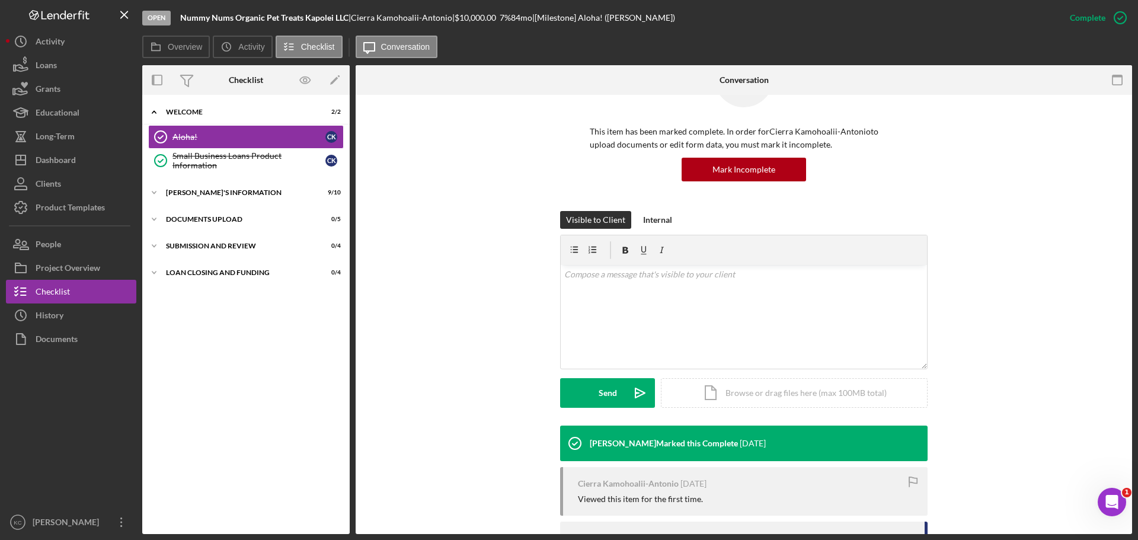
scroll to position [251, 0]
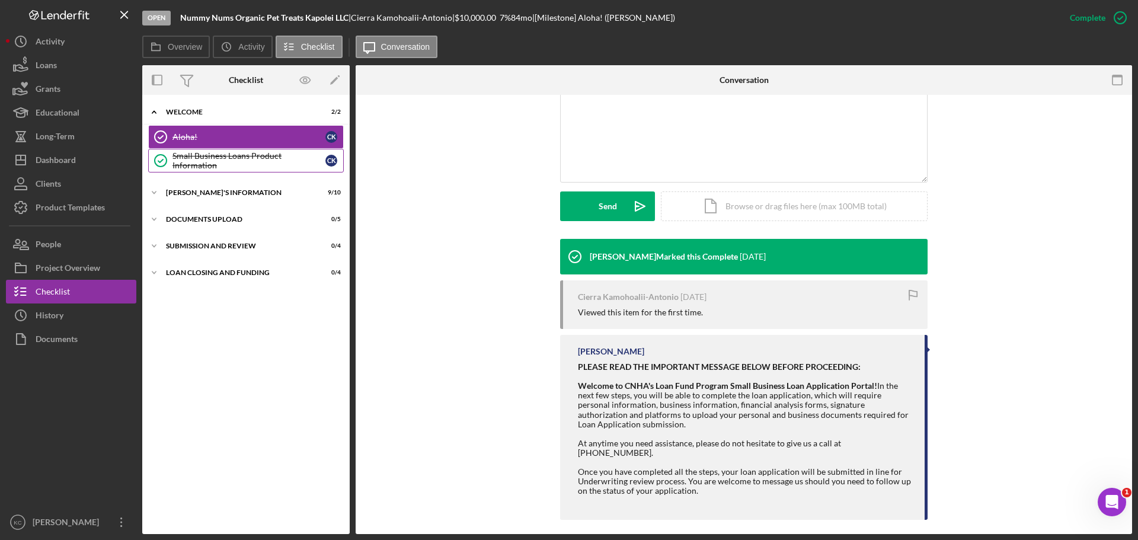
click at [204, 156] on div "Small Business Loans Product Information" at bounding box center [248, 160] width 153 height 19
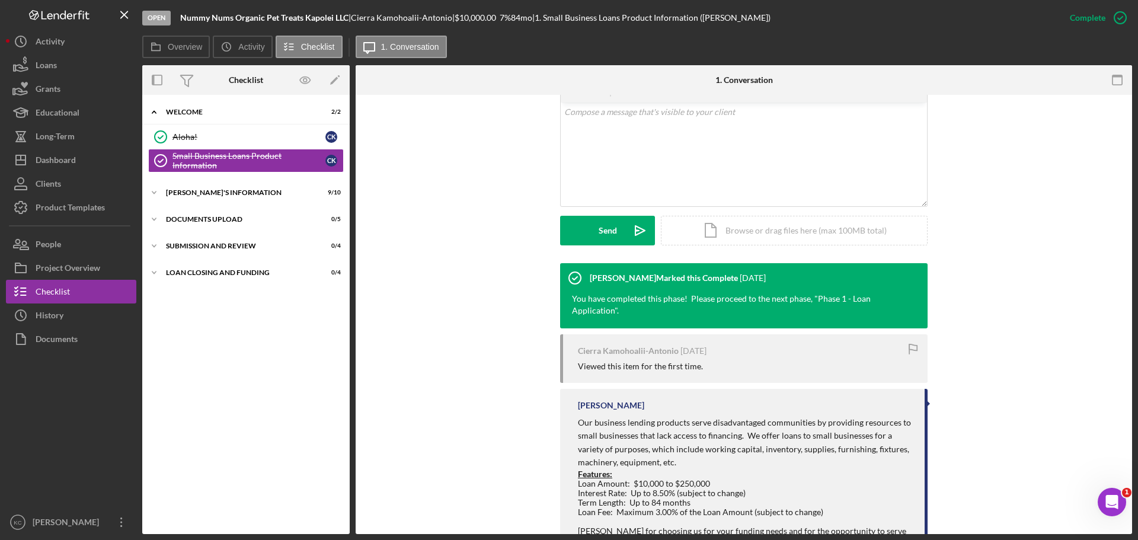
scroll to position [286, 0]
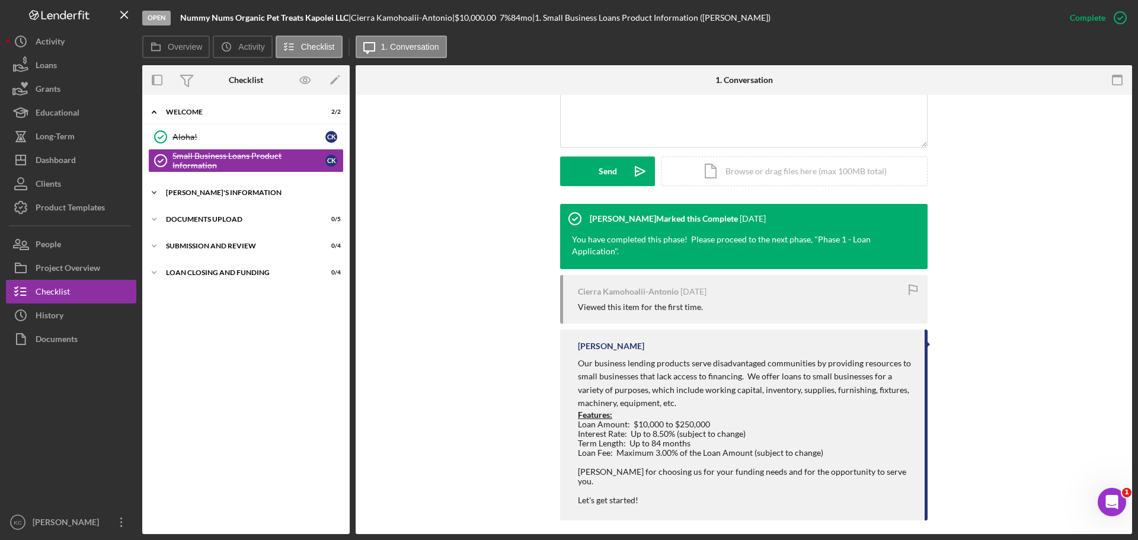
click at [257, 188] on div "Icon/Expander [PERSON_NAME]'S INFORMATION 9 / 10" at bounding box center [245, 193] width 207 height 24
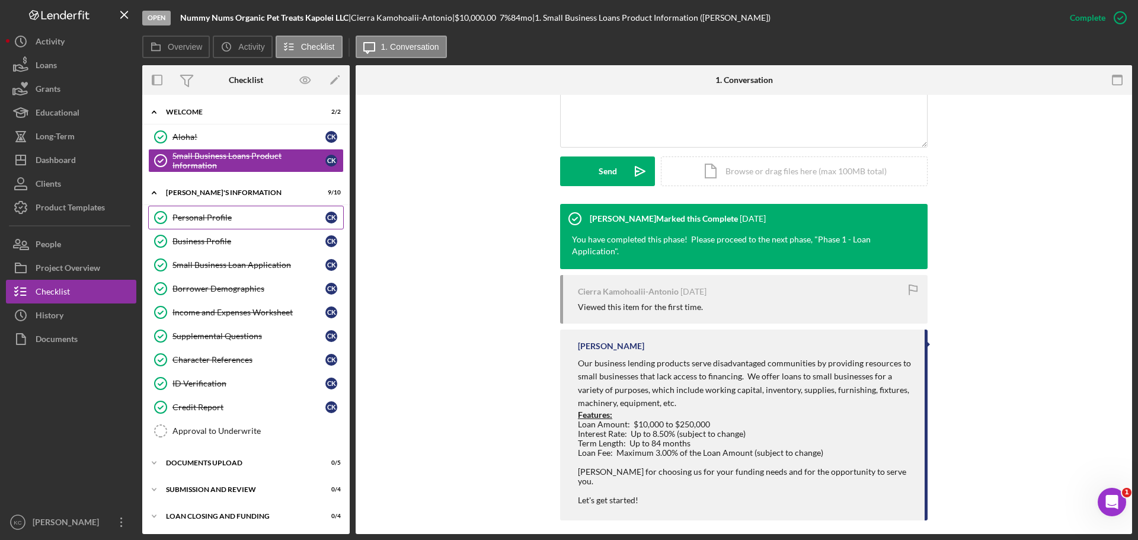
click at [206, 221] on div "Personal Profile" at bounding box center [248, 217] width 153 height 9
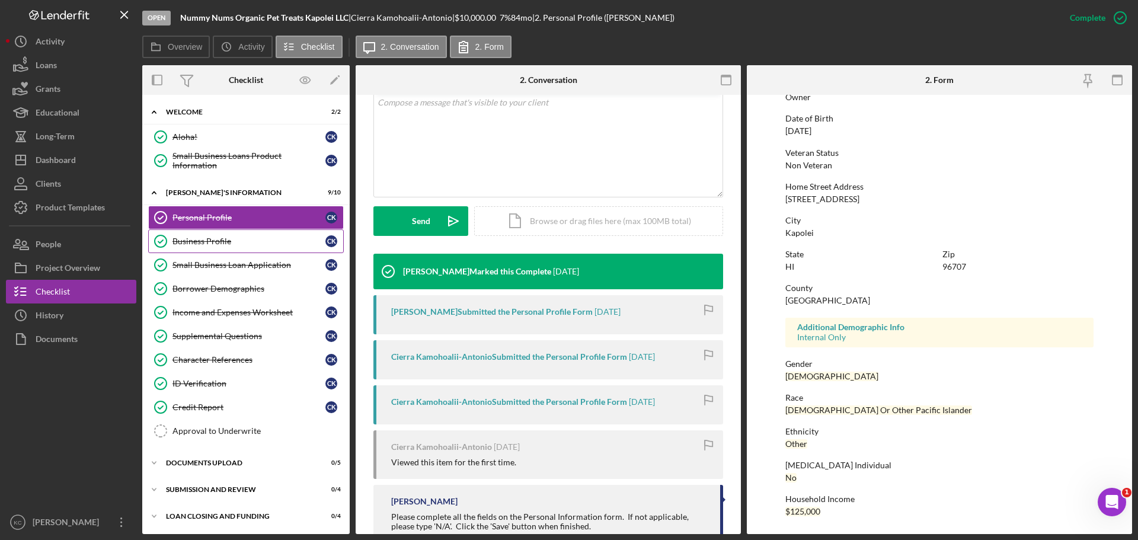
scroll to position [237, 0]
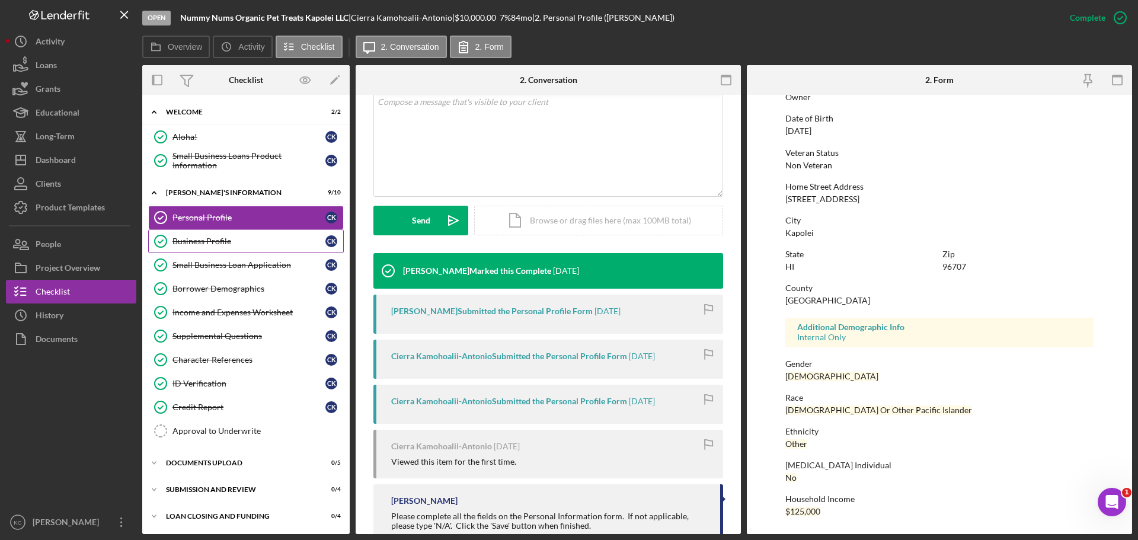
click at [197, 239] on div "Business Profile" at bounding box center [248, 241] width 153 height 9
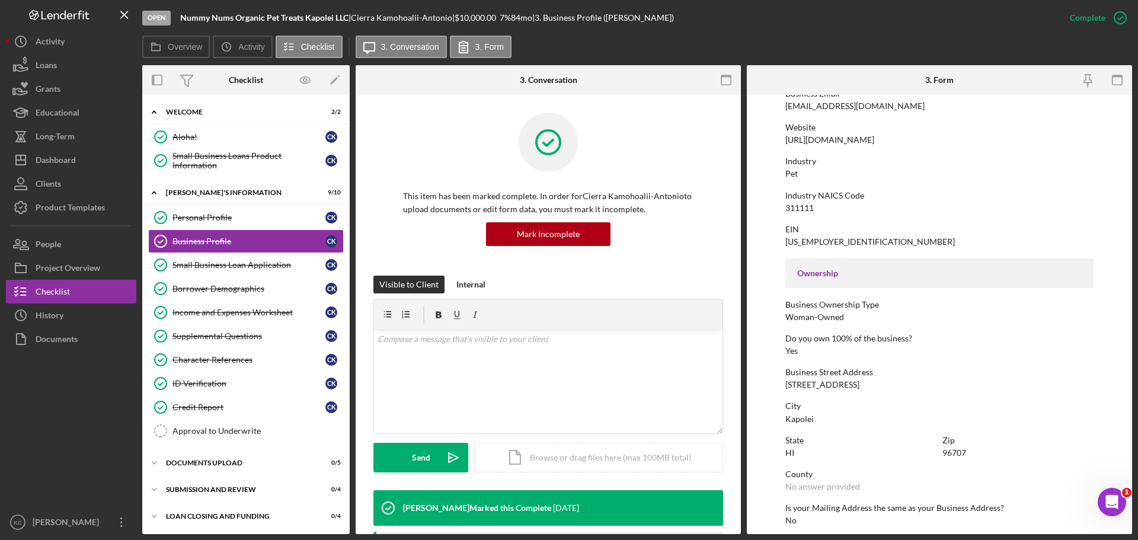
scroll to position [116, 0]
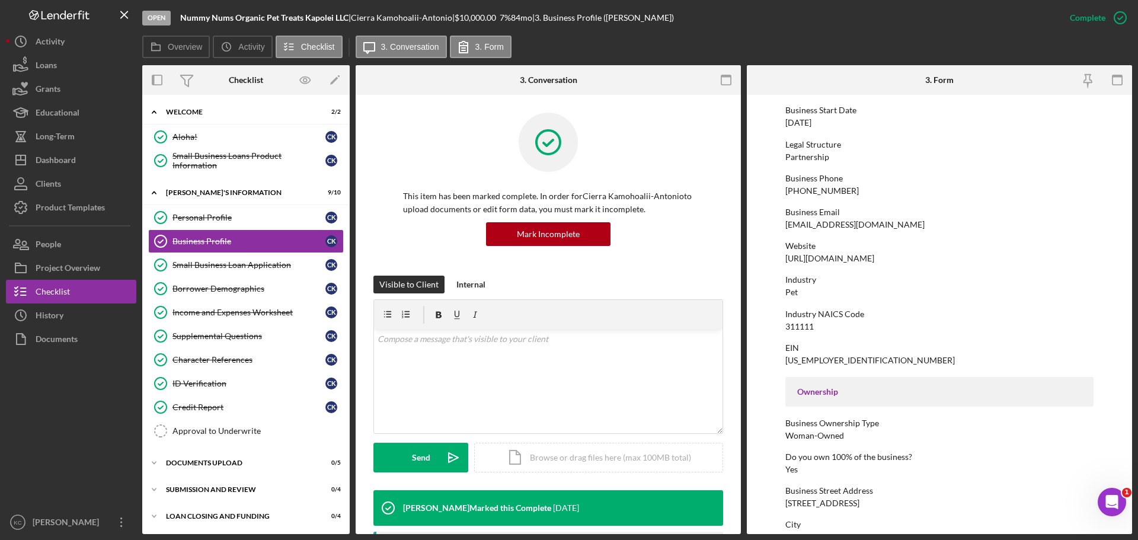
drag, startPoint x: 929, startPoint y: 254, endPoint x: 769, endPoint y: 255, distance: 160.0
click at [769, 255] on form "To edit this form you must mark this item incomplete Business Name Nummy Nums O…" at bounding box center [939, 314] width 385 height 439
click at [910, 311] on div "Industry NAICS Code" at bounding box center [939, 313] width 308 height 9
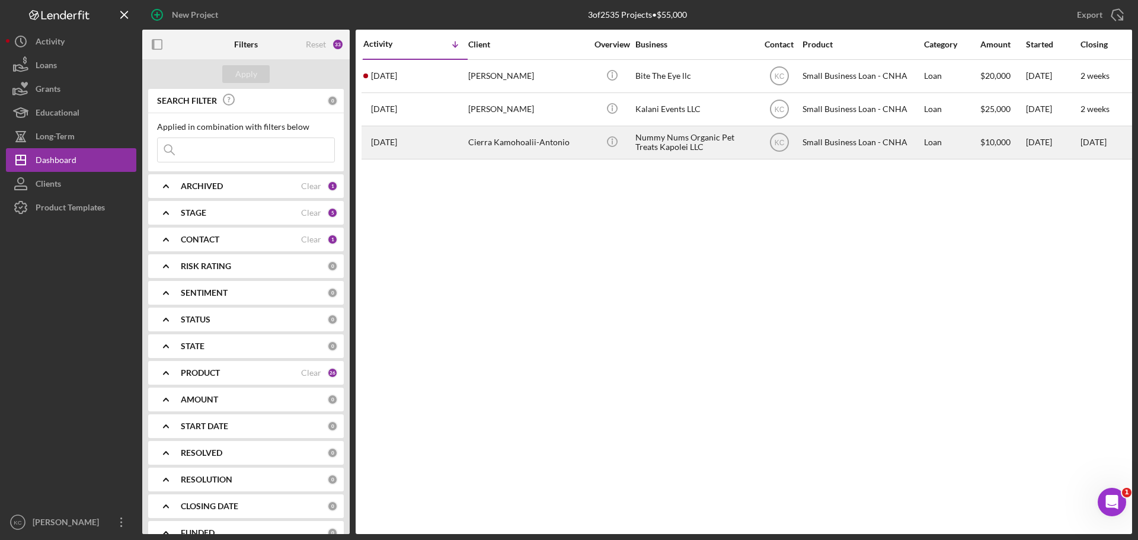
click at [565, 140] on div "Cierra Kamohoalii-Antonio" at bounding box center [527, 142] width 119 height 31
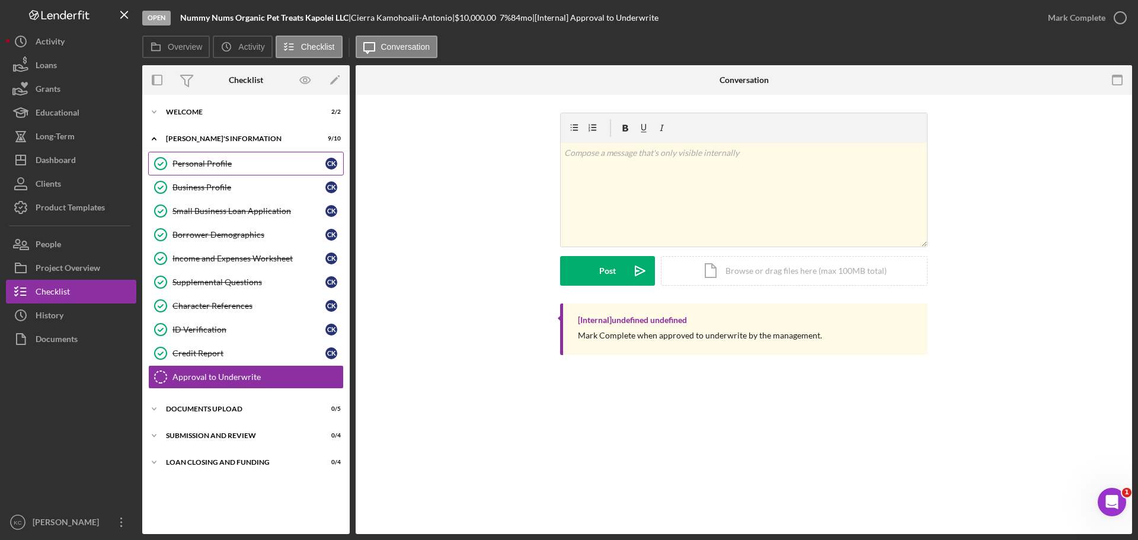
click at [235, 165] on div "Personal Profile" at bounding box center [248, 163] width 153 height 9
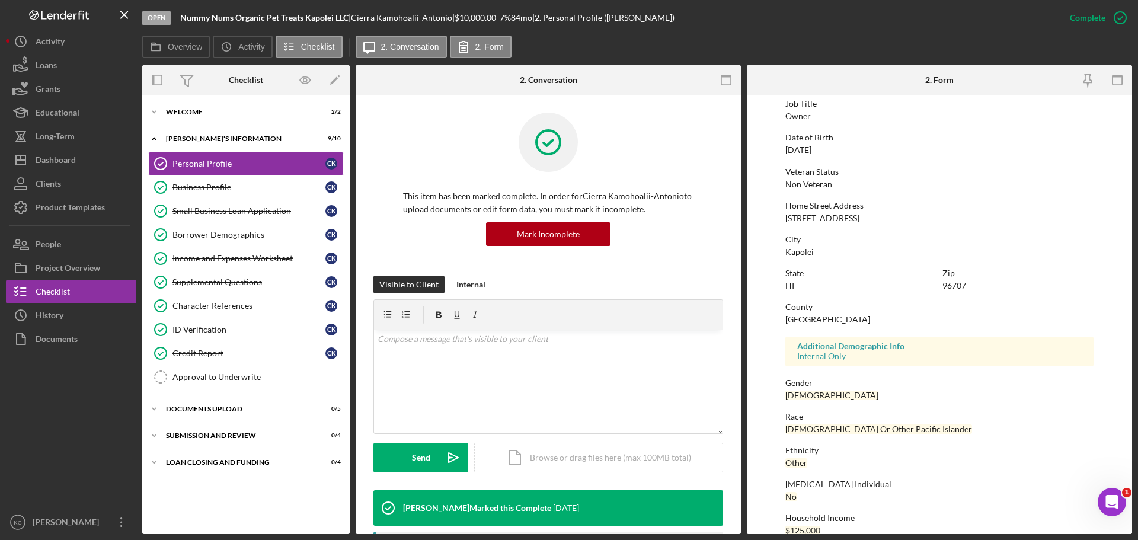
scroll to position [114, 0]
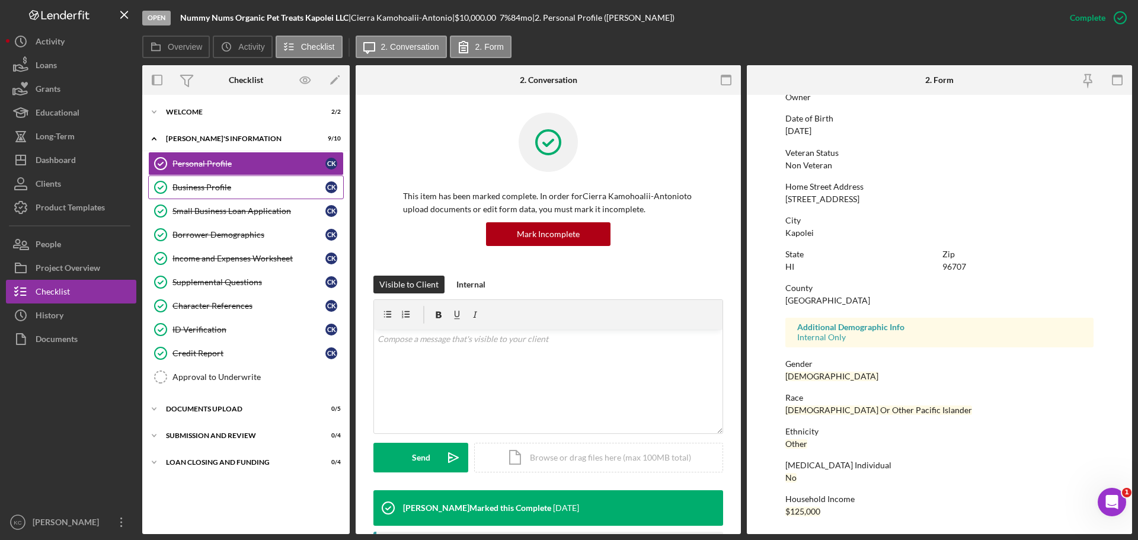
click at [198, 183] on div "Business Profile" at bounding box center [248, 187] width 153 height 9
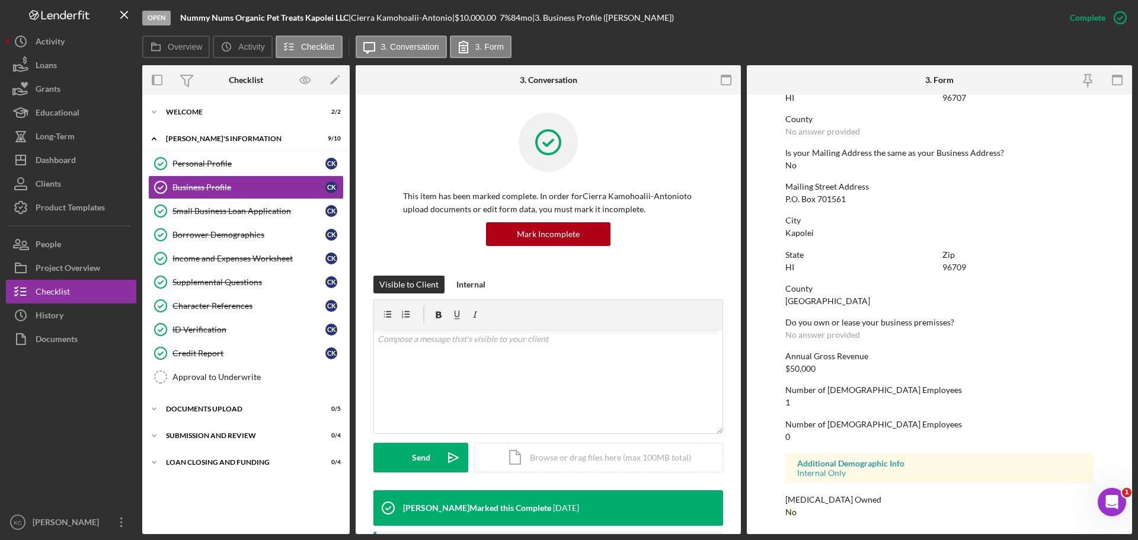
scroll to position [590, 0]
click at [241, 207] on div "Small Business Loan Application" at bounding box center [248, 210] width 153 height 9
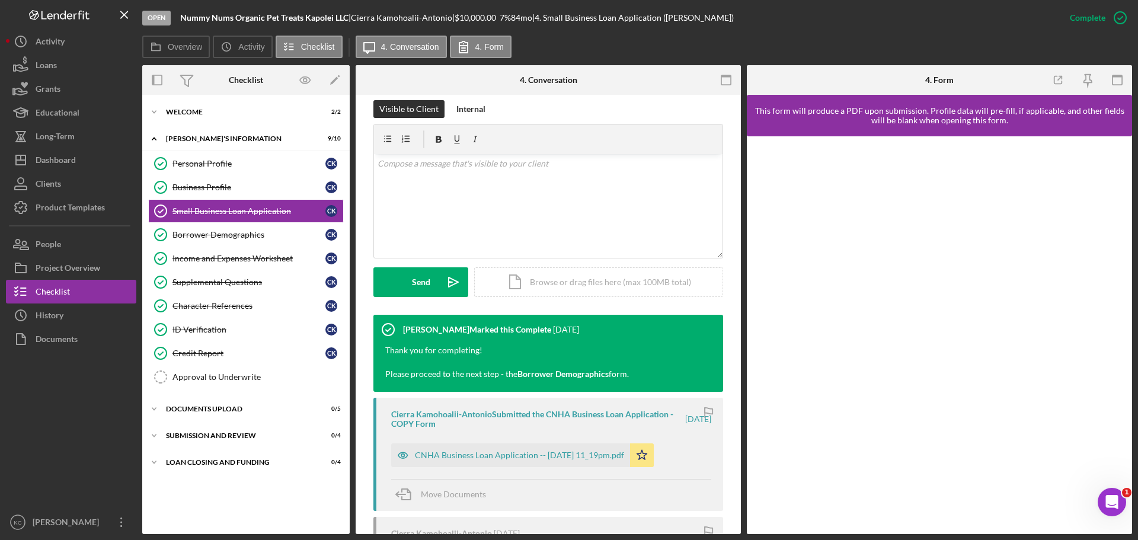
scroll to position [355, 0]
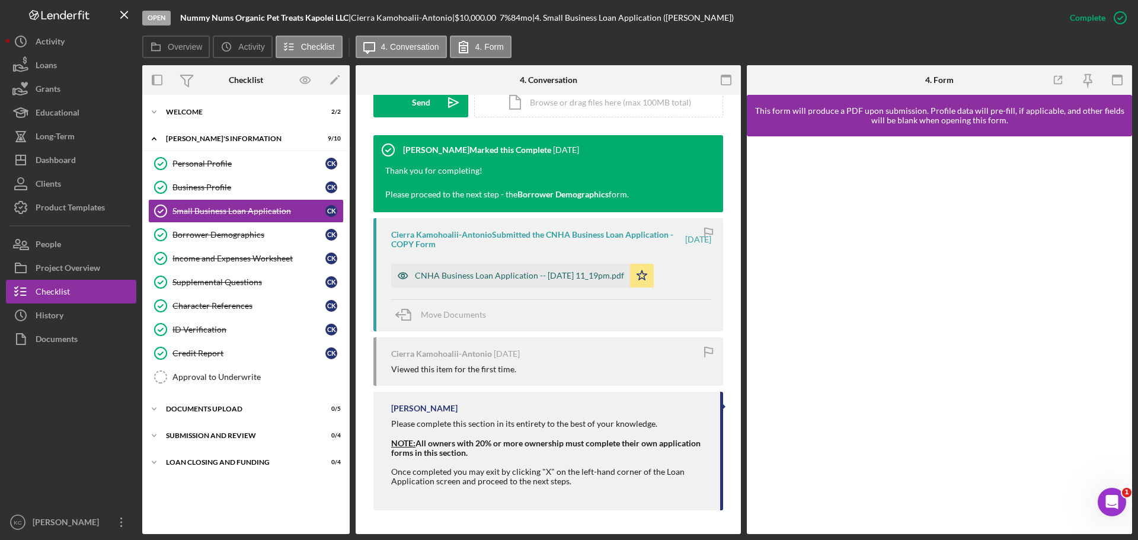
click at [546, 280] on div "CNHA Business Loan Application -- 2025-06-23 11_19pm.pdf" at bounding box center [519, 275] width 209 height 9
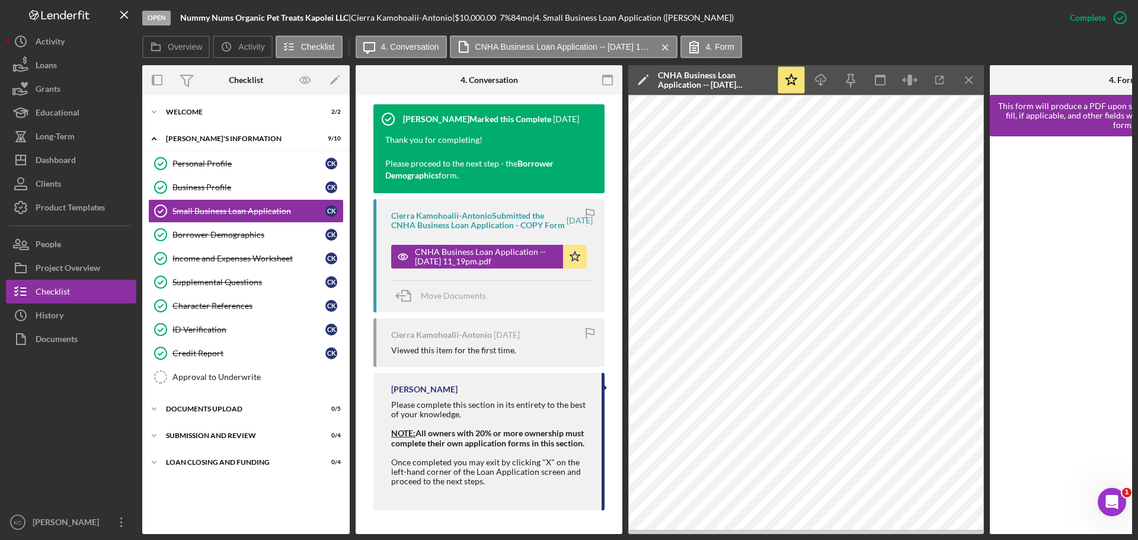
scroll to position [435, 0]
click at [237, 236] on div "Borrower Demographics" at bounding box center [248, 234] width 153 height 9
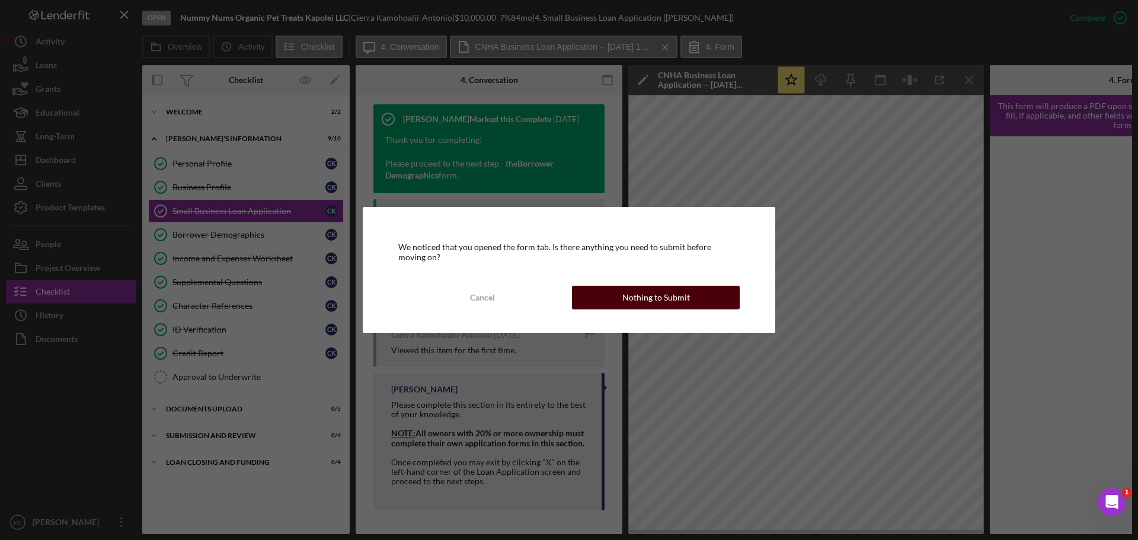
click at [686, 298] on div "Nothing to Submit" at bounding box center [656, 298] width 68 height 24
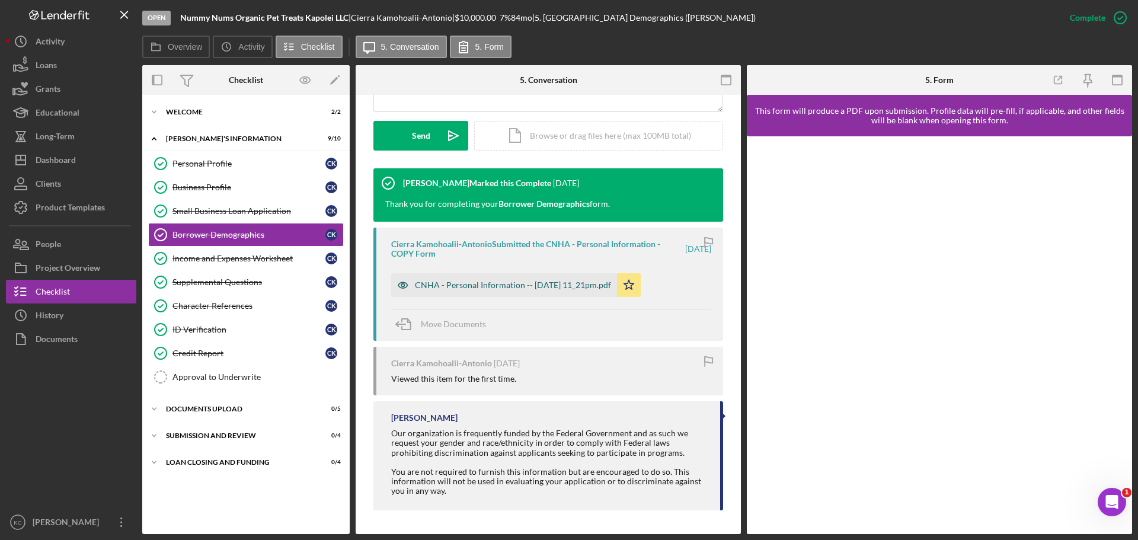
click at [515, 287] on div "CNHA - Personal Information -- 2025-06-23 11_21pm.pdf" at bounding box center [513, 284] width 196 height 9
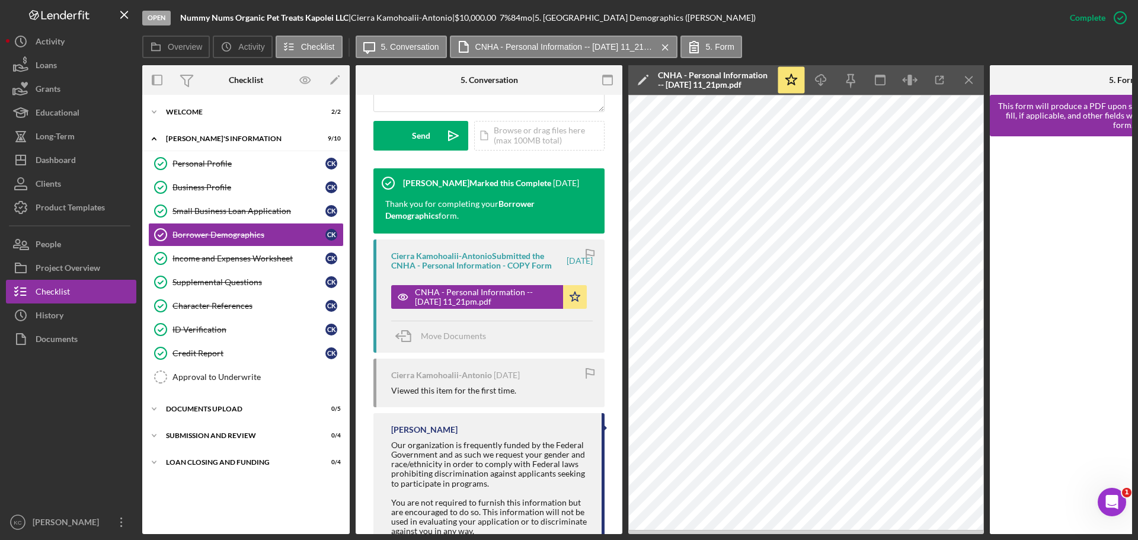
scroll to position [402, 0]
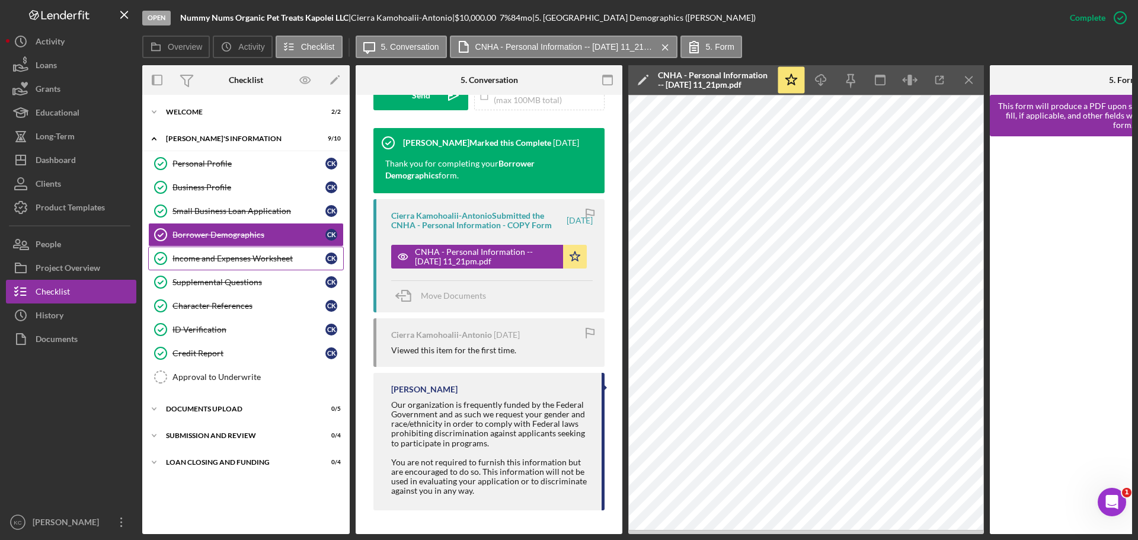
click at [237, 266] on link "Income and Expenses Worksheet Income and Expenses Worksheet C K" at bounding box center [246, 259] width 196 height 24
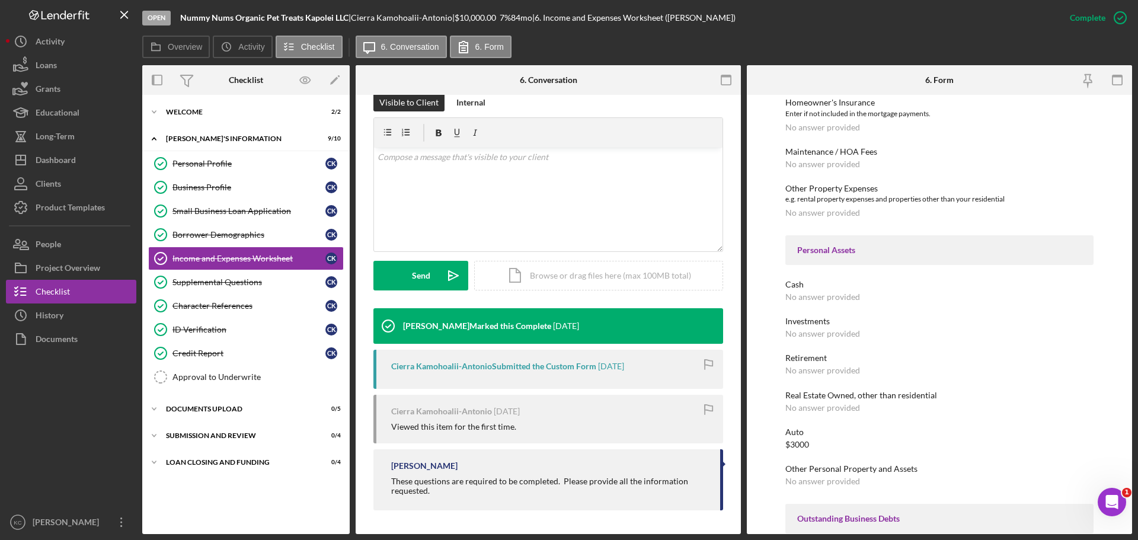
scroll to position [549, 0]
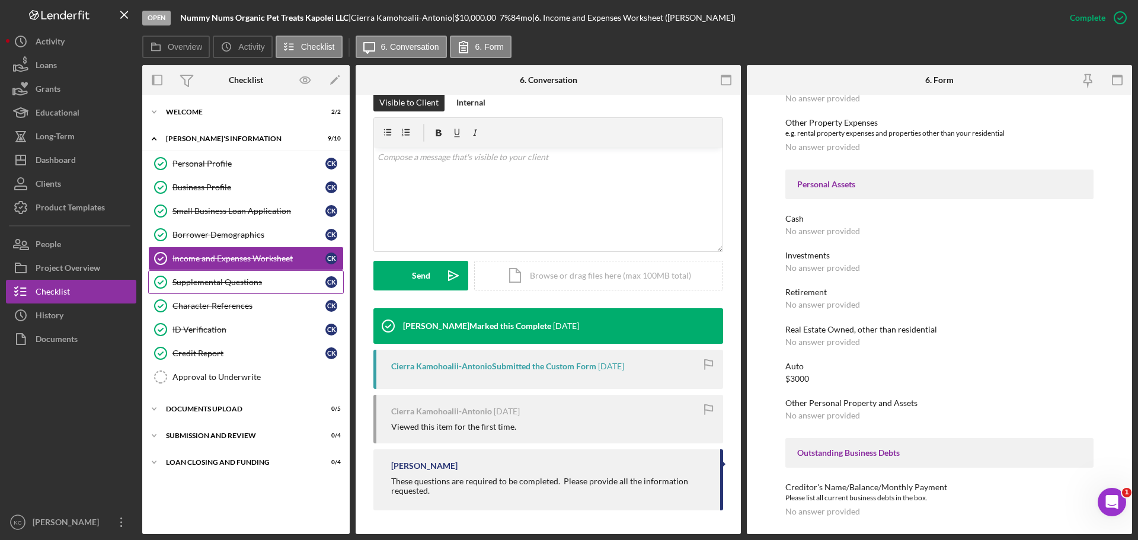
click at [238, 287] on div "Supplemental Questions" at bounding box center [248, 281] width 153 height 9
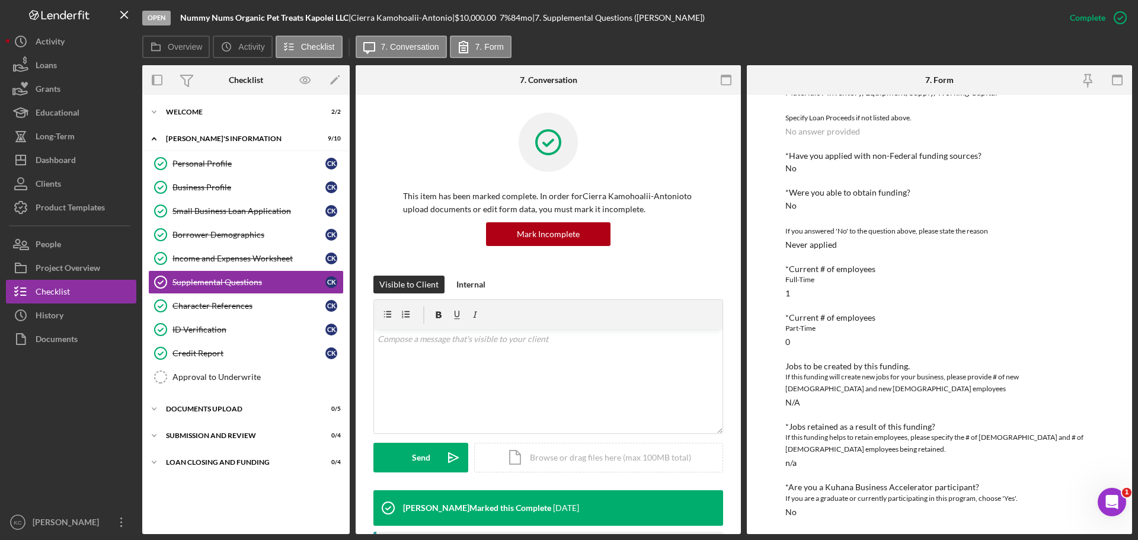
scroll to position [299, 0]
click at [247, 310] on div "Character References" at bounding box center [248, 305] width 153 height 9
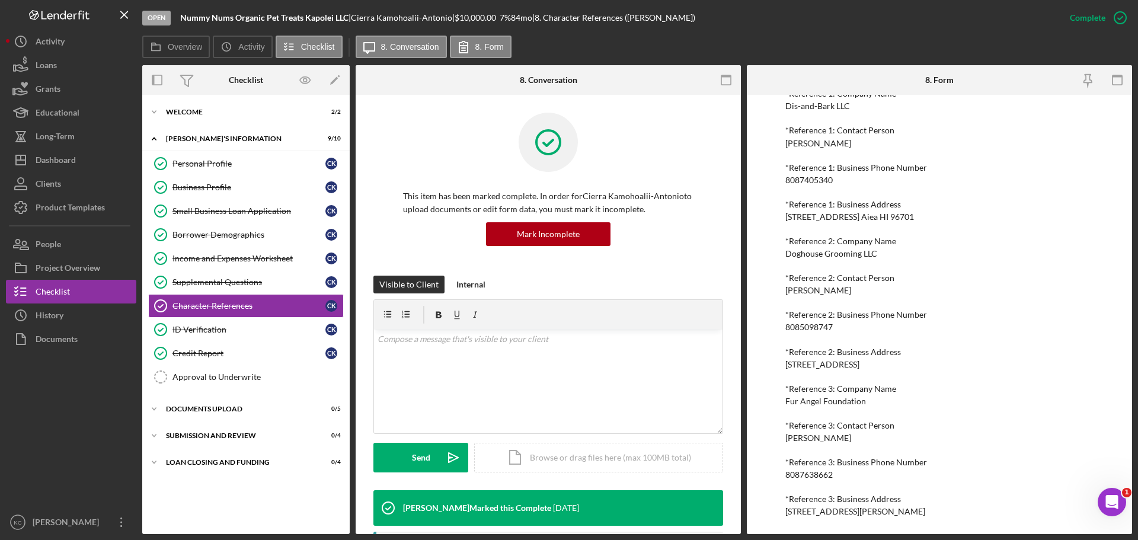
scroll to position [600, 0]
click at [226, 330] on div "ID Verification" at bounding box center [248, 329] width 153 height 9
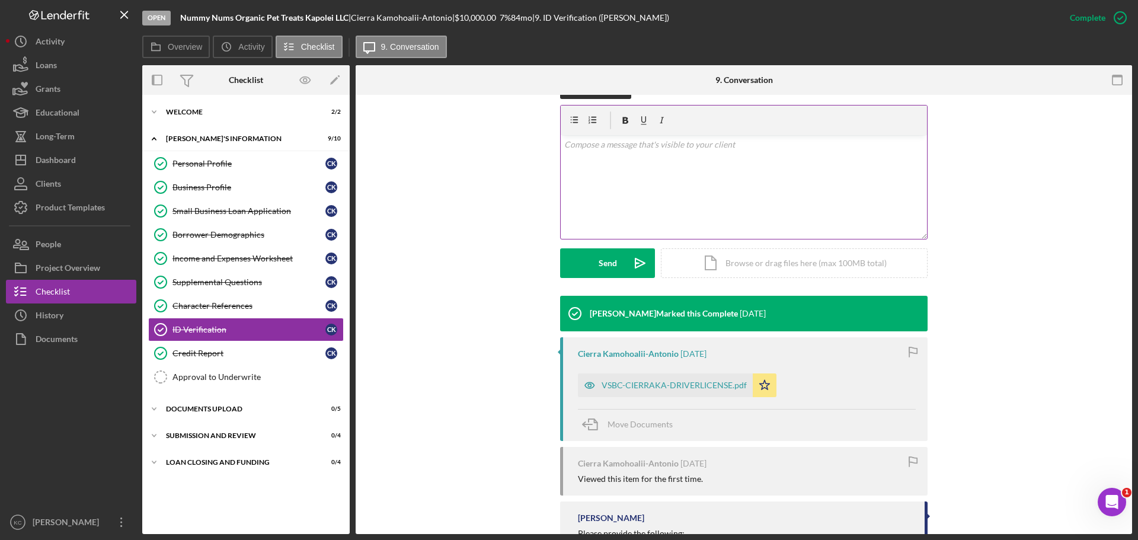
scroll to position [330, 0]
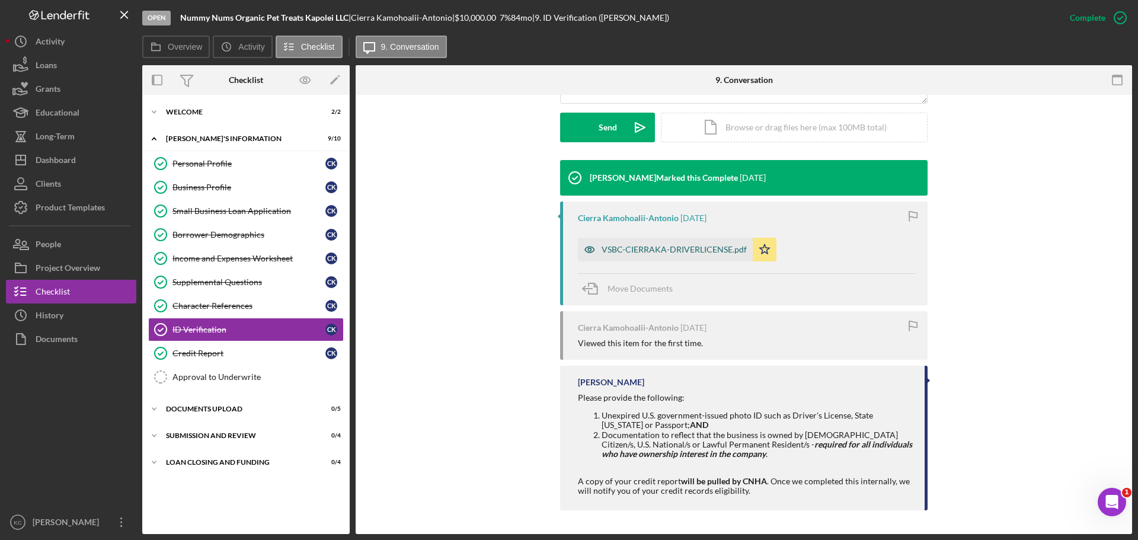
click at [684, 250] on div "VSBC-CIERRAKA-DRIVERLICENSE.pdf" at bounding box center [674, 249] width 145 height 9
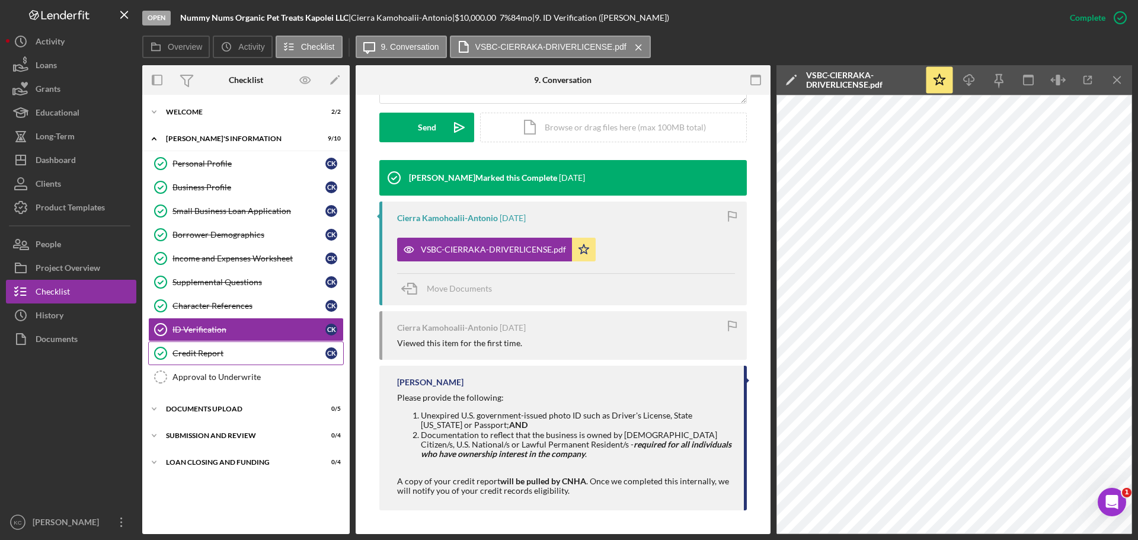
click at [232, 357] on div "Credit Report" at bounding box center [248, 353] width 153 height 9
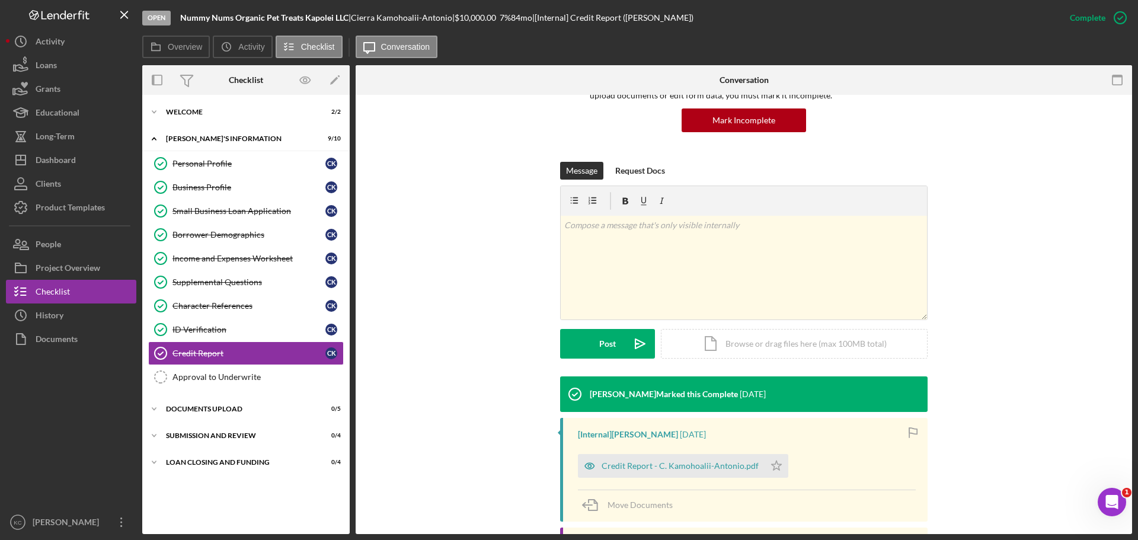
scroll to position [270, 0]
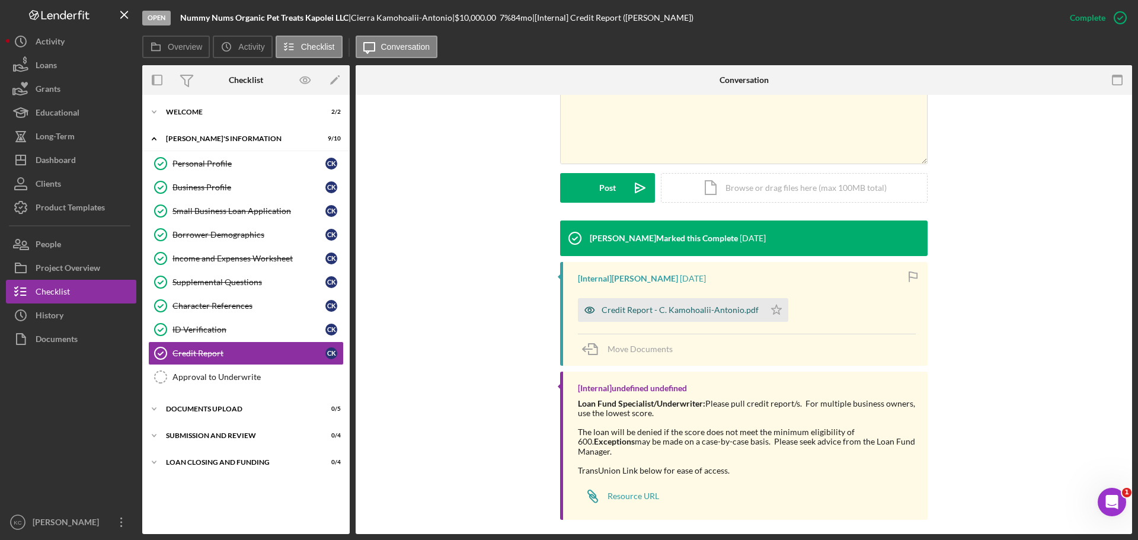
click at [669, 301] on div "Credit Report - C. Kamohoalii-Antonio.pdf" at bounding box center [671, 310] width 187 height 24
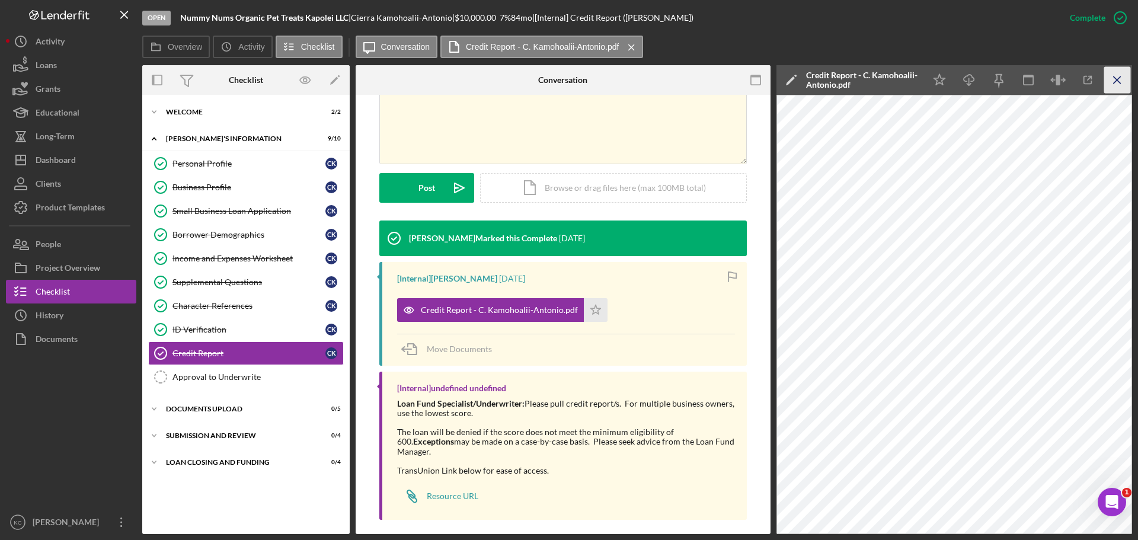
click at [1115, 82] on line "button" at bounding box center [1117, 79] width 7 height 7
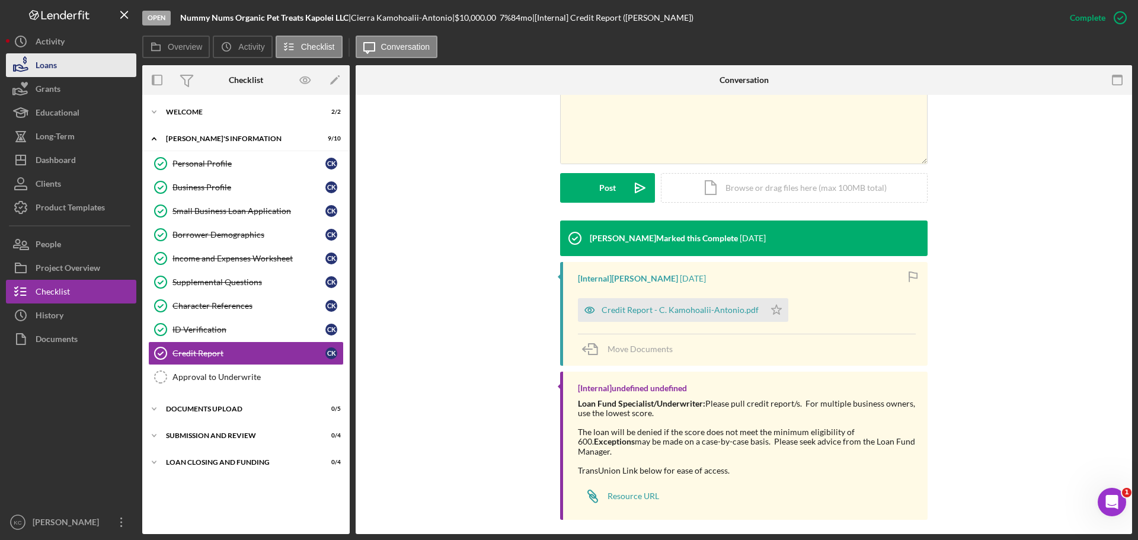
click at [44, 68] on div "Loans" at bounding box center [46, 66] width 21 height 27
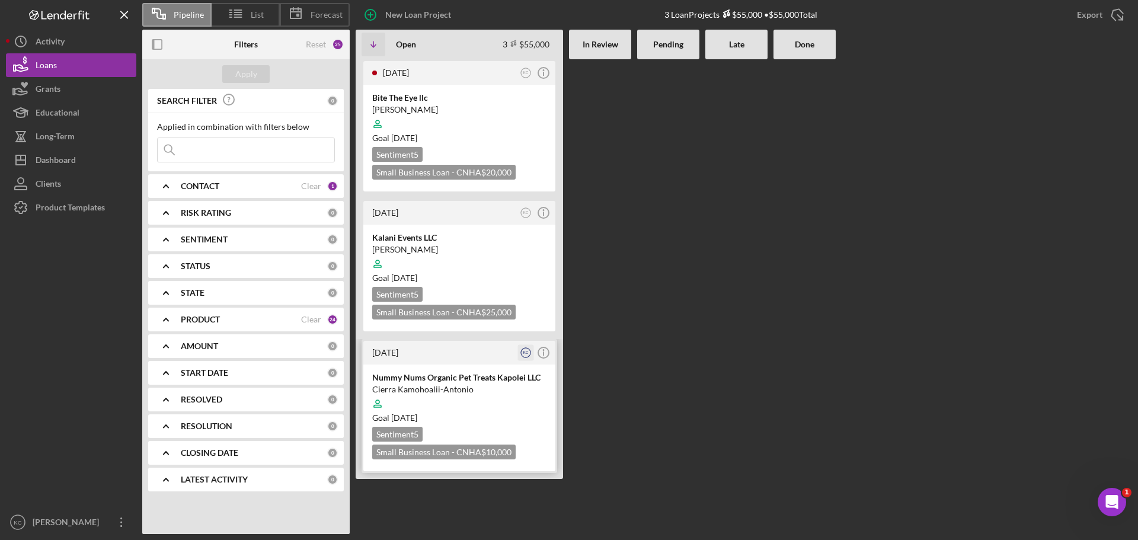
click at [528, 353] on text "KC" at bounding box center [525, 352] width 5 height 4
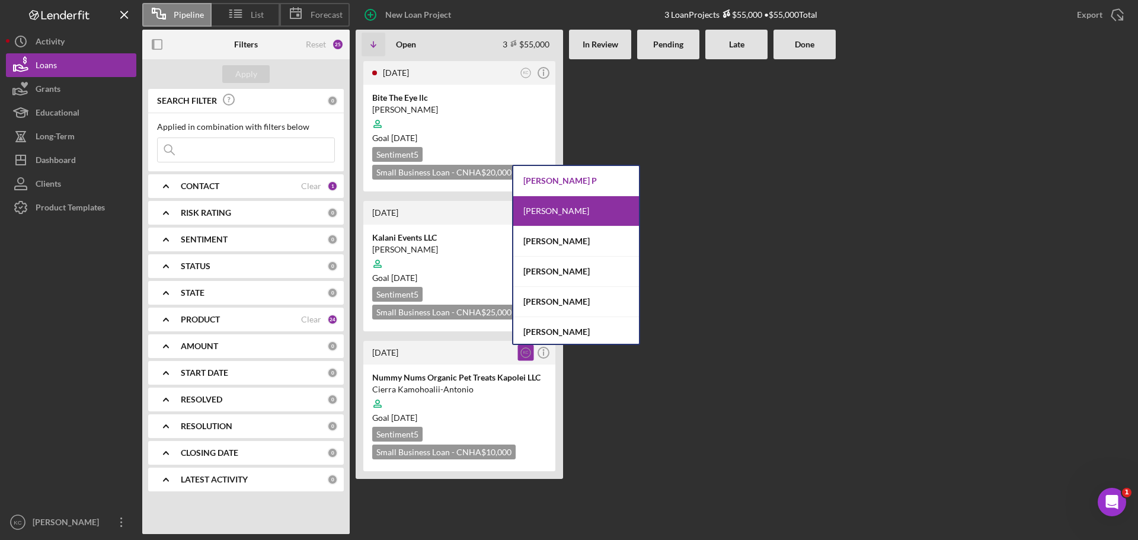
click at [552, 183] on div "[PERSON_NAME] P" at bounding box center [576, 181] width 126 height 30
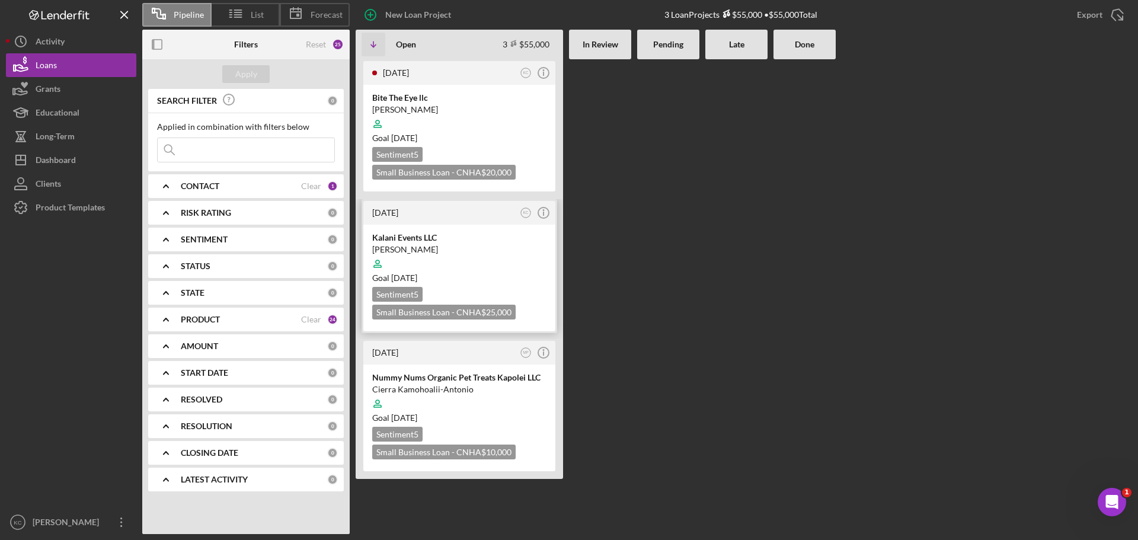
click at [485, 255] on div at bounding box center [459, 264] width 174 height 23
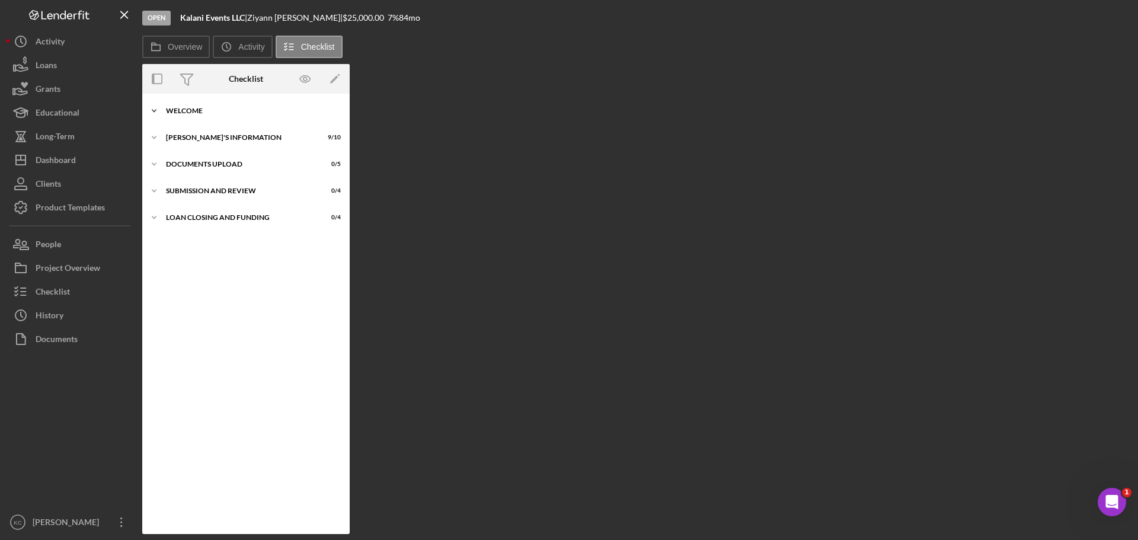
click at [187, 108] on div "WELCOME" at bounding box center [250, 110] width 169 height 7
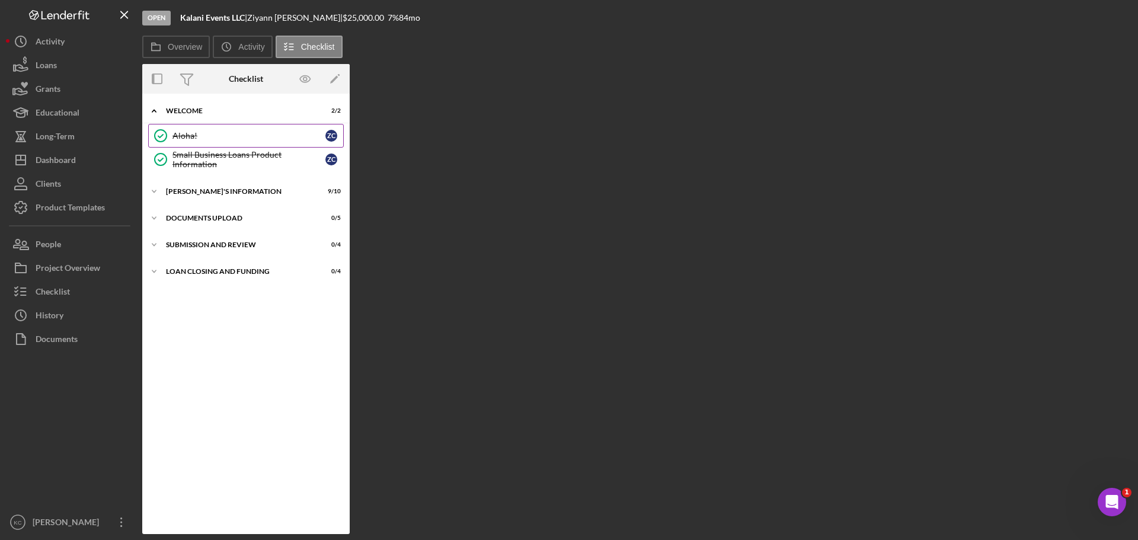
click at [224, 132] on div "Aloha!" at bounding box center [248, 135] width 153 height 9
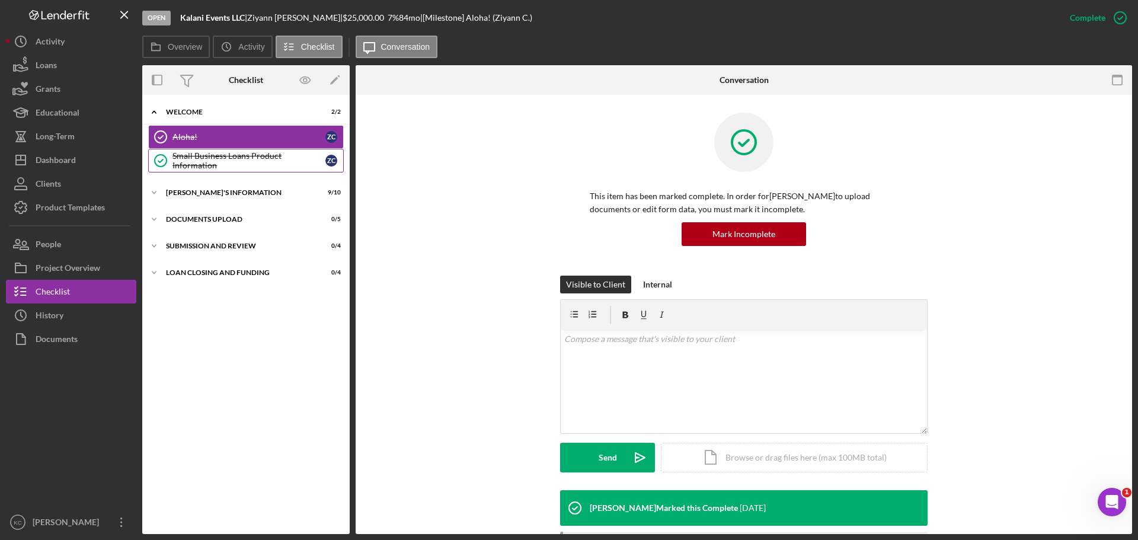
click at [222, 156] on div "Small Business Loans Product Information" at bounding box center [248, 160] width 153 height 19
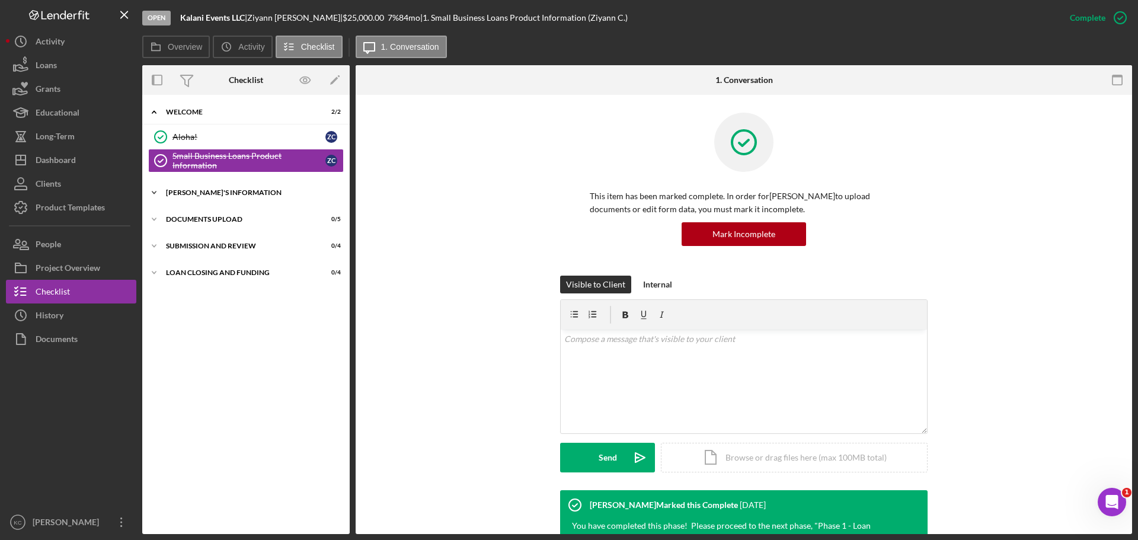
click at [221, 186] on div "Icon/Expander [PERSON_NAME]'S INFORMATION 9 / 10" at bounding box center [245, 193] width 207 height 24
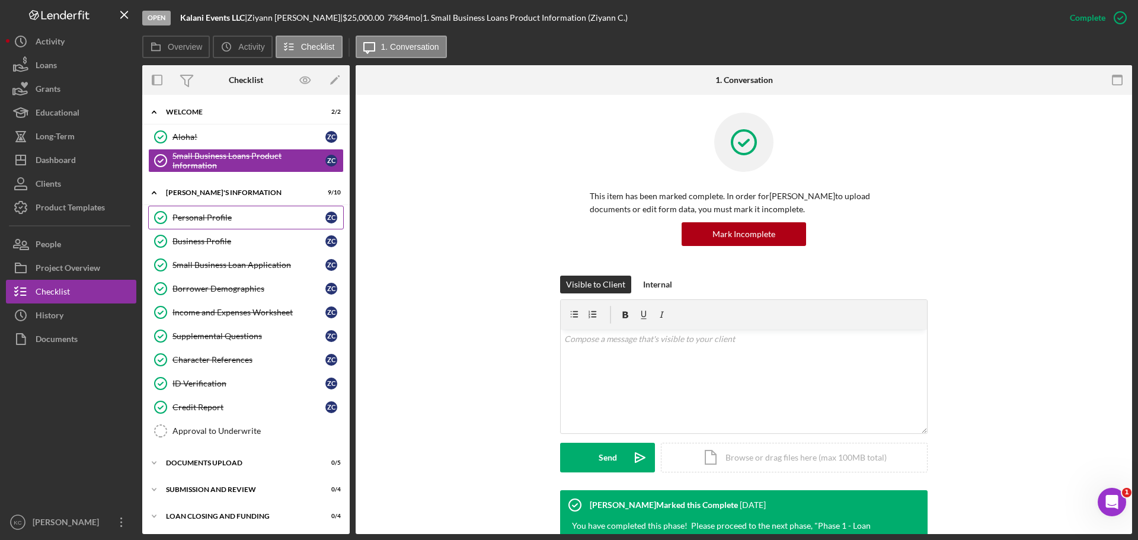
click at [197, 218] on div "Personal Profile" at bounding box center [248, 217] width 153 height 9
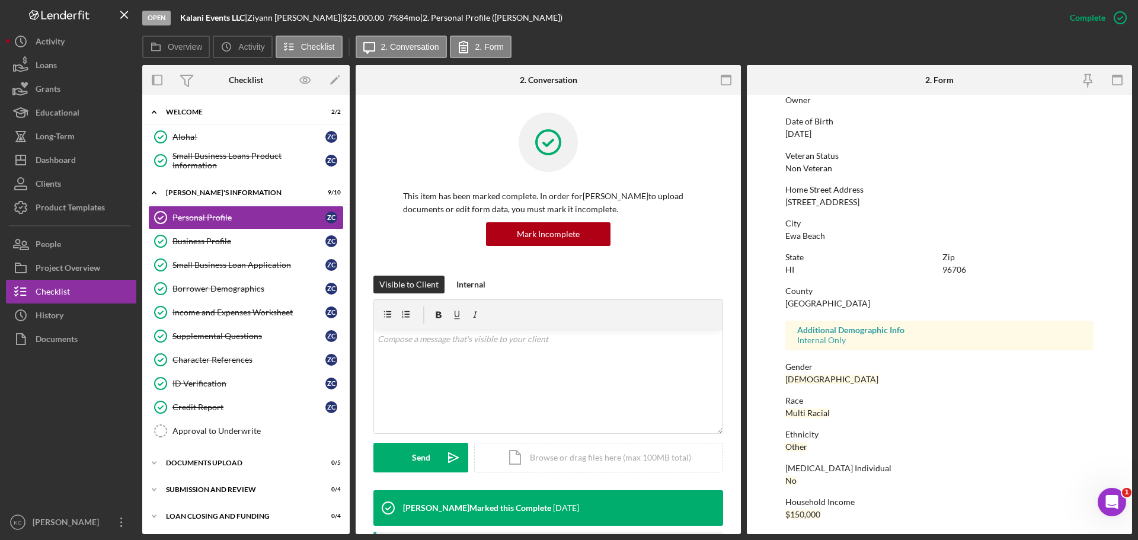
scroll to position [114, 0]
click at [209, 242] on div "Business Profile" at bounding box center [248, 241] width 153 height 9
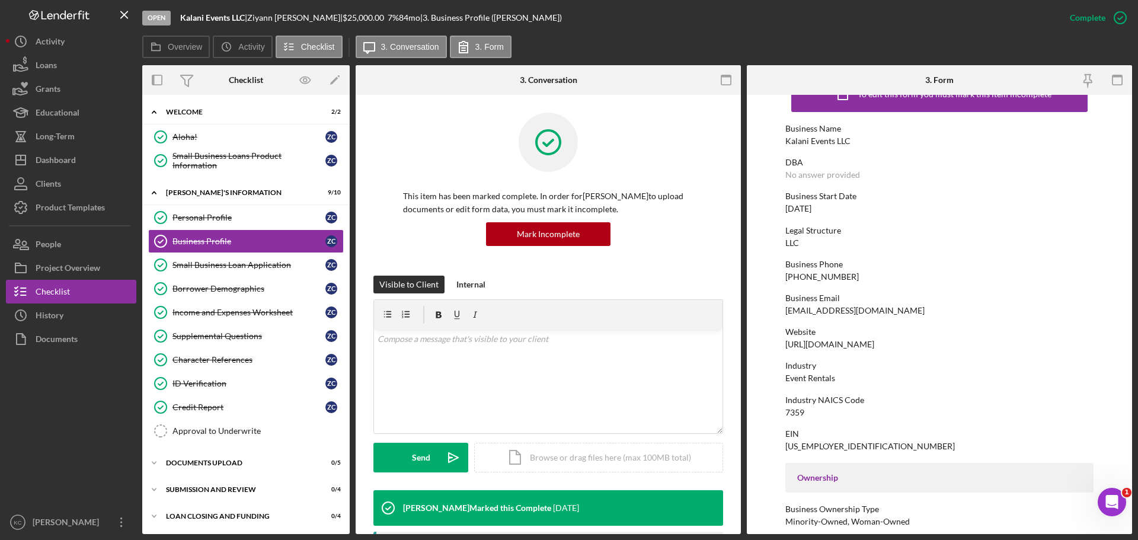
scroll to position [59, 0]
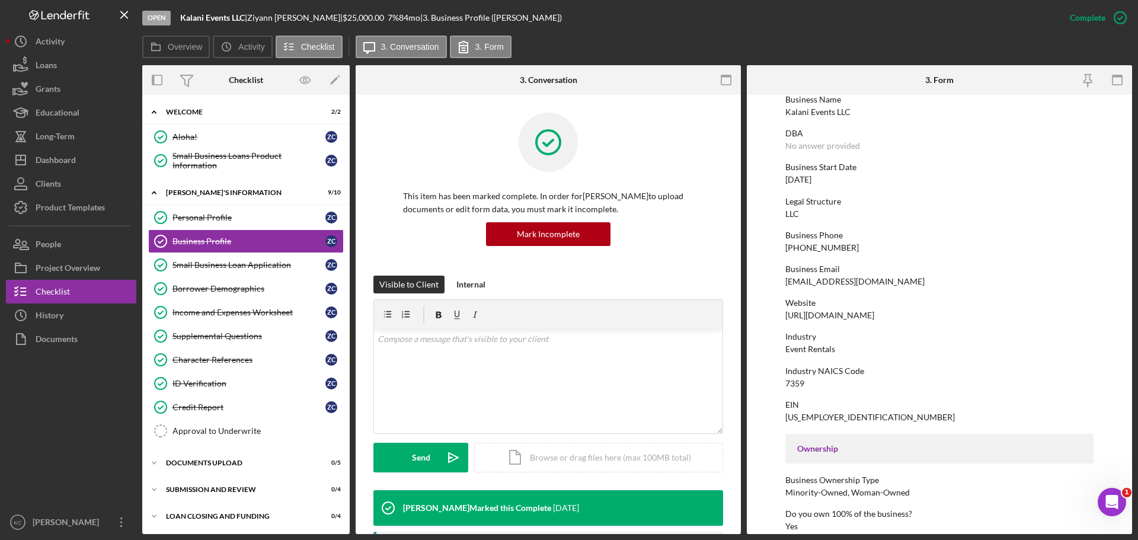
click at [872, 317] on div "https://kalanievents.com/" at bounding box center [829, 315] width 89 height 9
click at [885, 315] on div "Website https://kalanievents.com/" at bounding box center [939, 309] width 308 height 22
drag, startPoint x: 897, startPoint y: 314, endPoint x: 767, endPoint y: 314, distance: 129.8
click at [767, 314] on form "To edit this form you must mark this item incomplete Business Name Kalani Event…" at bounding box center [939, 314] width 385 height 439
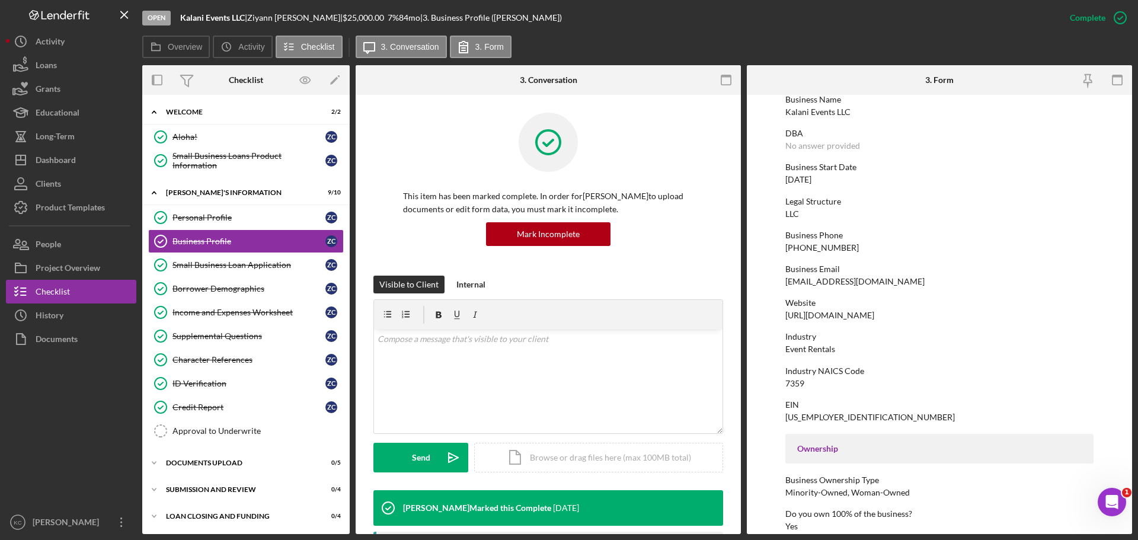
copy div "https://kalanievents.com/"
click at [56, 71] on div "Loans" at bounding box center [46, 66] width 21 height 27
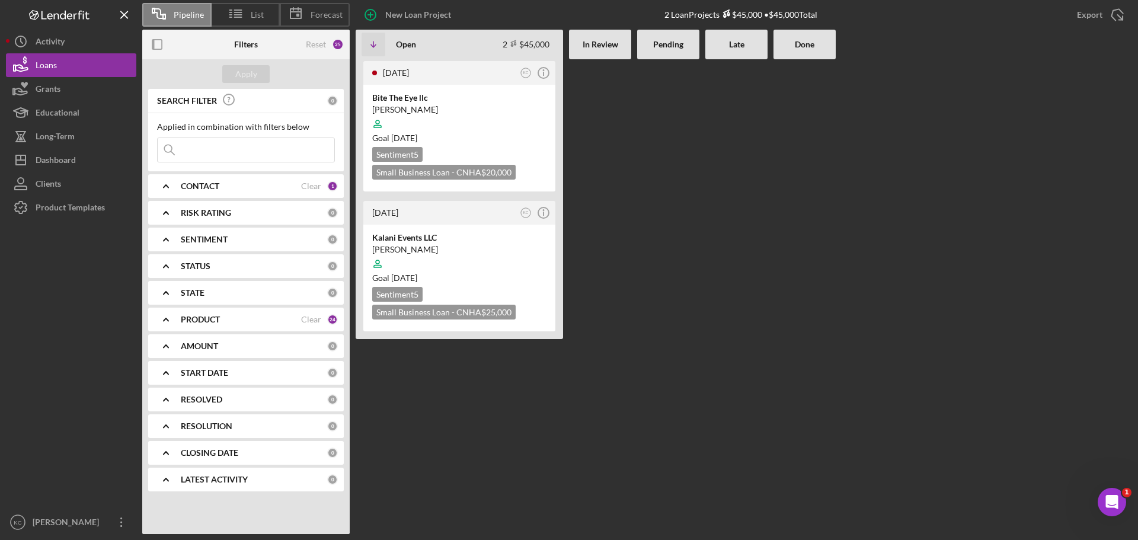
click at [244, 181] on div "CONTACT" at bounding box center [241, 185] width 120 height 9
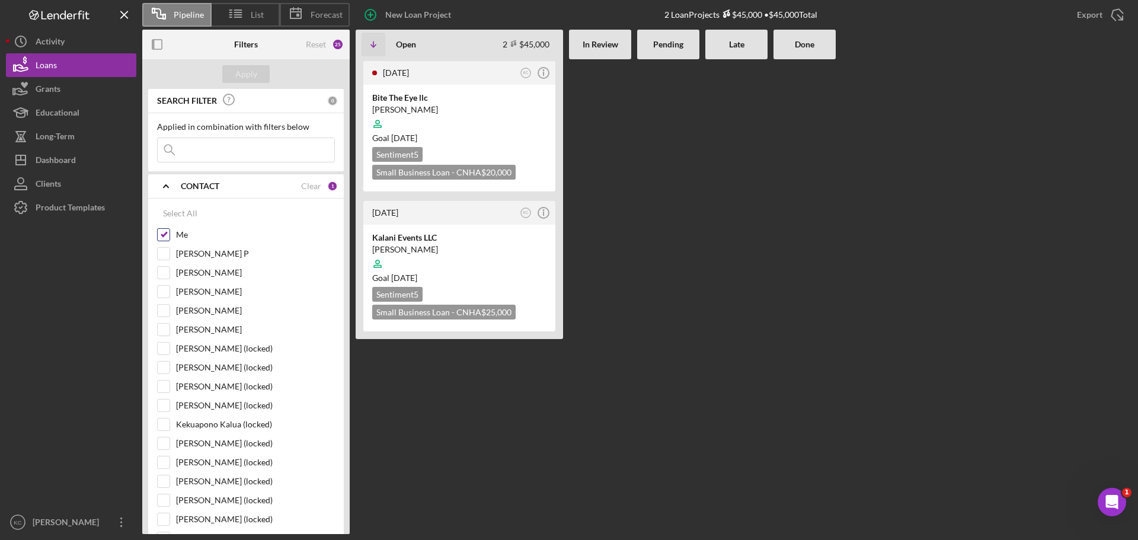
click at [164, 229] on input "Me" at bounding box center [164, 235] width 12 height 12
checkbox input "false"
click at [162, 251] on input "[PERSON_NAME] P" at bounding box center [164, 254] width 12 height 12
checkbox input "true"
click at [239, 70] on div "Apply" at bounding box center [246, 74] width 22 height 18
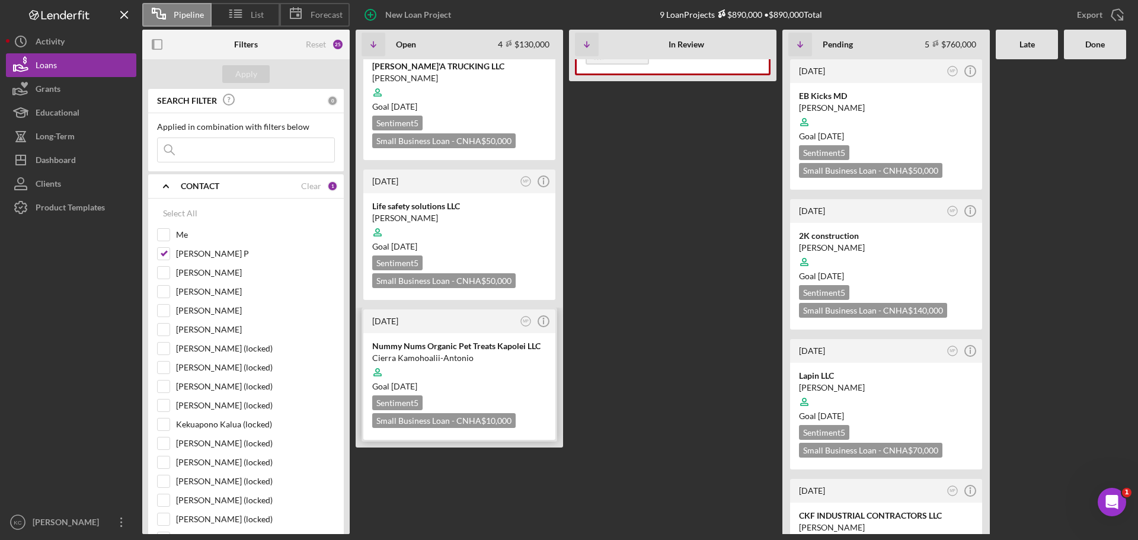
scroll to position [178, 0]
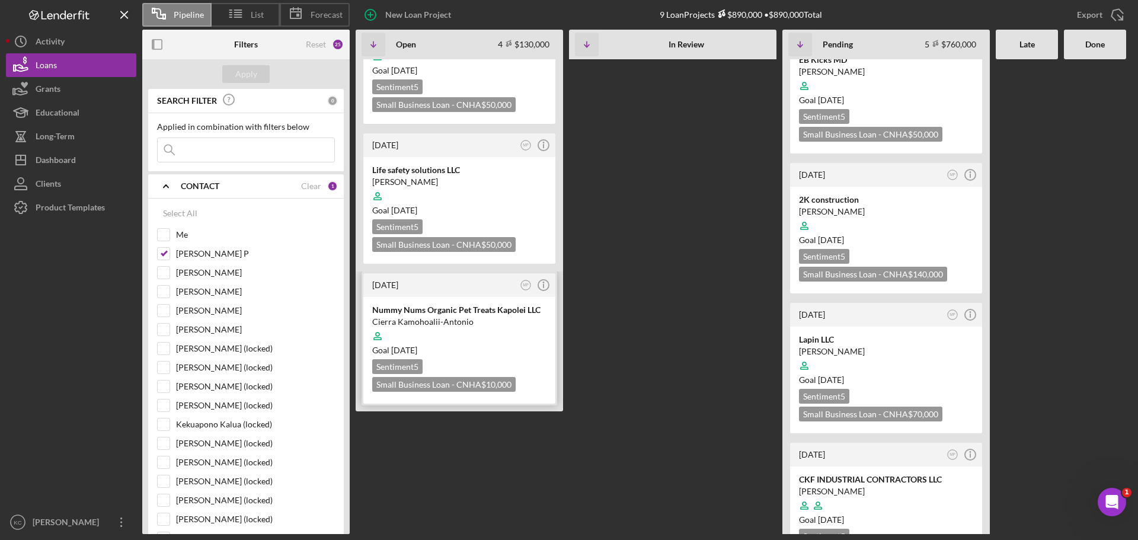
click at [461, 348] on div "Goal 5 days ago" at bounding box center [459, 350] width 174 height 12
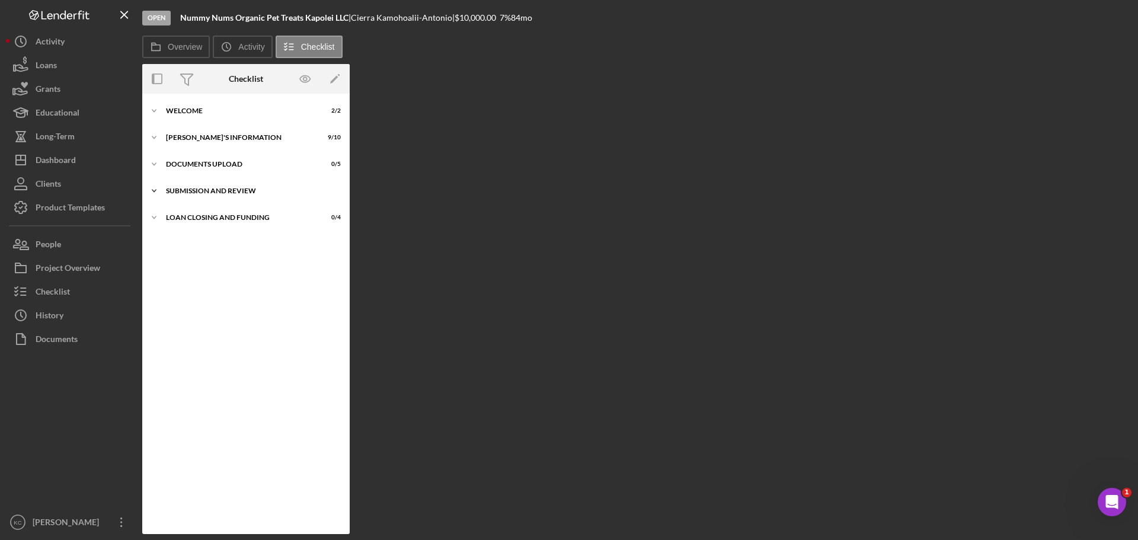
click at [199, 192] on div "SUBMISSION AND REVIEW" at bounding box center [250, 190] width 169 height 7
click at [206, 167] on div "DOCUMENTS UPLOAD" at bounding box center [250, 164] width 169 height 7
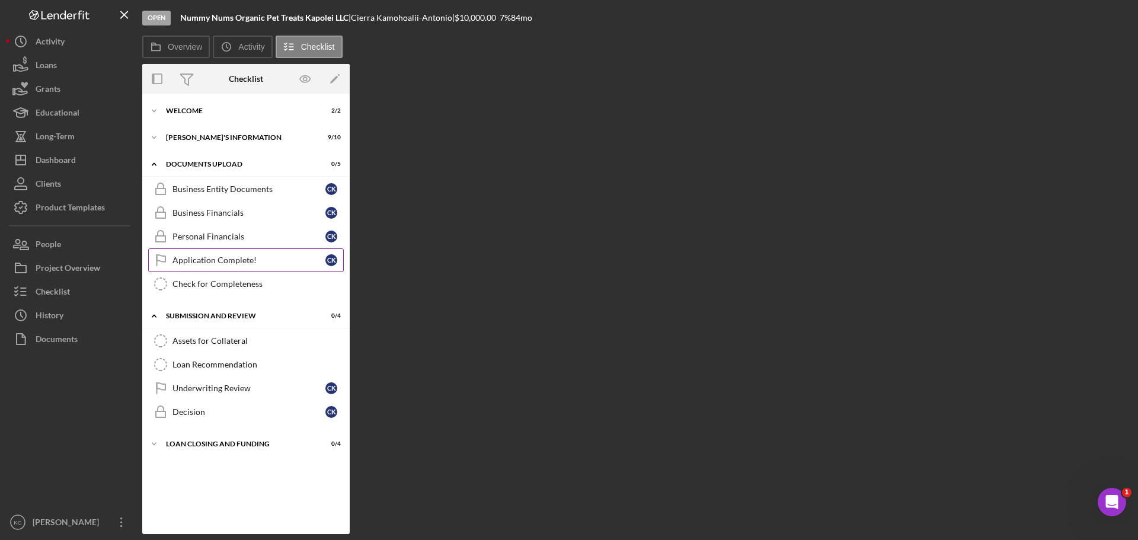
click at [223, 263] on div "Application Complete!" at bounding box center [248, 259] width 153 height 9
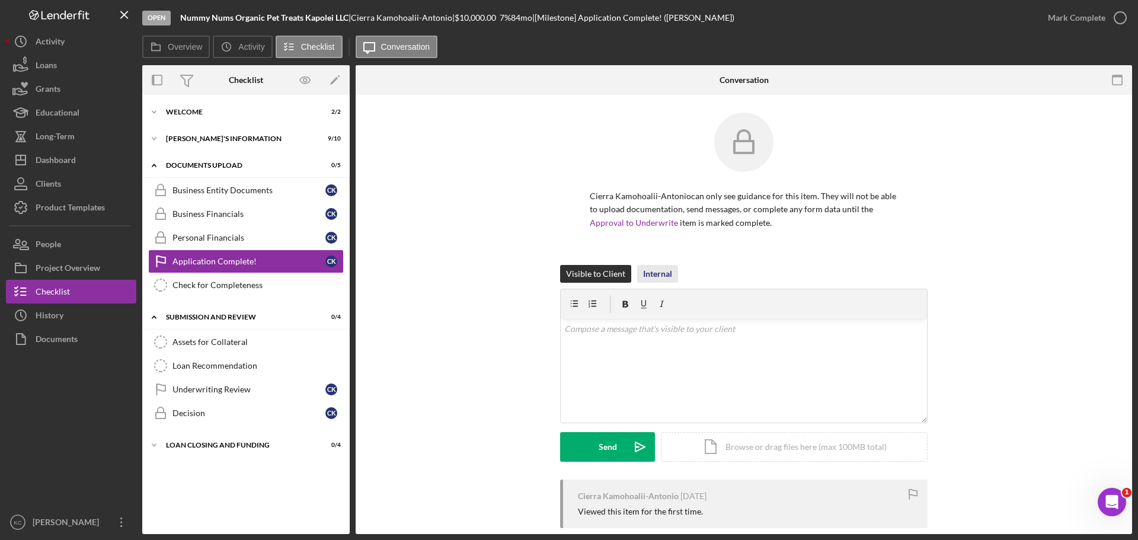
click at [646, 270] on div "Internal" at bounding box center [657, 274] width 29 height 18
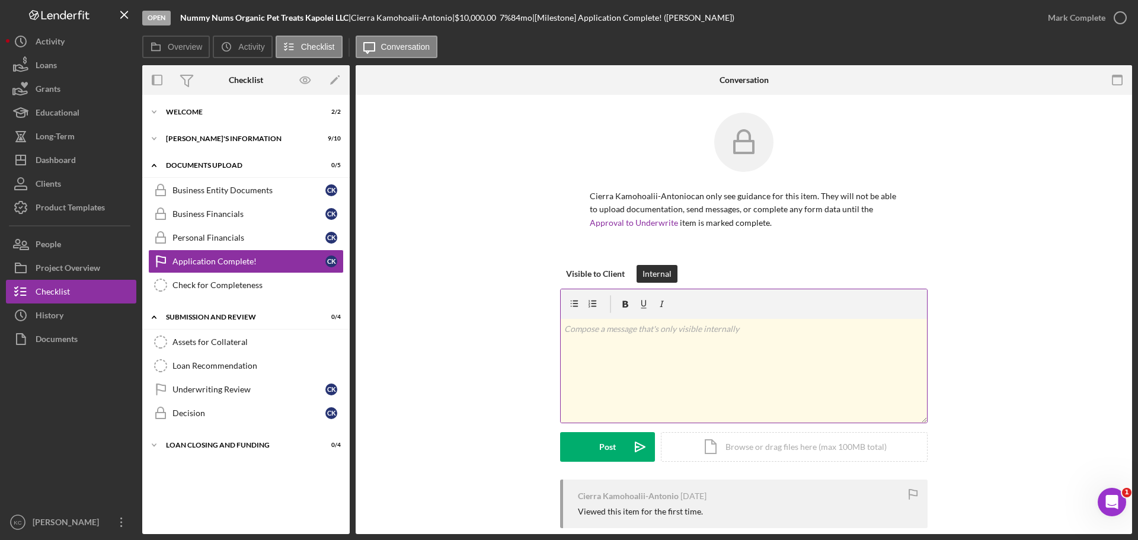
click at [655, 330] on p at bounding box center [744, 328] width 360 height 13
click at [628, 331] on p "Note for owner: website requires password to access." at bounding box center [744, 328] width 360 height 13
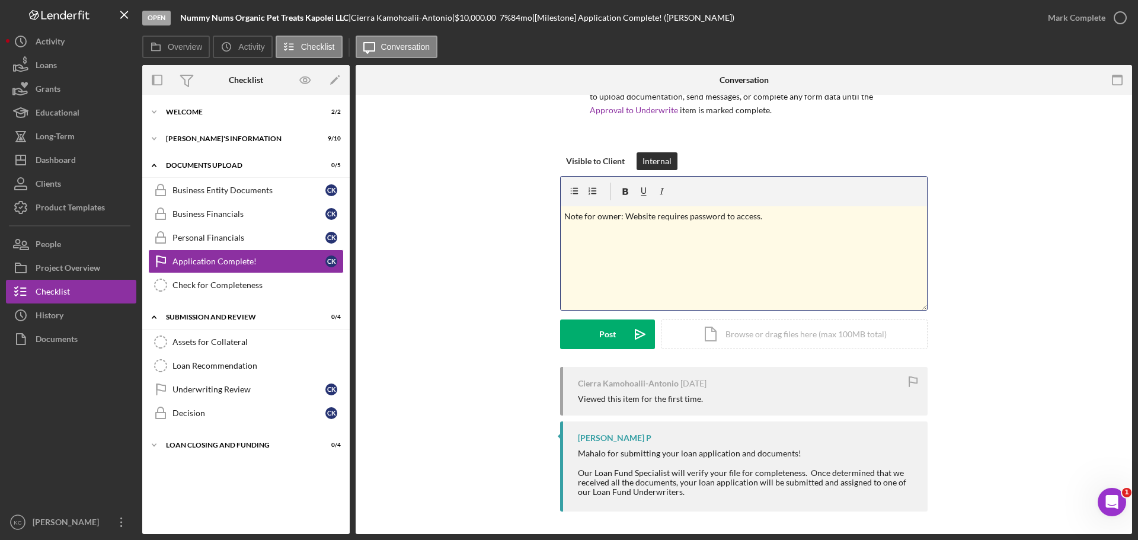
scroll to position [114, 0]
click at [781, 215] on p "Note for owner: Website requires password to access." at bounding box center [744, 215] width 360 height 13
click at [599, 333] on div "Post" at bounding box center [607, 333] width 17 height 30
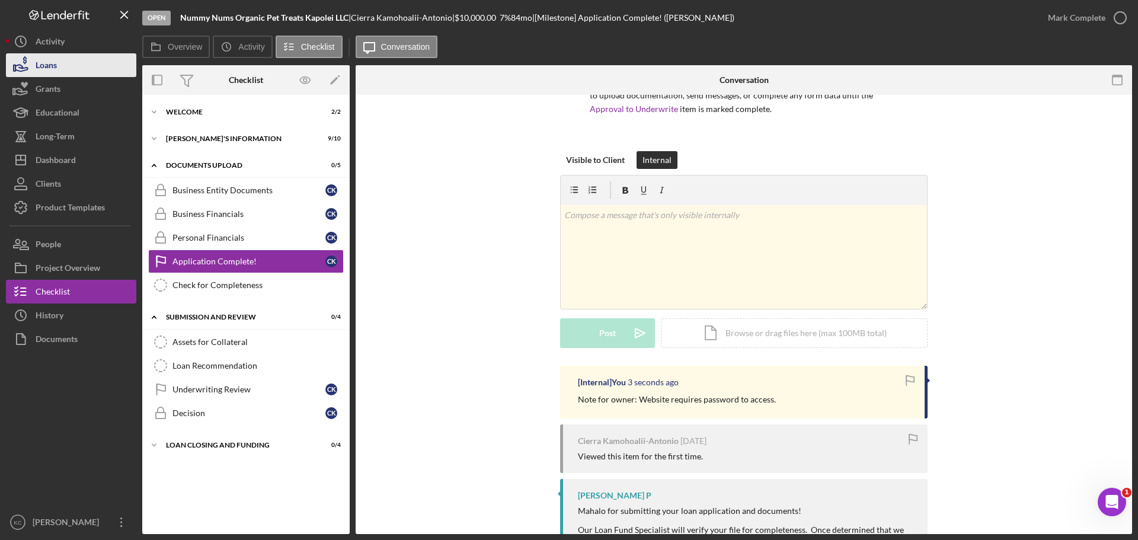
click at [60, 66] on button "Loans" at bounding box center [71, 65] width 130 height 24
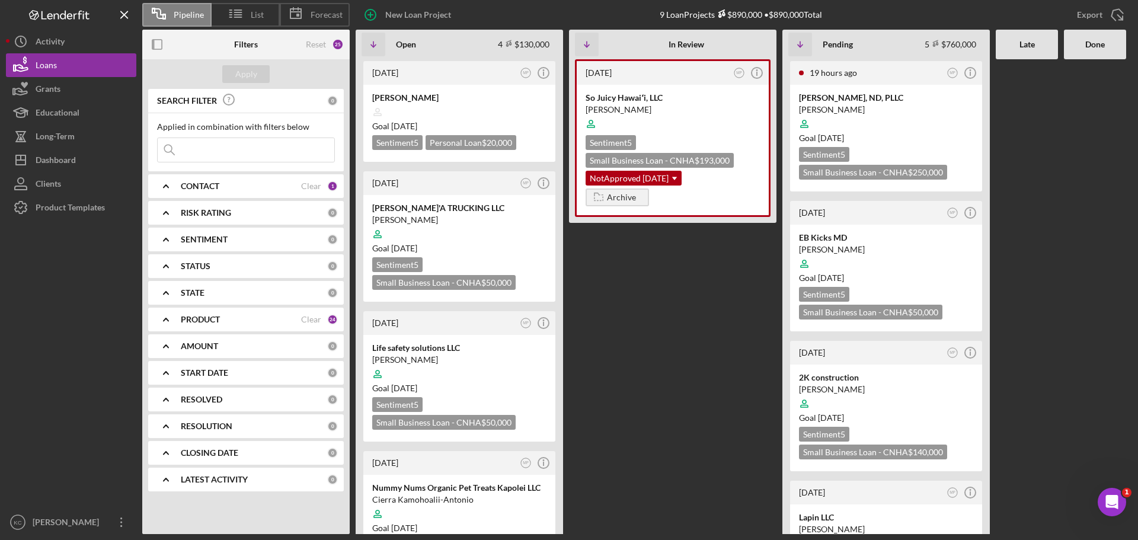
click at [250, 183] on div "CONTACT" at bounding box center [241, 185] width 120 height 9
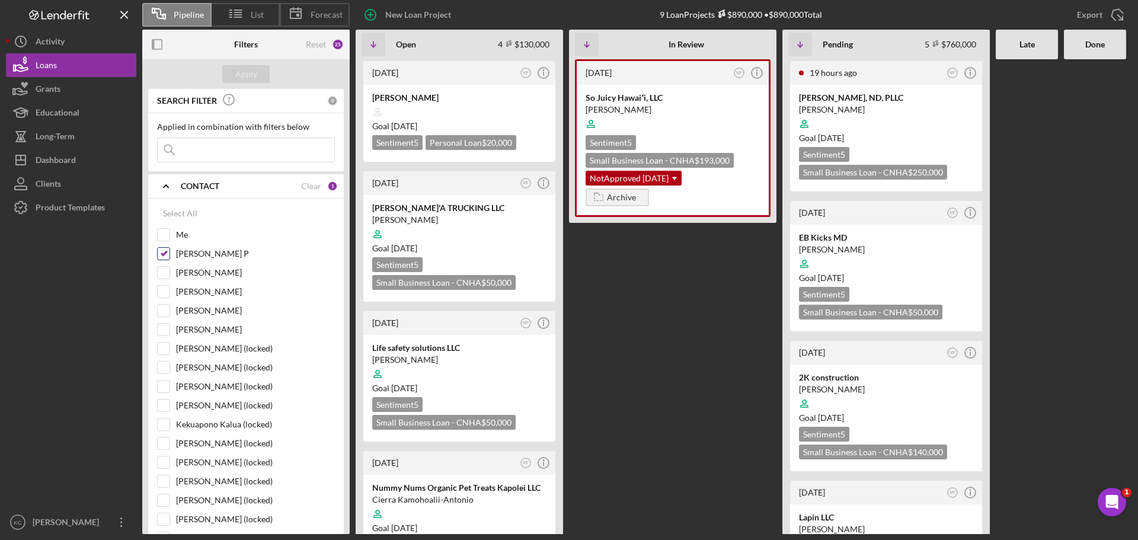
click at [169, 253] on input "[PERSON_NAME] P" at bounding box center [164, 254] width 12 height 12
checkbox input "false"
click at [162, 234] on input "Me" at bounding box center [164, 235] width 12 height 12
checkbox input "true"
click at [239, 74] on div "Apply" at bounding box center [246, 74] width 22 height 18
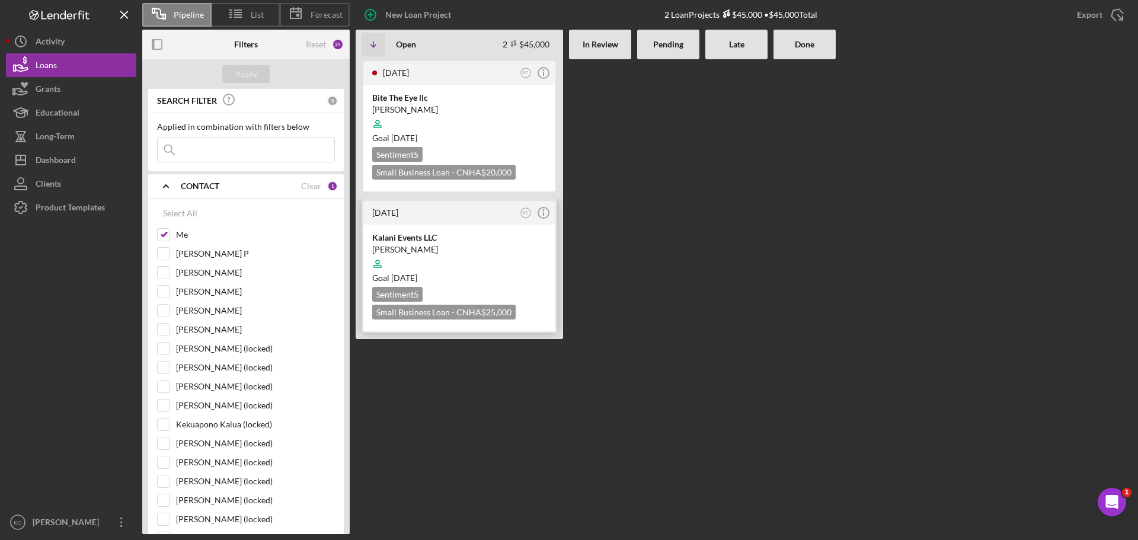
click at [452, 244] on div "[PERSON_NAME]" at bounding box center [459, 250] width 174 height 12
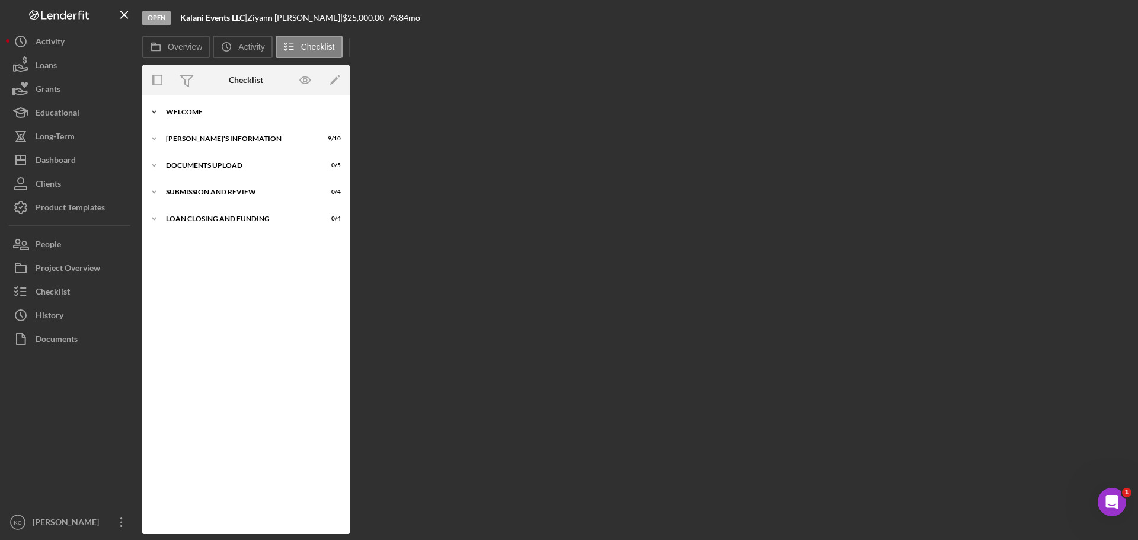
click at [165, 110] on icon "Icon/Expander" at bounding box center [154, 112] width 24 height 24
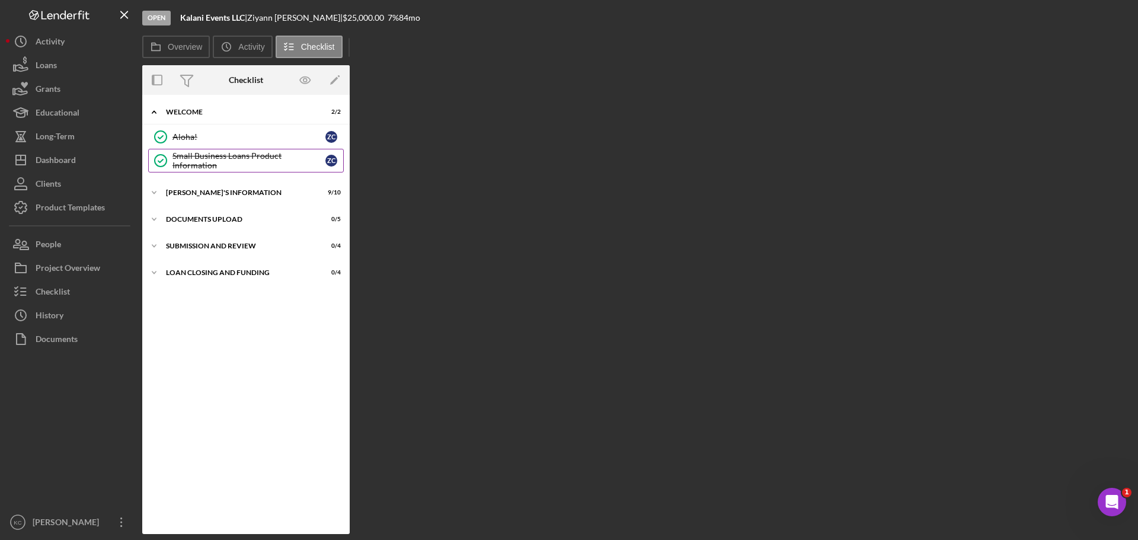
click at [248, 162] on div "Small Business Loans Product Information" at bounding box center [248, 160] width 153 height 19
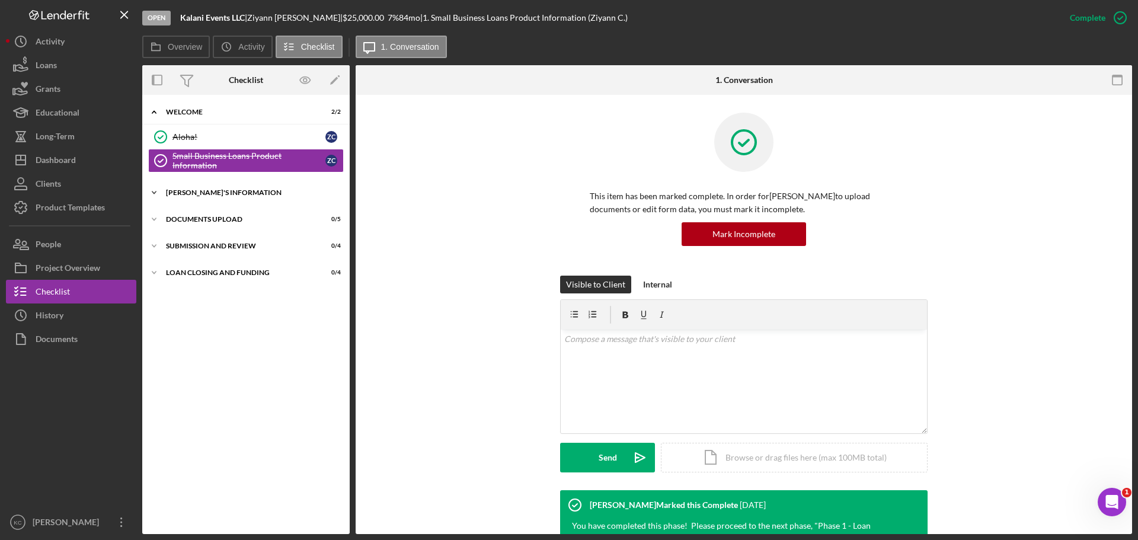
click at [241, 192] on div "[PERSON_NAME]'S INFORMATION" at bounding box center [250, 192] width 169 height 7
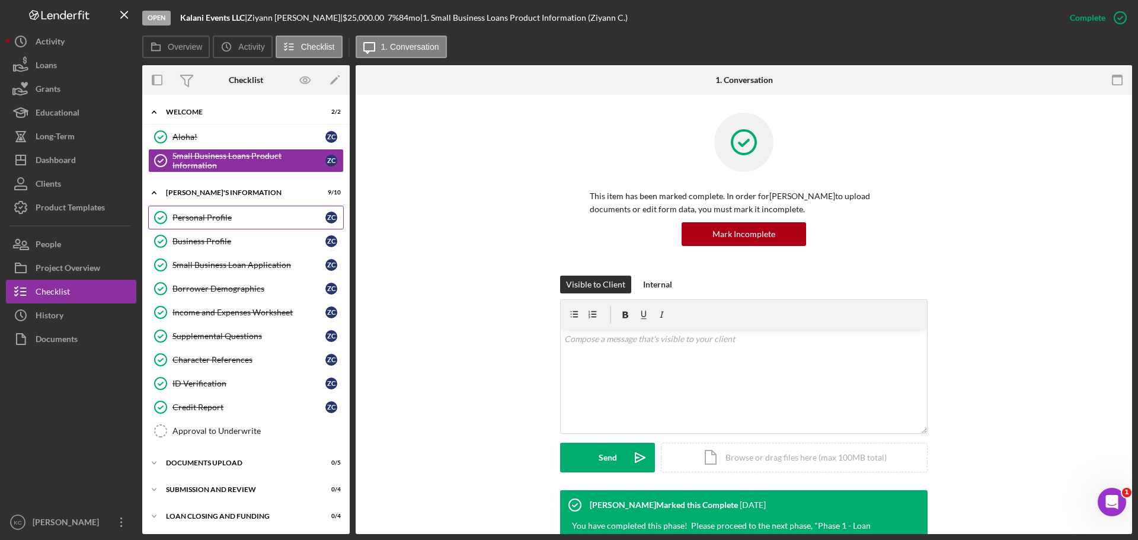
click at [168, 216] on icon "Personal Profile" at bounding box center [161, 218] width 30 height 30
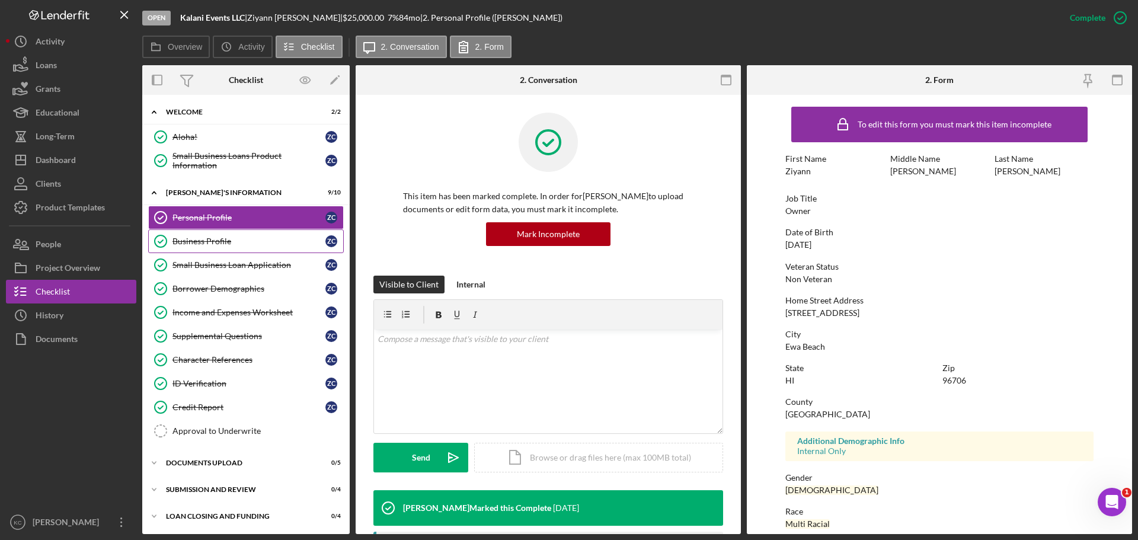
click at [260, 242] on div "Business Profile" at bounding box center [248, 241] width 153 height 9
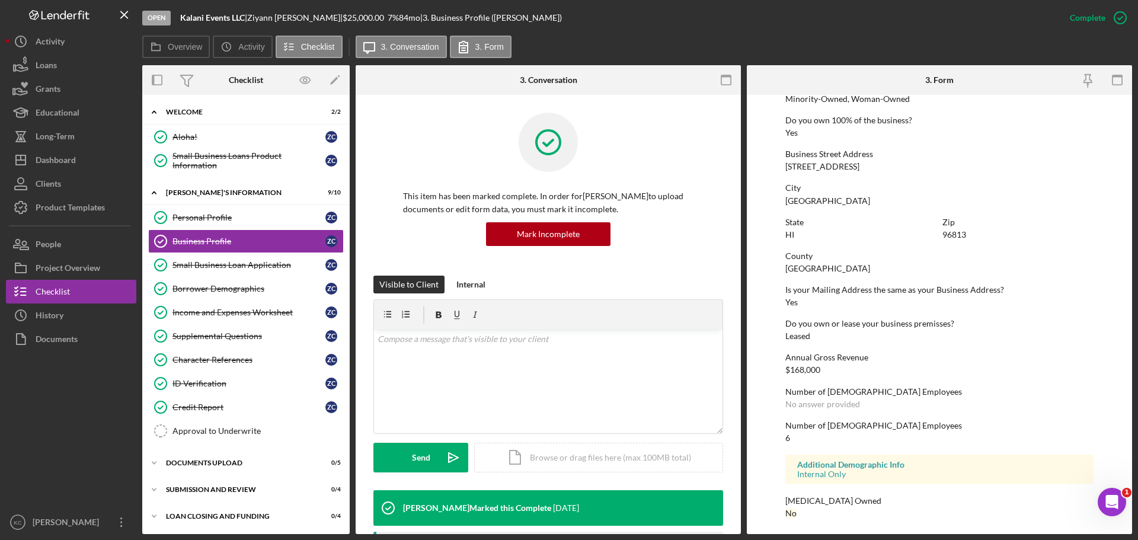
scroll to position [455, 0]
click at [264, 261] on div "Small Business Loan Application" at bounding box center [248, 264] width 153 height 9
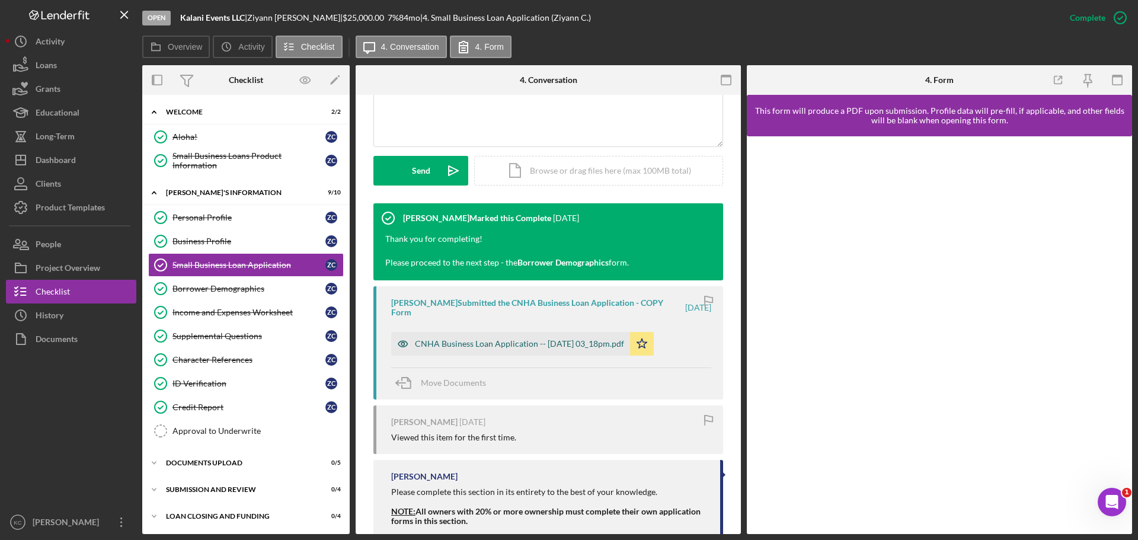
scroll to position [296, 0]
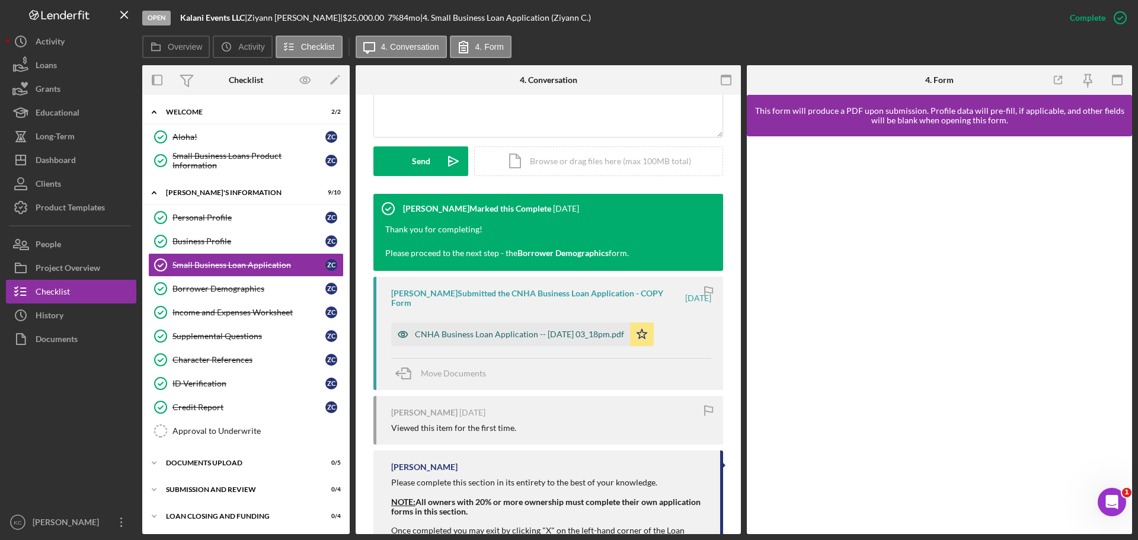
click at [561, 330] on div "CNHA Business Loan Application -- 2025-07-12 03_18pm.pdf" at bounding box center [519, 334] width 209 height 9
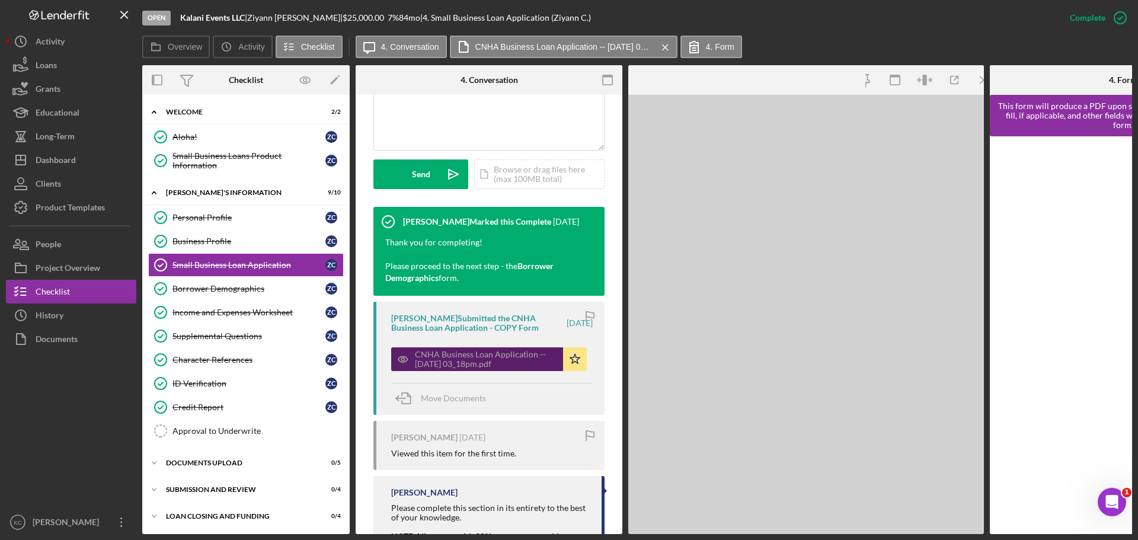
scroll to position [309, 0]
